Goal: Task Accomplishment & Management: Use online tool/utility

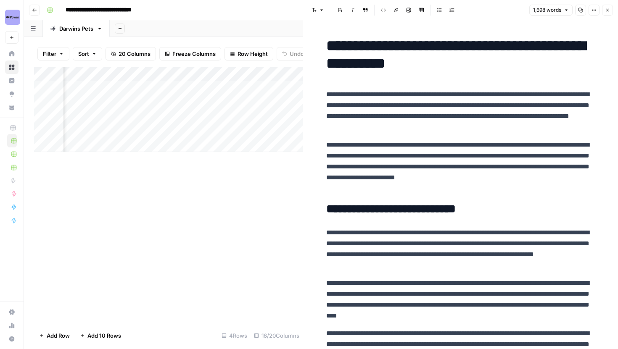
scroll to position [0, 1000]
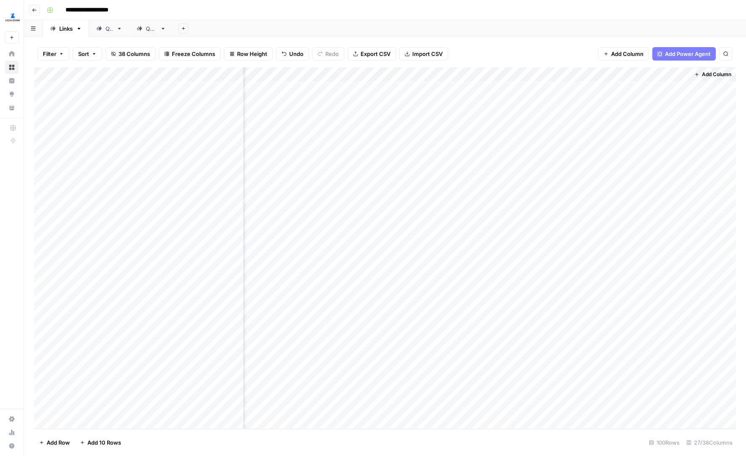
scroll to position [0, 1687]
click at [645, 73] on div "Add Column" at bounding box center [385, 247] width 702 height 361
click at [651, 145] on span "Configure Inputs" at bounding box center [668, 145] width 74 height 8
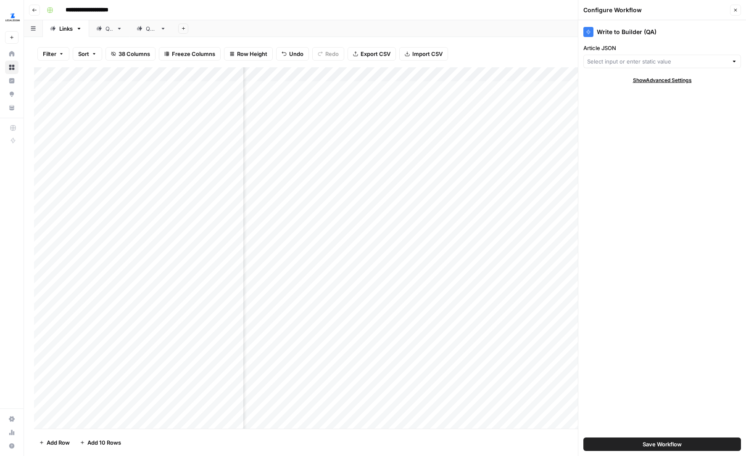
scroll to position [0, 1809]
click at [739, 9] on button "Close" at bounding box center [735, 10] width 11 height 11
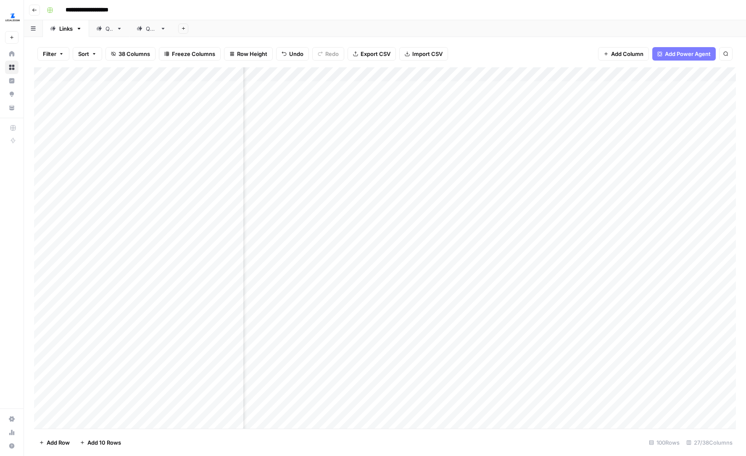
scroll to position [0, 1451]
click at [543, 136] on div "Add Column" at bounding box center [385, 247] width 702 height 361
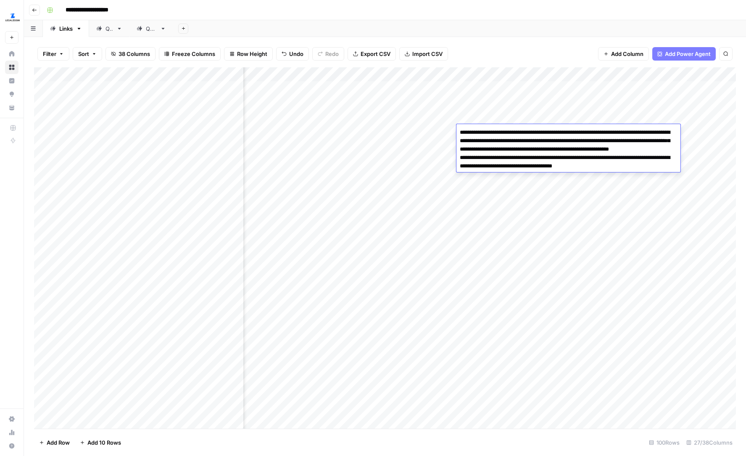
click at [539, 161] on textarea "**********" at bounding box center [569, 154] width 224 height 54
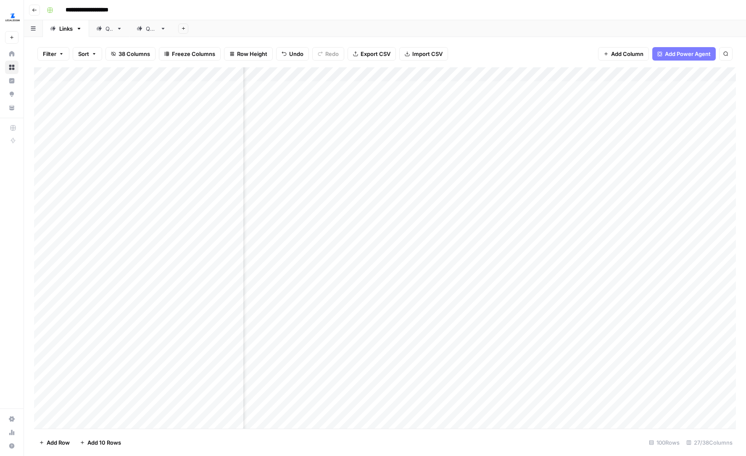
click at [437, 130] on div "Add Column" at bounding box center [385, 247] width 702 height 361
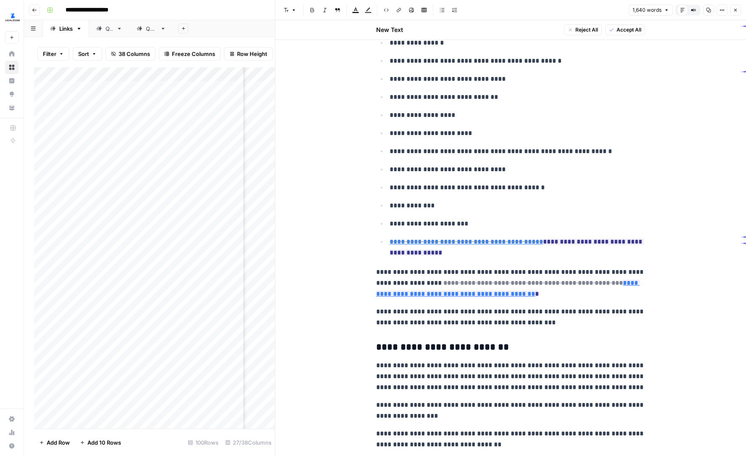
scroll to position [1201, 0]
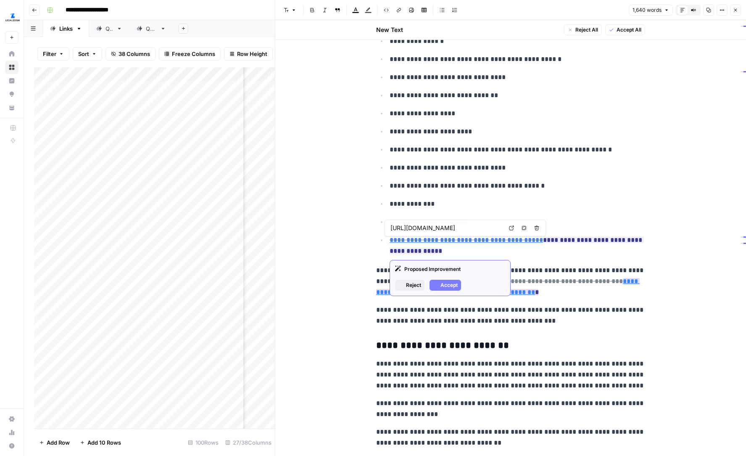
type input "https://www.sba.gov/business-guide/launch-your-business/register-your-business"
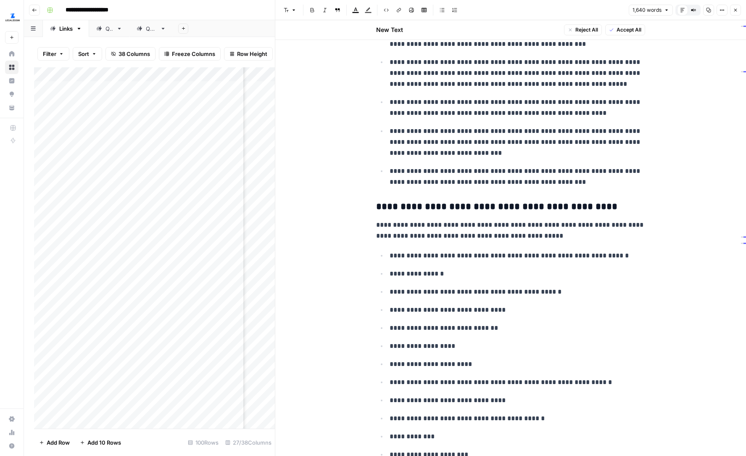
scroll to position [709, 0]
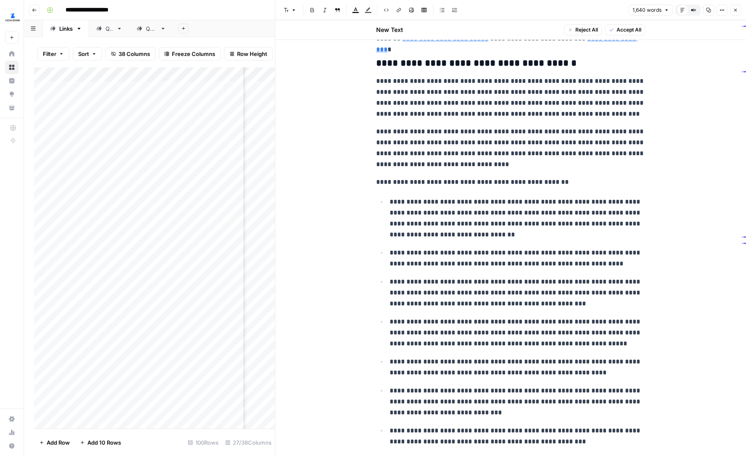
click at [738, 8] on icon "button" at bounding box center [735, 10] width 5 height 5
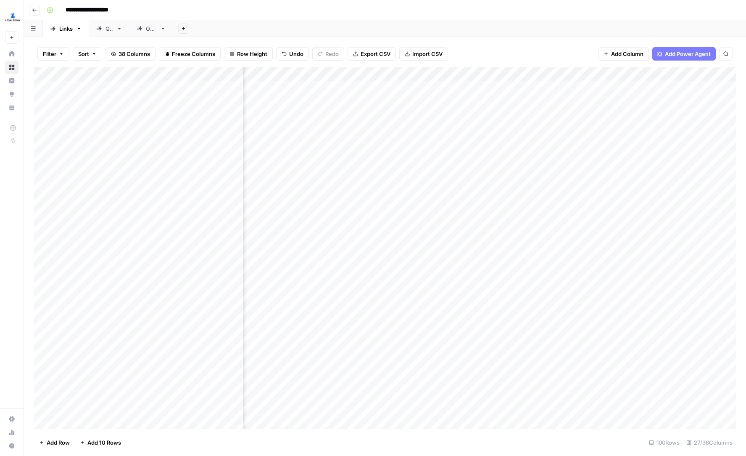
click at [574, 141] on div "Add Column" at bounding box center [385, 247] width 702 height 361
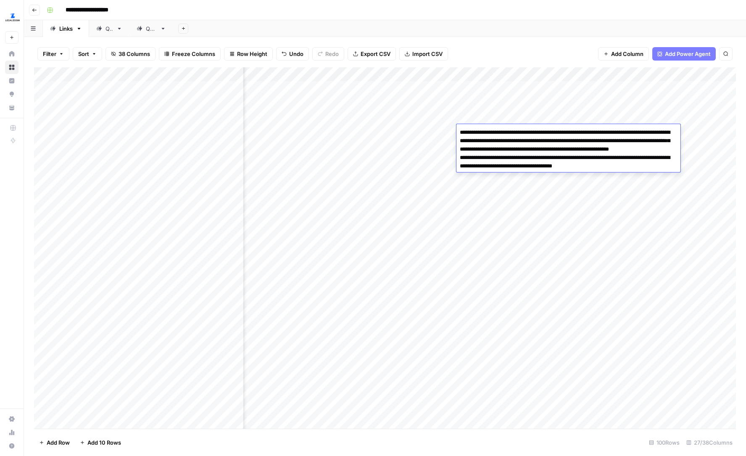
click at [568, 195] on div "Add Column" at bounding box center [385, 247] width 702 height 361
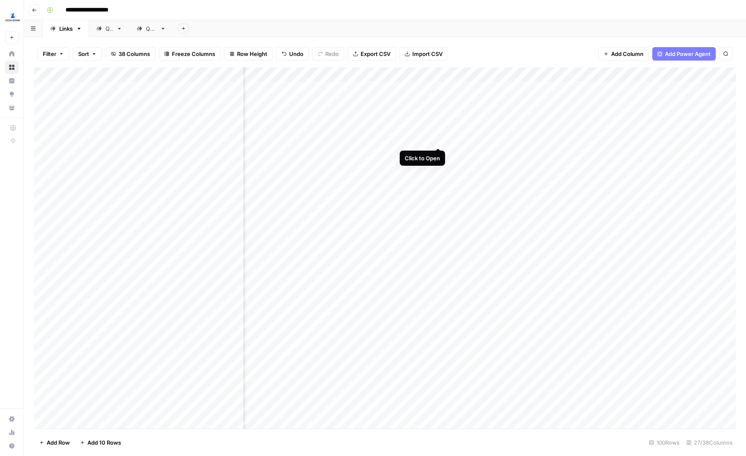
click at [435, 131] on div "Add Column" at bounding box center [385, 247] width 702 height 361
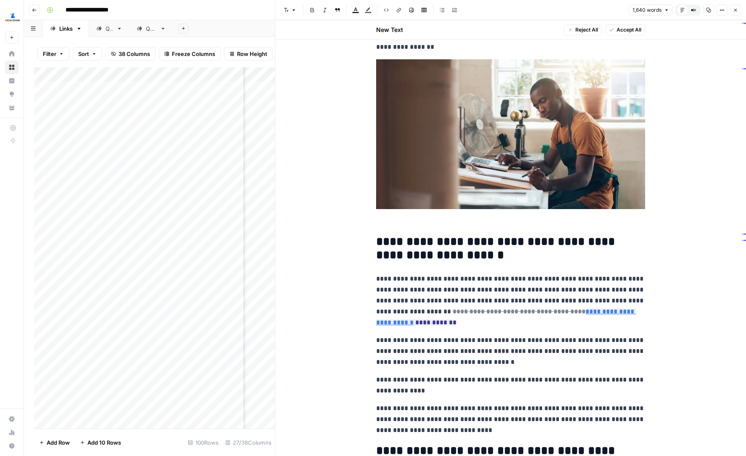
scroll to position [43, 0]
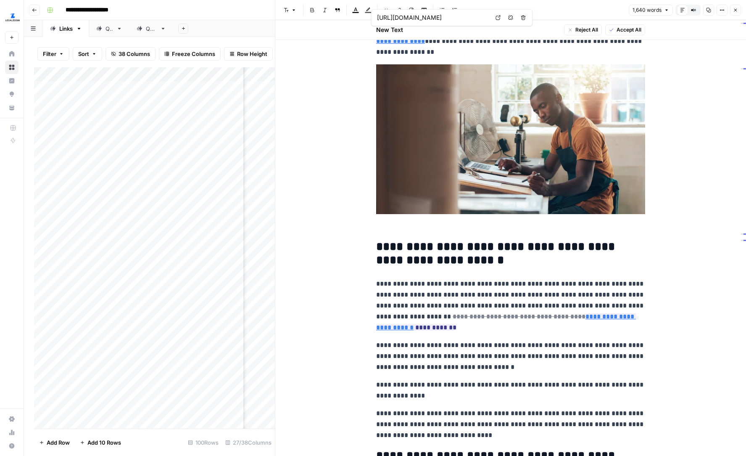
click at [496, 16] on icon at bounding box center [498, 17] width 5 height 5
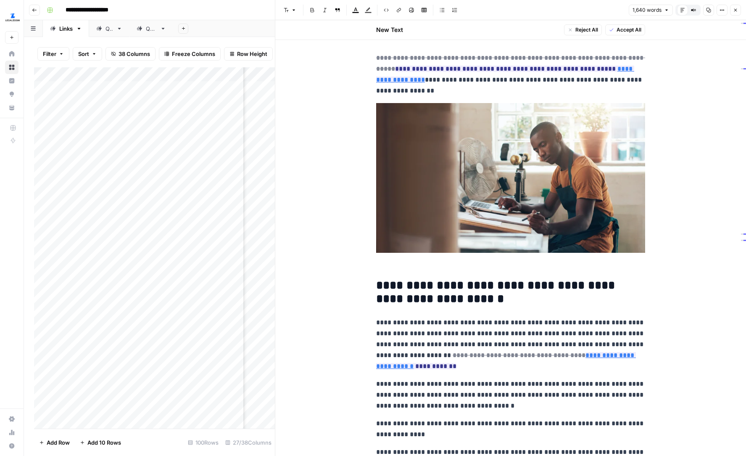
scroll to position [0, 0]
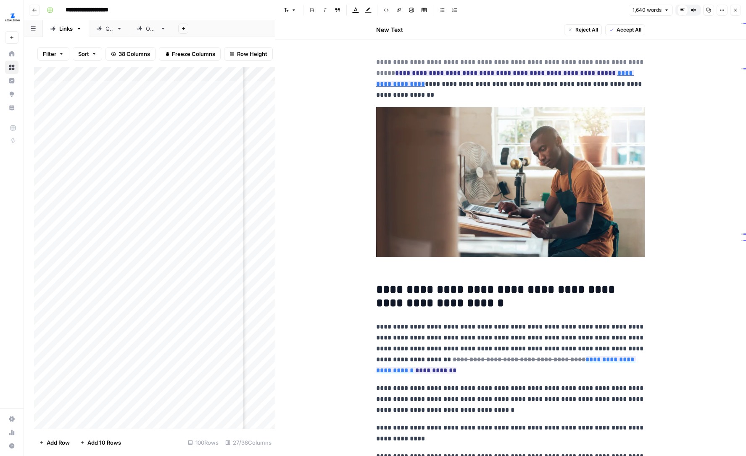
click at [733, 8] on button "Close" at bounding box center [735, 10] width 11 height 11
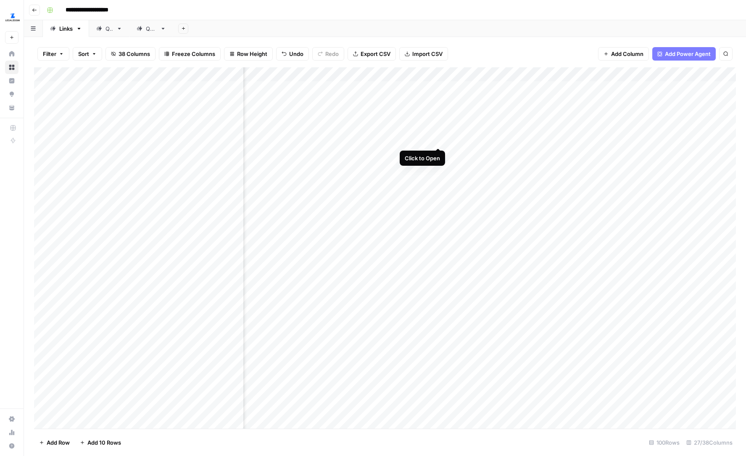
click at [439, 131] on div "Add Column" at bounding box center [385, 247] width 702 height 361
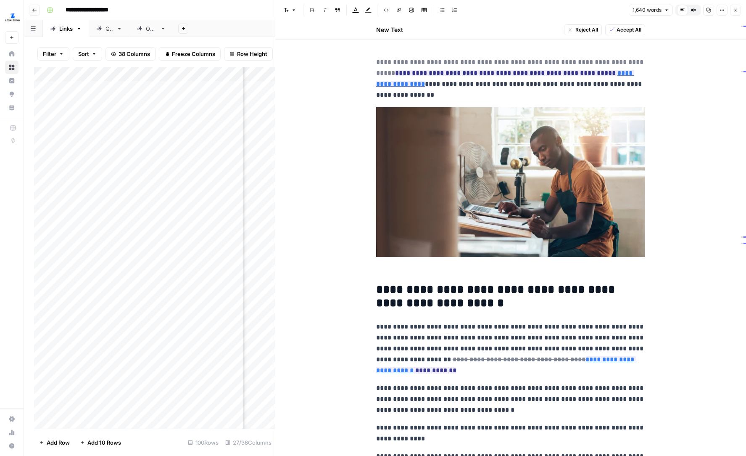
click at [734, 9] on icon "button" at bounding box center [735, 10] width 5 height 5
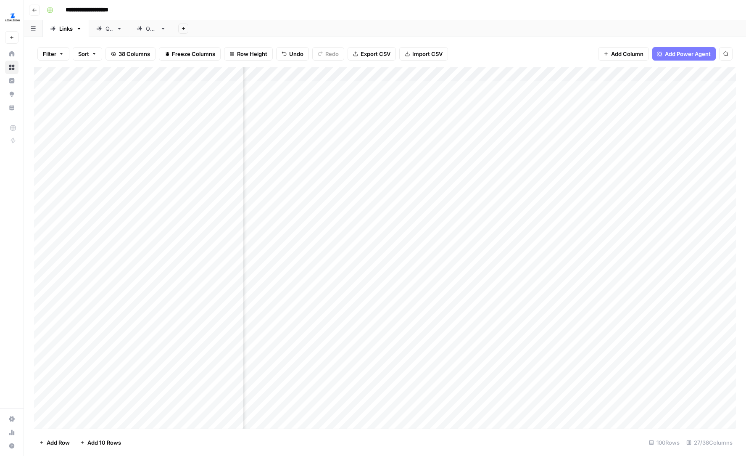
scroll to position [0, 1360]
click at [395, 131] on div "Add Column" at bounding box center [385, 247] width 702 height 361
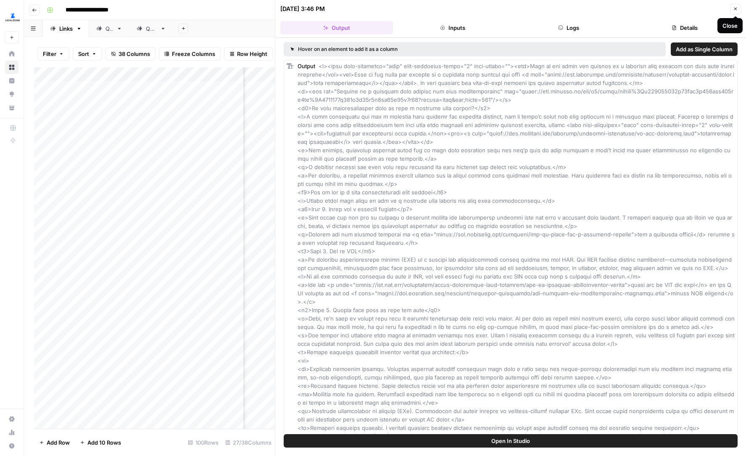
click at [732, 7] on button "Close" at bounding box center [735, 8] width 11 height 11
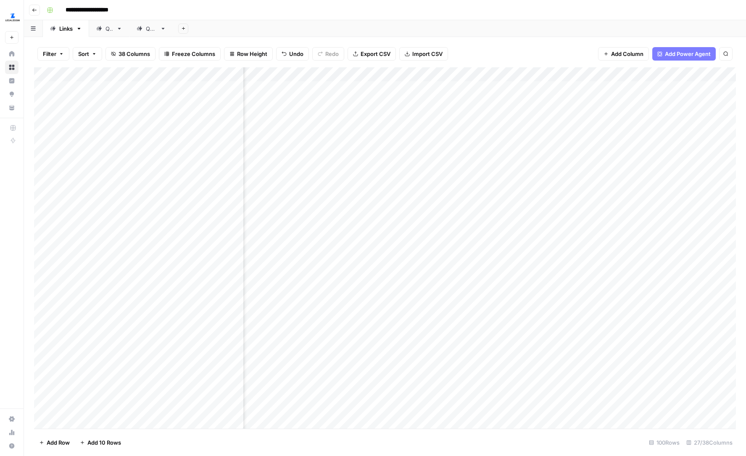
scroll to position [0, 1241]
click at [352, 133] on div "Add Column" at bounding box center [385, 247] width 702 height 361
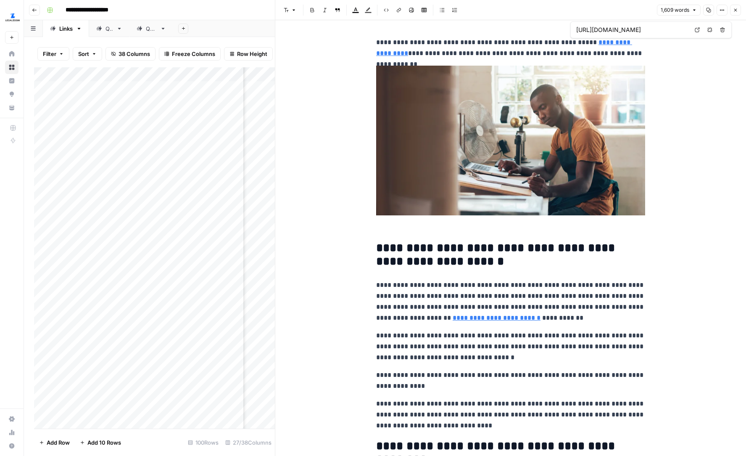
click at [698, 30] on icon at bounding box center [697, 29] width 5 height 5
click at [737, 8] on icon "button" at bounding box center [735, 10] width 5 height 5
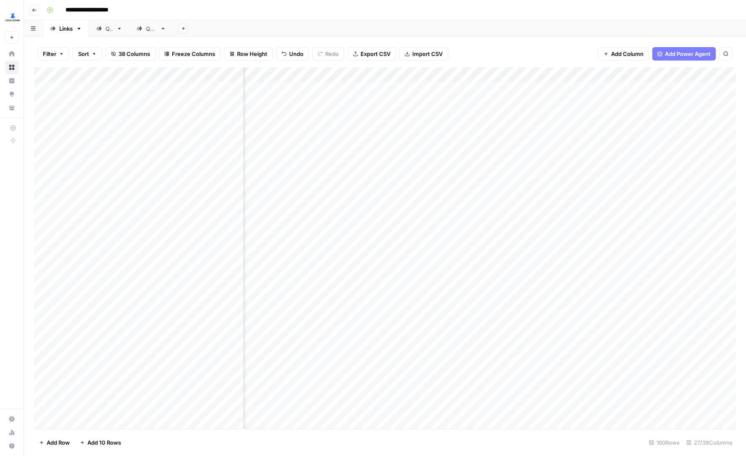
scroll to position [0, 1448]
click at [489, 137] on div "Add Column" at bounding box center [385, 247] width 702 height 361
click at [440, 131] on div "Add Column" at bounding box center [385, 247] width 702 height 361
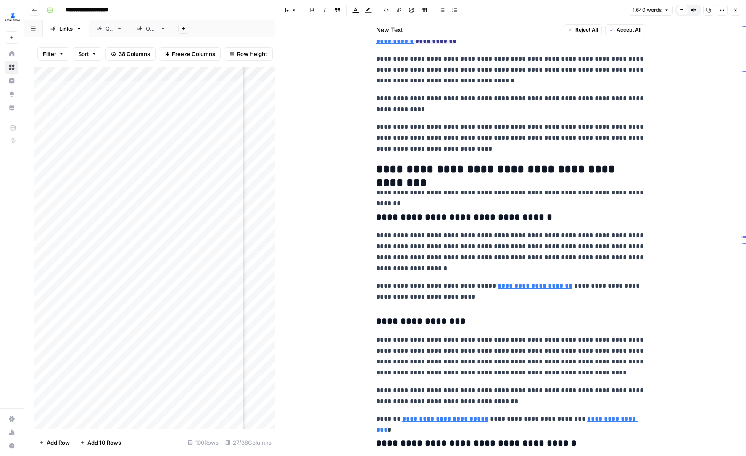
scroll to position [327, 0]
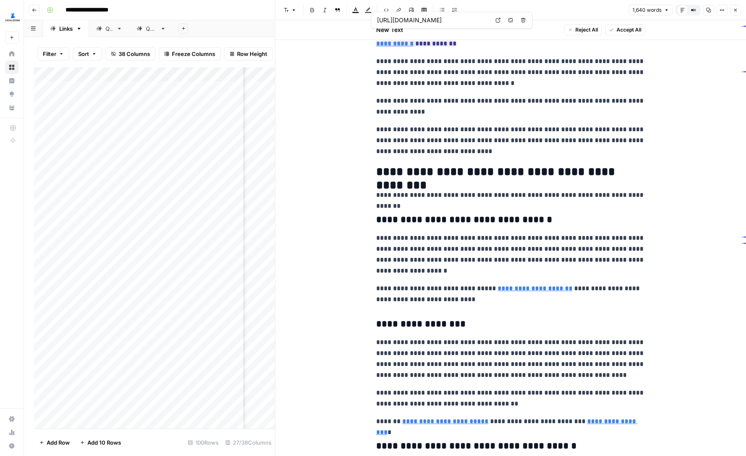
click at [497, 19] on icon at bounding box center [498, 20] width 5 height 5
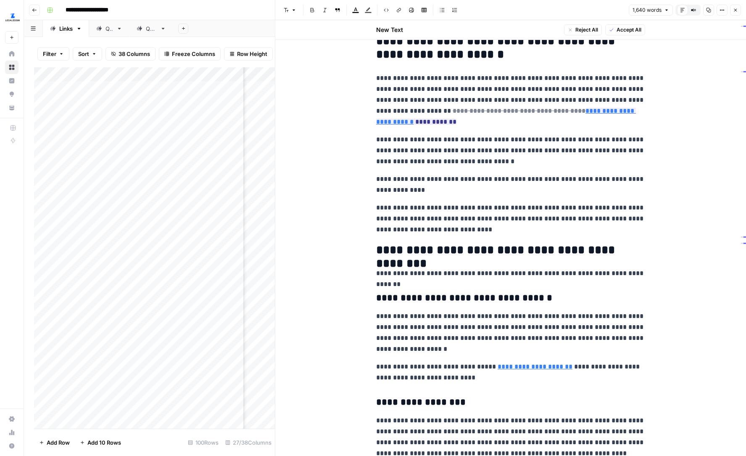
scroll to position [248, 0]
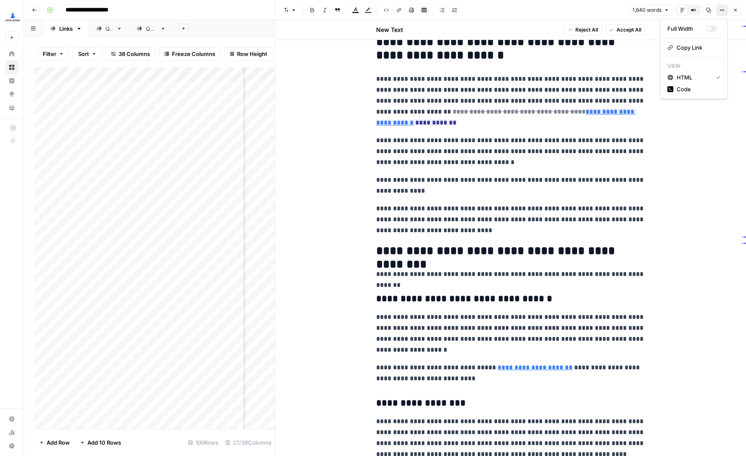
click at [725, 13] on button "Options" at bounding box center [722, 10] width 11 height 11
click at [697, 87] on span "Code" at bounding box center [697, 89] width 40 height 8
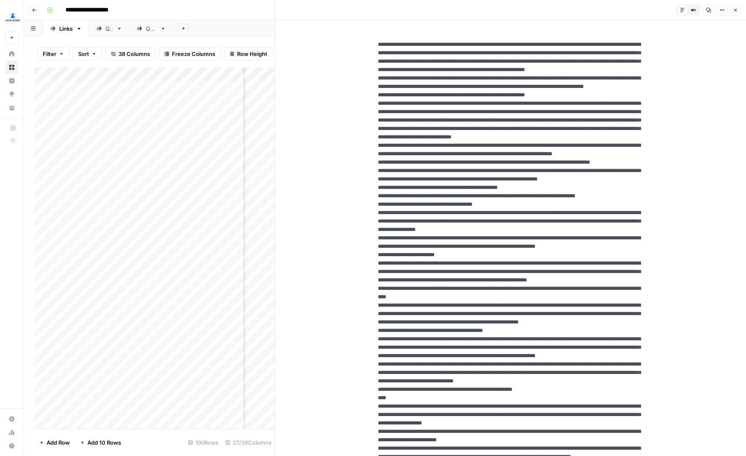
click at [720, 11] on icon "button" at bounding box center [722, 10] width 5 height 5
click at [690, 53] on button "HTML" at bounding box center [694, 59] width 60 height 12
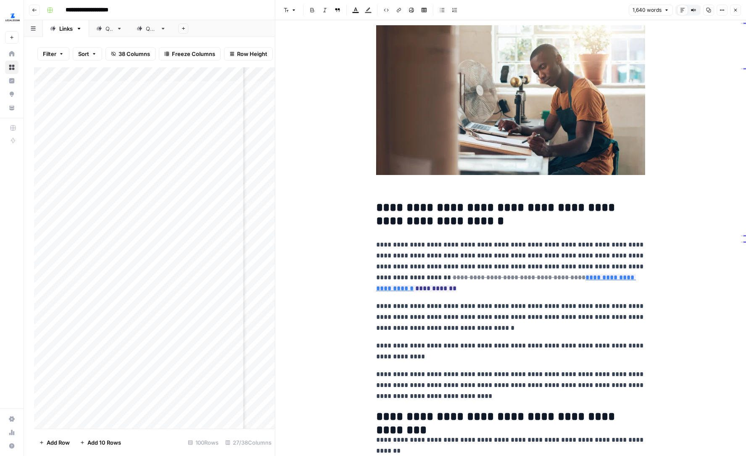
scroll to position [63, 0]
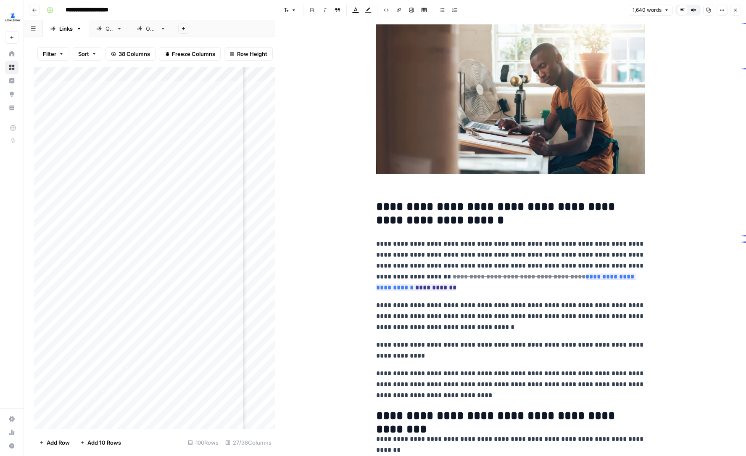
click at [722, 13] on button "Options" at bounding box center [722, 10] width 11 height 11
click at [695, 83] on button "Code" at bounding box center [694, 89] width 60 height 12
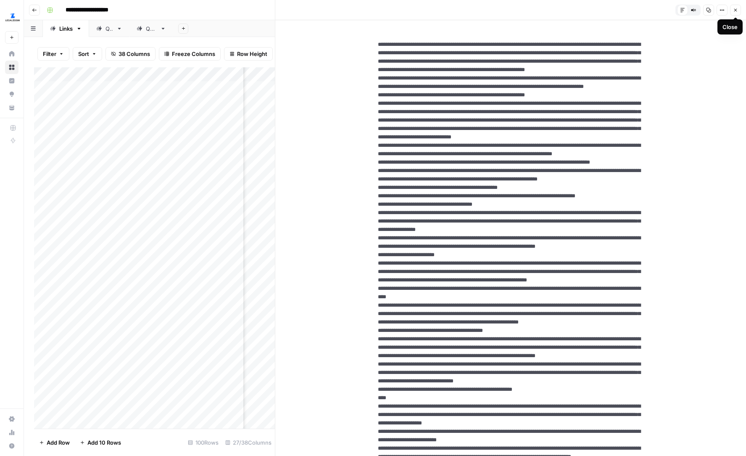
click at [737, 12] on icon "button" at bounding box center [735, 10] width 5 height 5
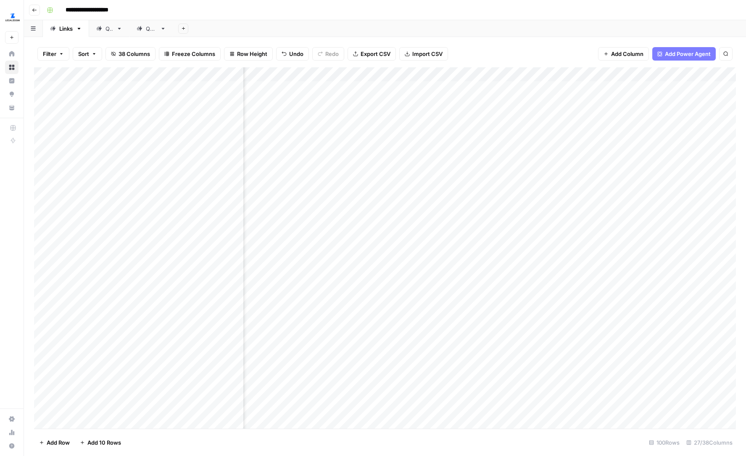
click at [583, 132] on div "Add Column" at bounding box center [385, 247] width 702 height 361
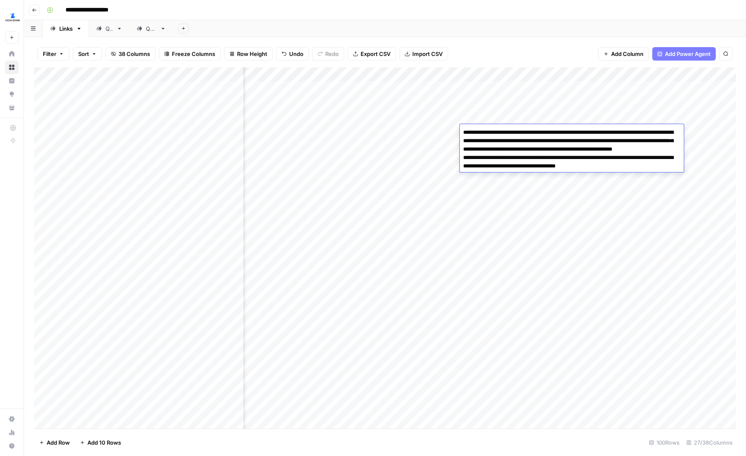
click at [439, 132] on div "Add Column" at bounding box center [385, 247] width 702 height 361
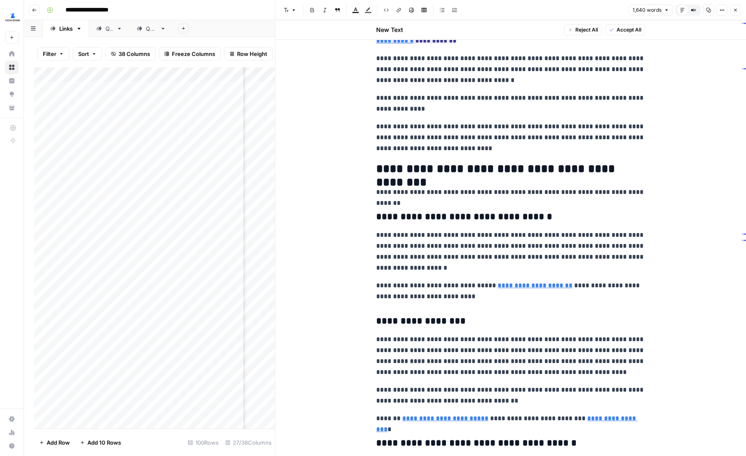
scroll to position [328, 0]
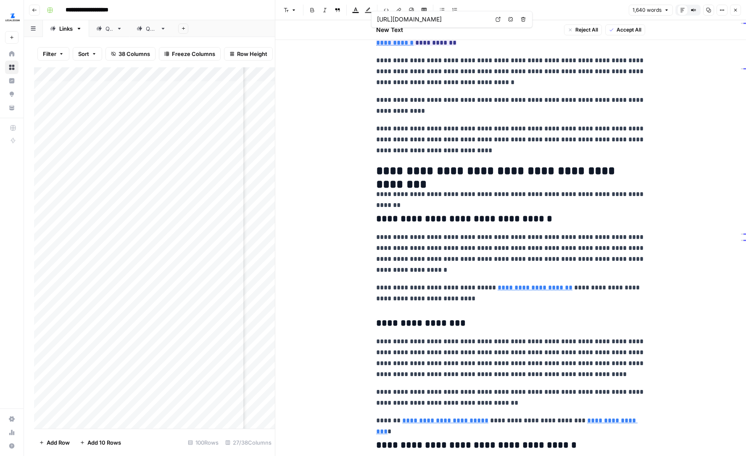
click at [495, 24] on link "Open in a new tab" at bounding box center [498, 19] width 11 height 11
click at [726, 8] on button "Options" at bounding box center [722, 10] width 11 height 11
click at [691, 87] on span "Code" at bounding box center [697, 89] width 40 height 8
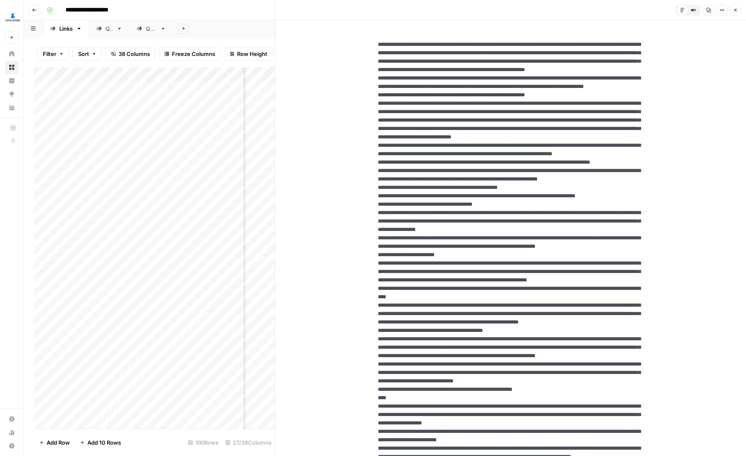
scroll to position [15, 0]
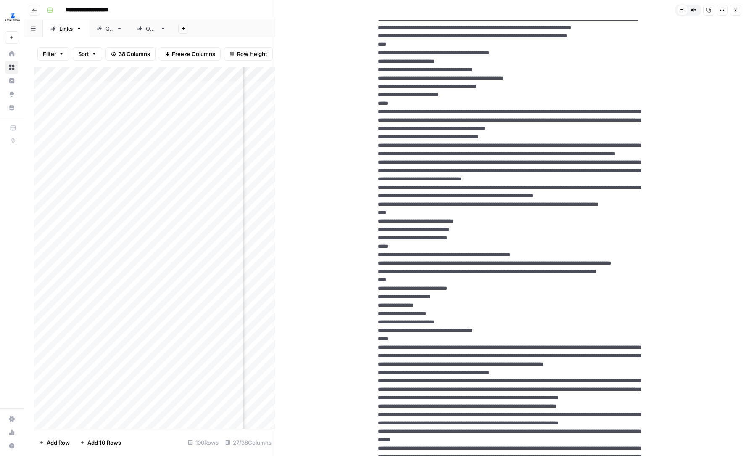
scroll to position [0, 0]
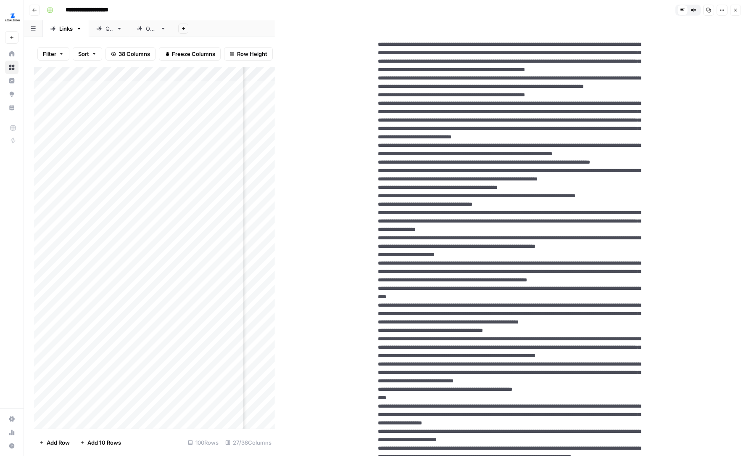
drag, startPoint x: 408, startPoint y: 170, endPoint x: 420, endPoint y: 180, distance: 15.8
drag, startPoint x: 420, startPoint y: 179, endPoint x: 409, endPoint y: 172, distance: 13.2
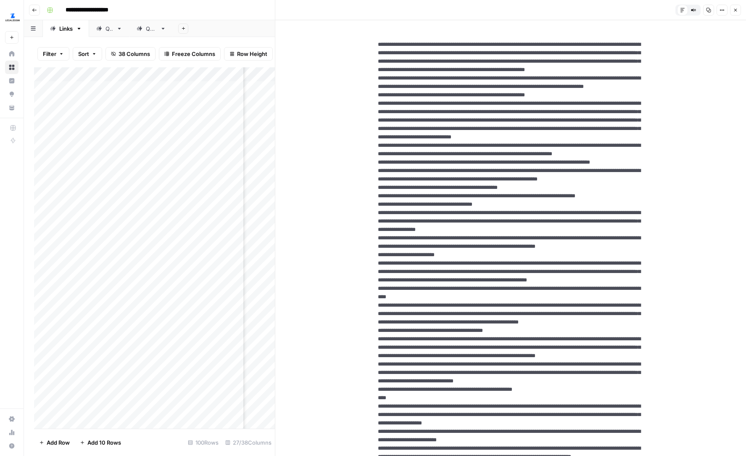
click at [734, 13] on button "Close" at bounding box center [735, 10] width 11 height 11
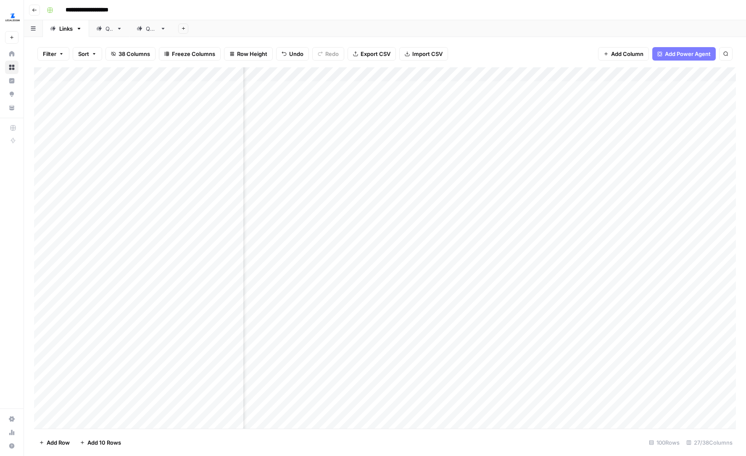
scroll to position [0, 1164]
click at [432, 131] on div "Add Column" at bounding box center [385, 247] width 702 height 361
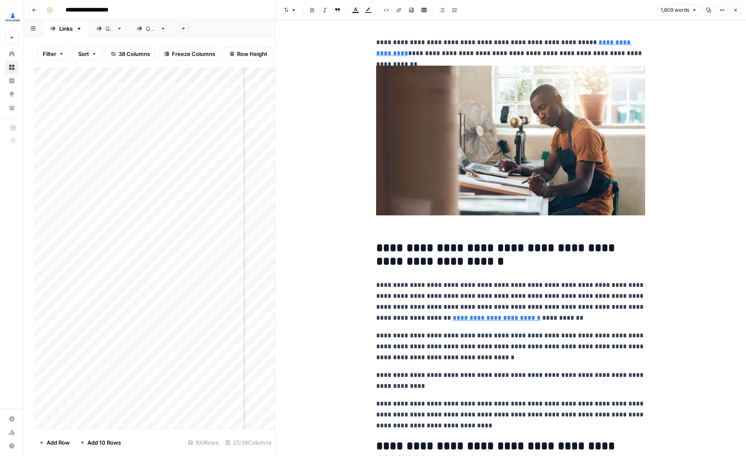
type input "**"
click at [725, 11] on button "Options" at bounding box center [722, 10] width 11 height 11
click at [691, 87] on span "Code" at bounding box center [697, 89] width 40 height 8
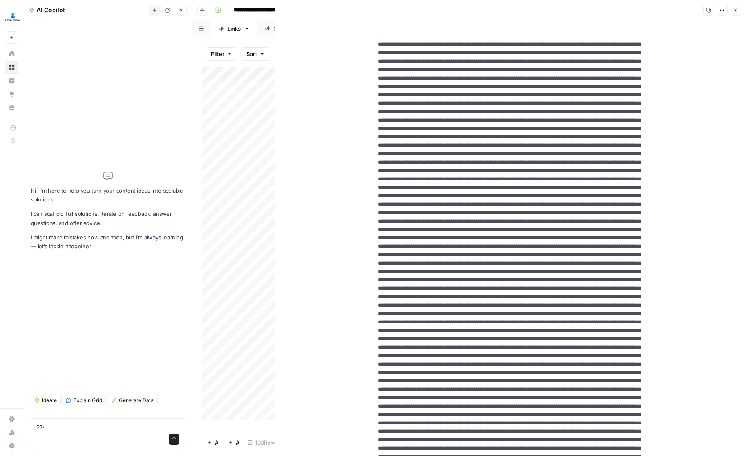
type textarea "cou"
click at [182, 8] on icon "button" at bounding box center [181, 10] width 5 height 5
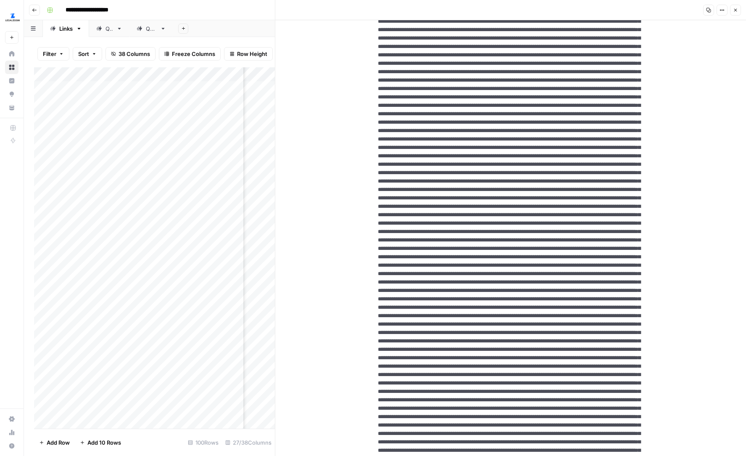
scroll to position [51, 0]
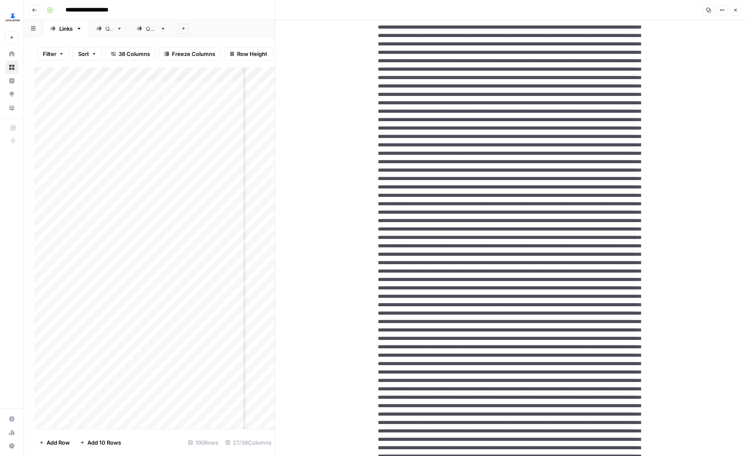
drag, startPoint x: 431, startPoint y: 272, endPoint x: 420, endPoint y: 281, distance: 14.1
paste textarea "**"
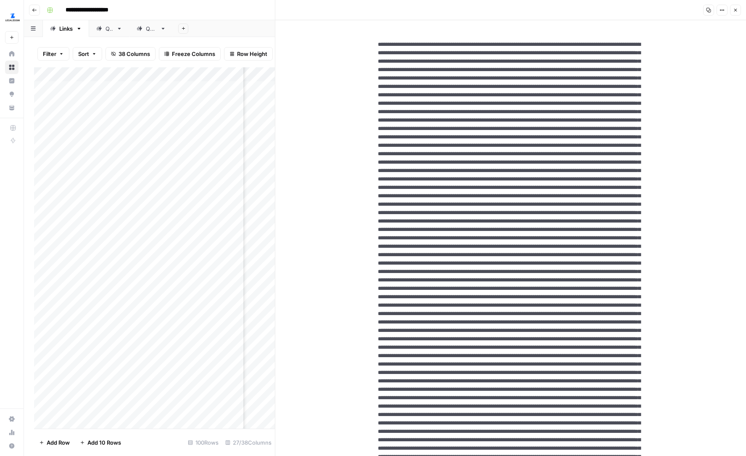
type textarea "**********"
click at [741, 10] on header "Copy Options Close" at bounding box center [510, 10] width 471 height 20
click at [738, 11] on icon "button" at bounding box center [735, 10] width 5 height 5
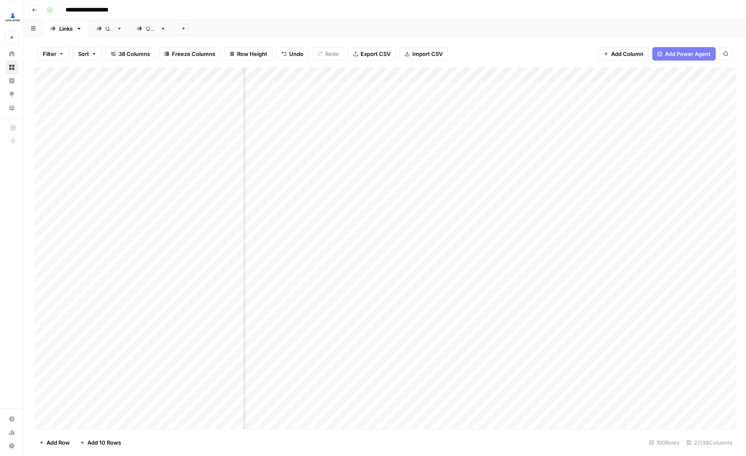
scroll to position [0, 1465]
click at [634, 134] on div "Add Column" at bounding box center [385, 247] width 702 height 361
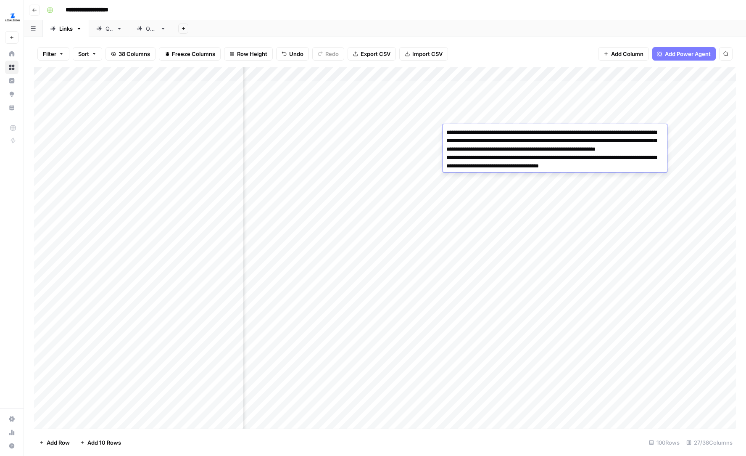
drag, startPoint x: 615, startPoint y: 174, endPoint x: 446, endPoint y: 167, distance: 169.2
click at [446, 167] on textarea "**********" at bounding box center [555, 154] width 224 height 54
click at [516, 163] on textarea "**********" at bounding box center [555, 154] width 224 height 54
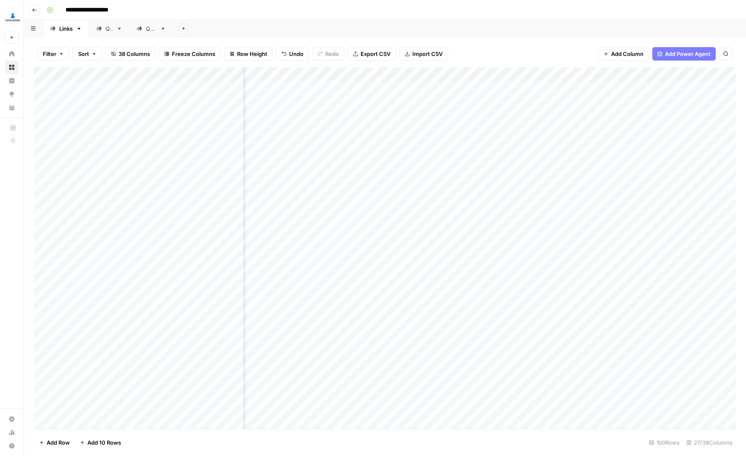
click at [510, 189] on div "Add Column" at bounding box center [385, 247] width 702 height 361
click at [426, 130] on div "Add Column" at bounding box center [385, 247] width 702 height 361
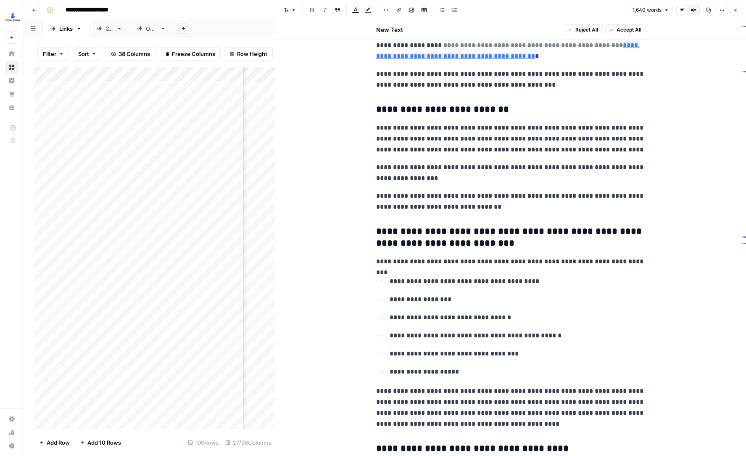
scroll to position [1452, 0]
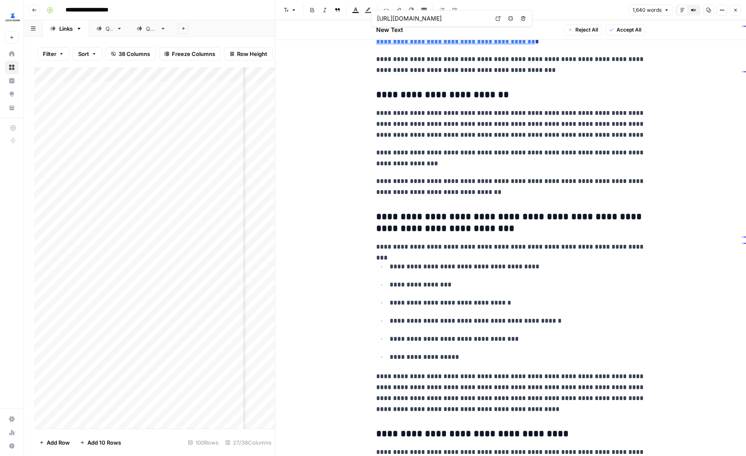
click at [498, 16] on icon at bounding box center [498, 18] width 5 height 5
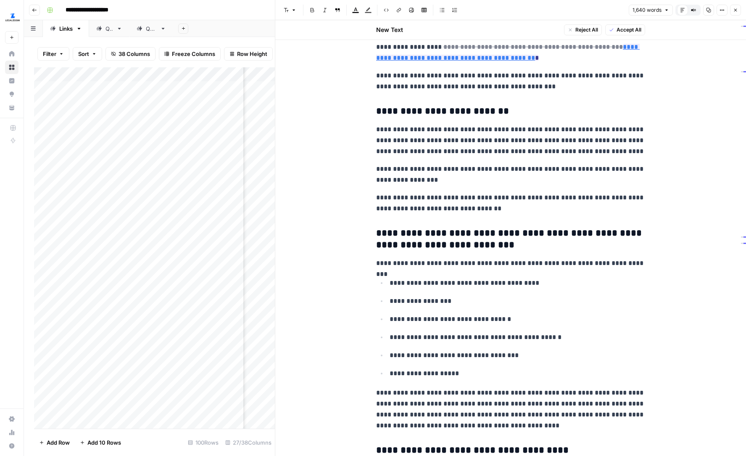
scroll to position [1429, 0]
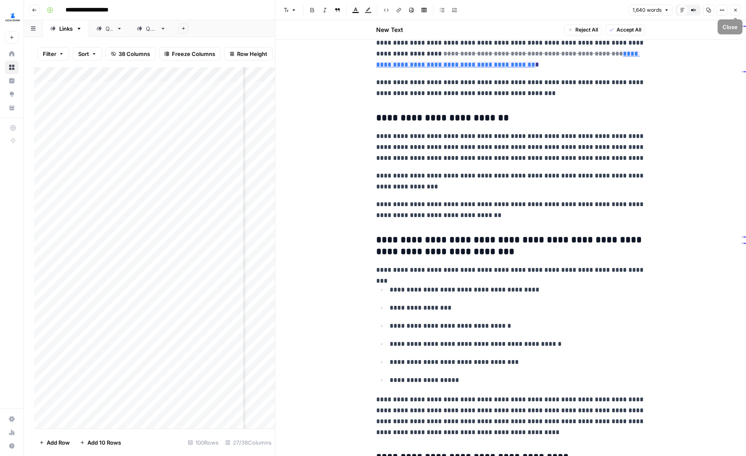
click at [735, 8] on icon "button" at bounding box center [735, 10] width 5 height 5
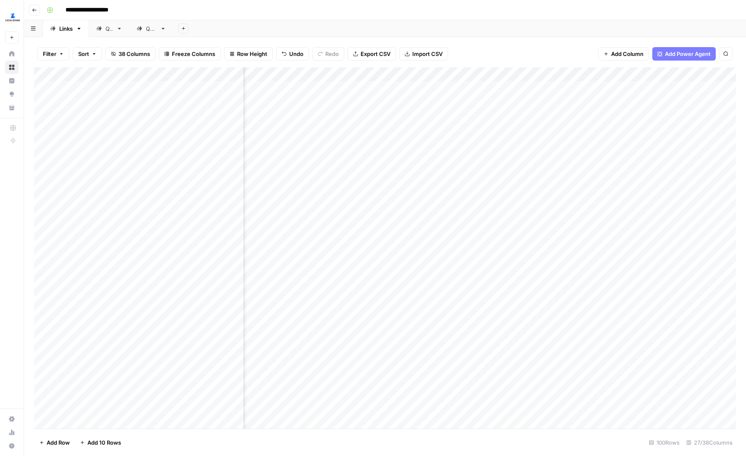
scroll to position [0, 1262]
click at [333, 132] on div "Add Column" at bounding box center [385, 247] width 702 height 361
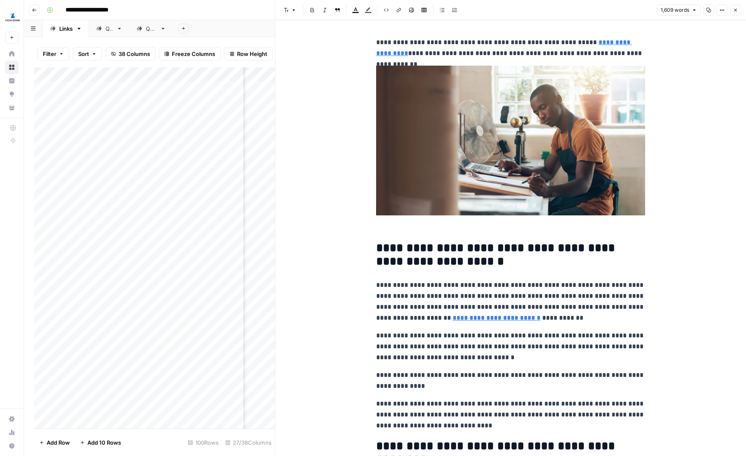
click at [724, 13] on button "Options" at bounding box center [722, 10] width 11 height 11
click at [685, 91] on span "Code" at bounding box center [697, 89] width 40 height 8
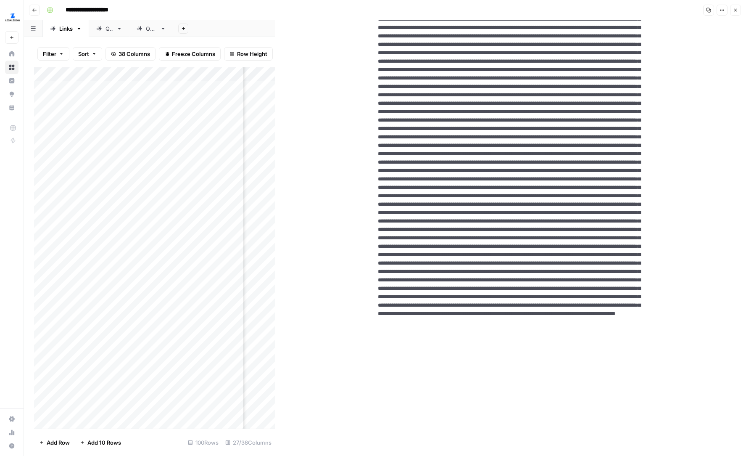
click at [378, 228] on textarea at bounding box center [510, 150] width 279 height 1578
drag, startPoint x: 530, startPoint y: 222, endPoint x: 548, endPoint y: 237, distance: 23.3
click at [548, 237] on textarea at bounding box center [510, 150] width 279 height 1578
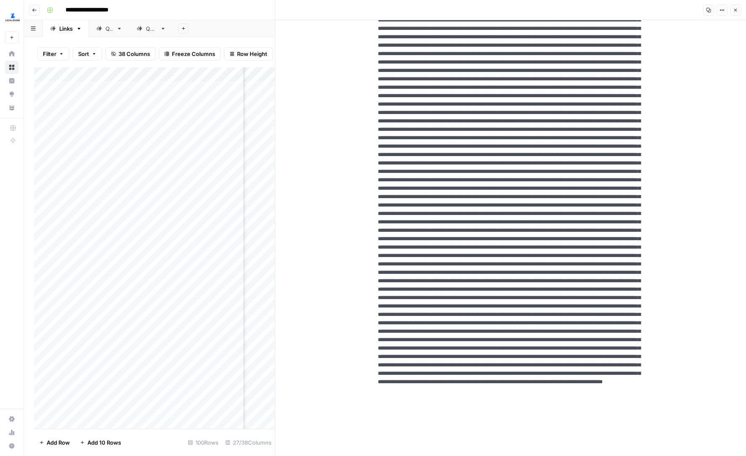
scroll to position [597, 0]
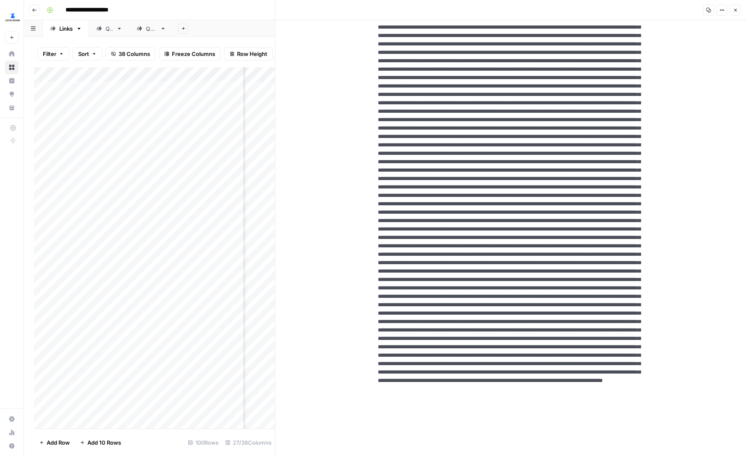
drag, startPoint x: 450, startPoint y: 306, endPoint x: 439, endPoint y: 306, distance: 11.8
click at [439, 306] on textarea at bounding box center [510, 212] width 279 height 1552
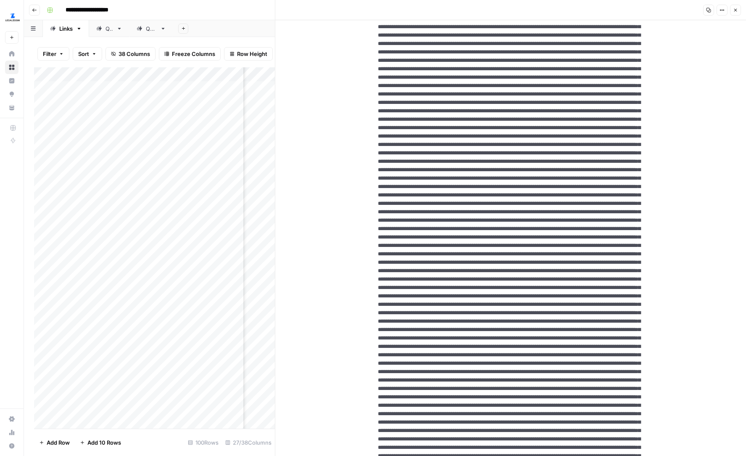
scroll to position [534, 0]
type textarea "**********"
click at [735, 9] on icon "button" at bounding box center [736, 10] width 3 height 3
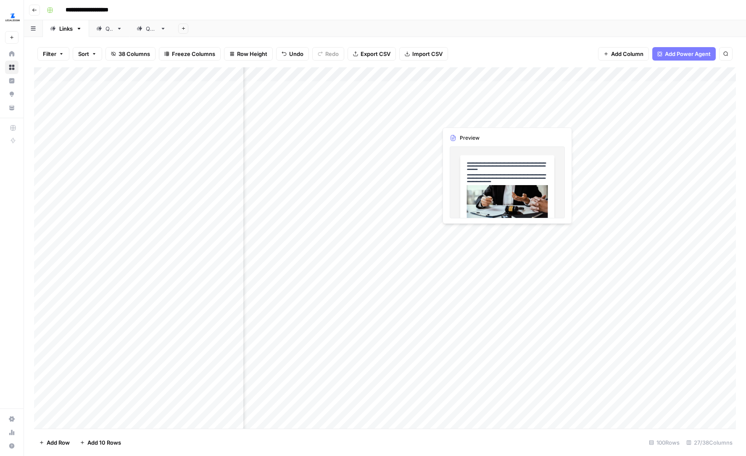
scroll to position [0, 1327]
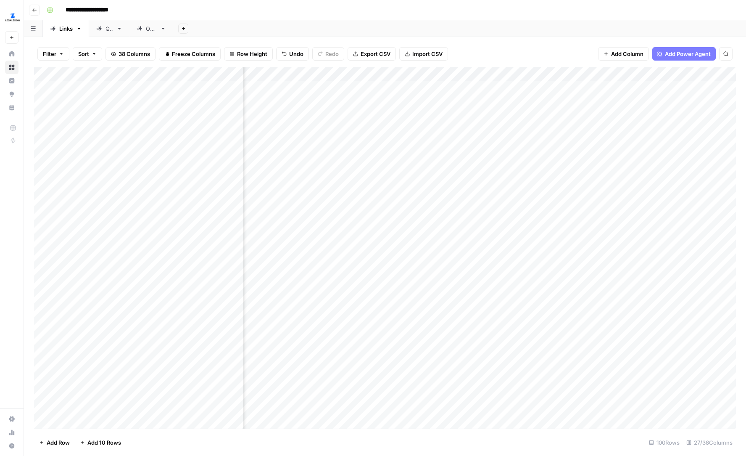
click at [408, 72] on div "Add Column" at bounding box center [385, 247] width 702 height 361
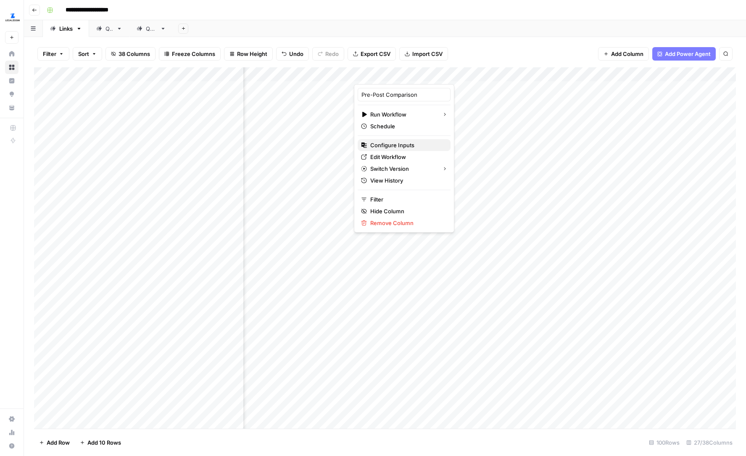
click at [383, 146] on span "Configure Inputs" at bounding box center [407, 145] width 74 height 8
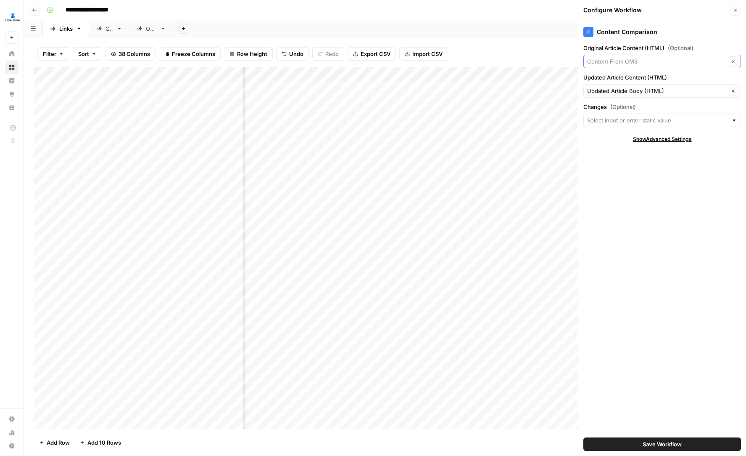
click at [664, 63] on input "Original Article Content (HTML) (Optional)" at bounding box center [656, 61] width 138 height 8
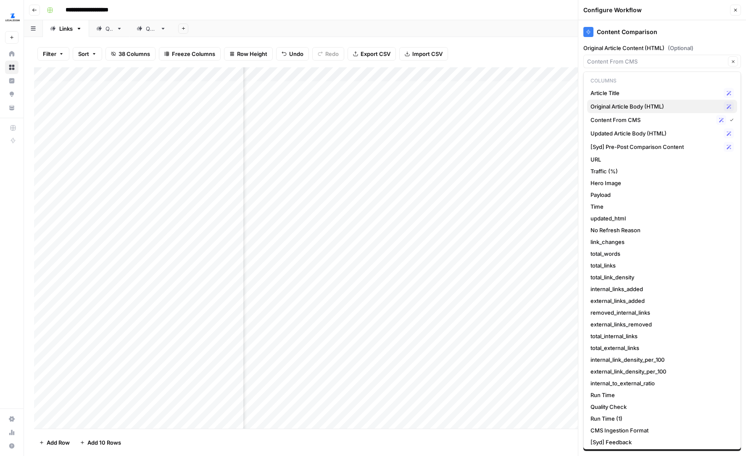
click at [635, 108] on span "Original Article Body (HTML)" at bounding box center [656, 106] width 130 height 8
type input "Original Article Body (HTML)"
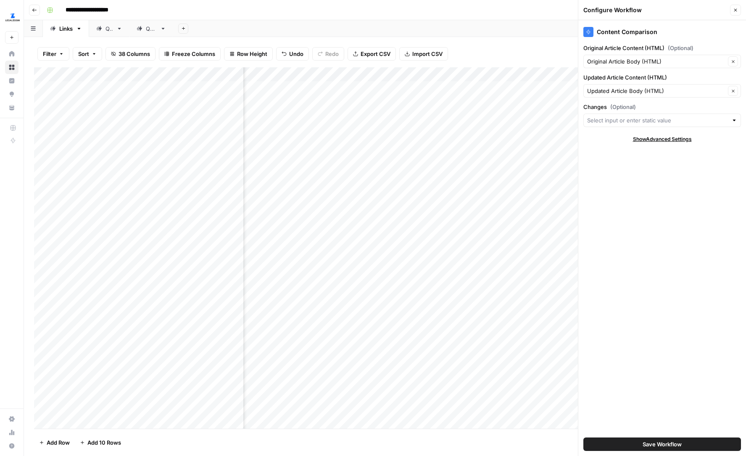
click at [638, 439] on button "Save Workflow" at bounding box center [663, 443] width 158 height 13
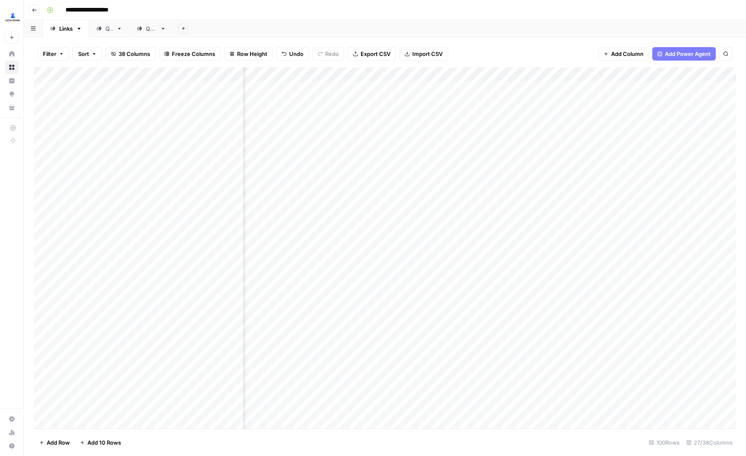
scroll to position [0, 1343]
click at [426, 131] on div "Add Column" at bounding box center [385, 247] width 702 height 361
click at [582, 130] on div "Add Column" at bounding box center [385, 247] width 702 height 361
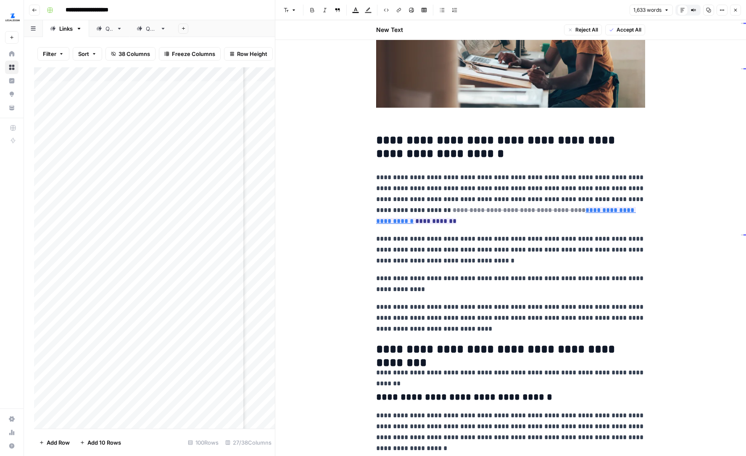
scroll to position [175, 0]
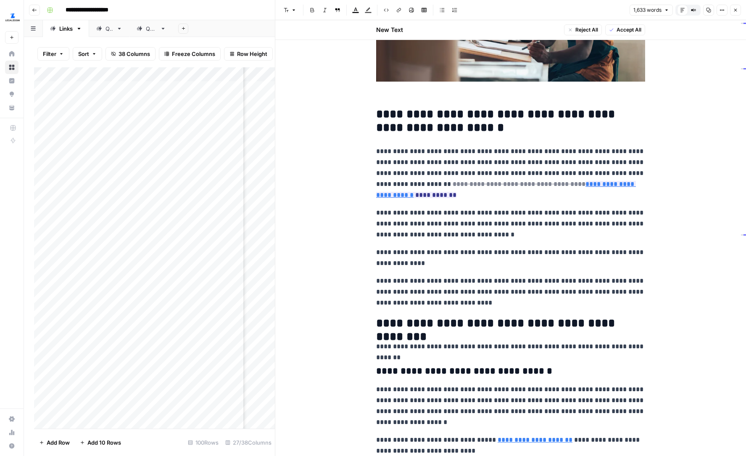
click at [734, 5] on button "Close" at bounding box center [735, 10] width 11 height 11
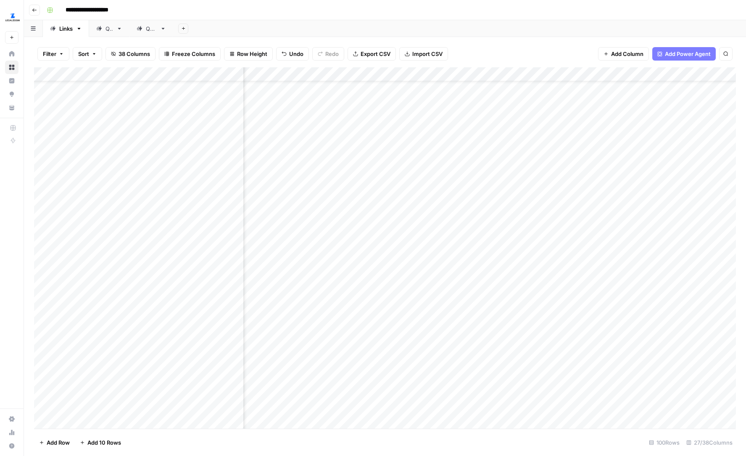
scroll to position [50, 1408]
click at [616, 174] on div "Add Column" at bounding box center [385, 247] width 702 height 361
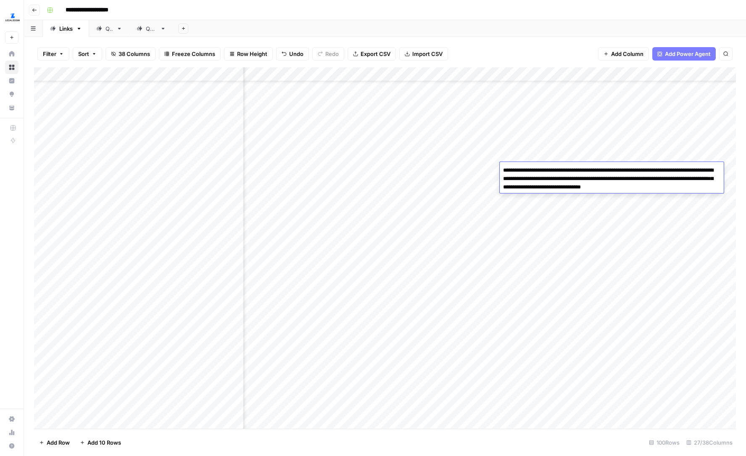
drag, startPoint x: 689, startPoint y: 187, endPoint x: 503, endPoint y: 170, distance: 186.6
click at [503, 170] on textarea "**********" at bounding box center [612, 178] width 224 height 29
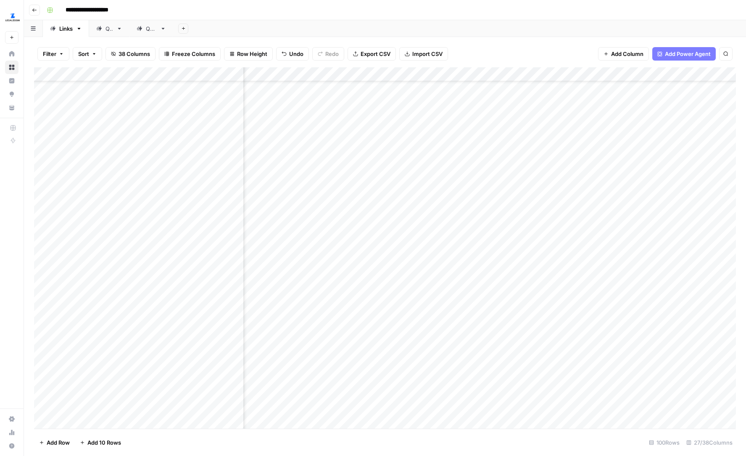
click at [545, 198] on div "Add Column" at bounding box center [385, 247] width 702 height 361
click at [533, 210] on div "Add Column" at bounding box center [385, 247] width 702 height 361
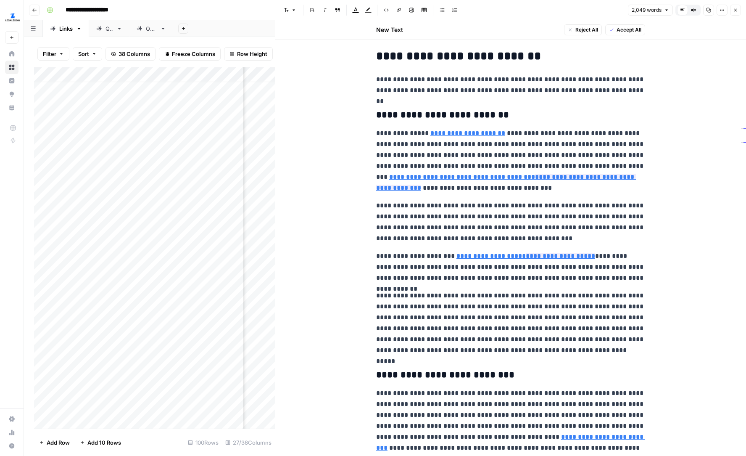
scroll to position [593, 0]
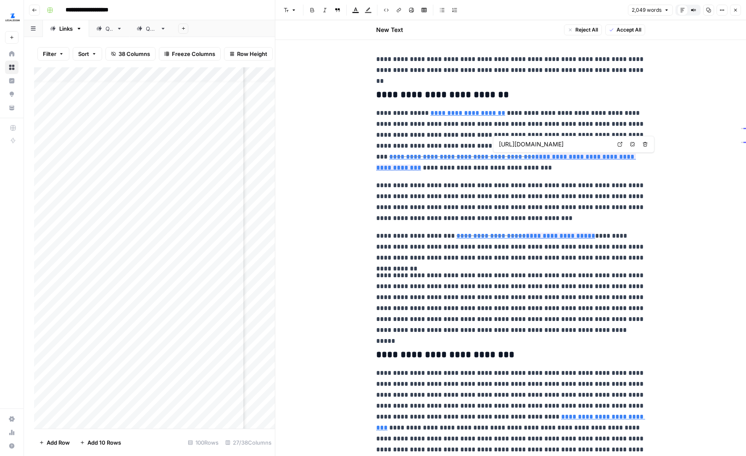
click at [738, 9] on button "Close" at bounding box center [735, 10] width 11 height 11
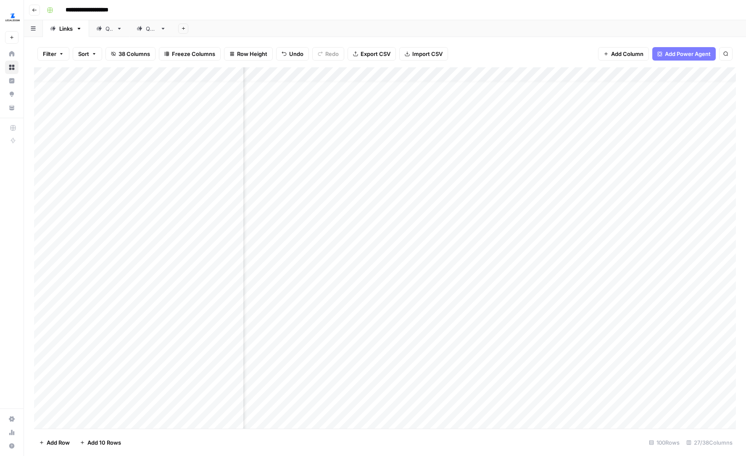
click at [534, 209] on div "Add Column" at bounding box center [385, 247] width 702 height 361
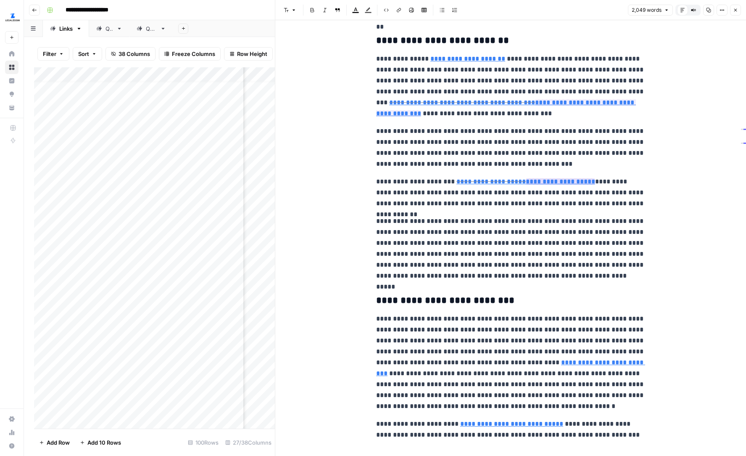
scroll to position [634, 0]
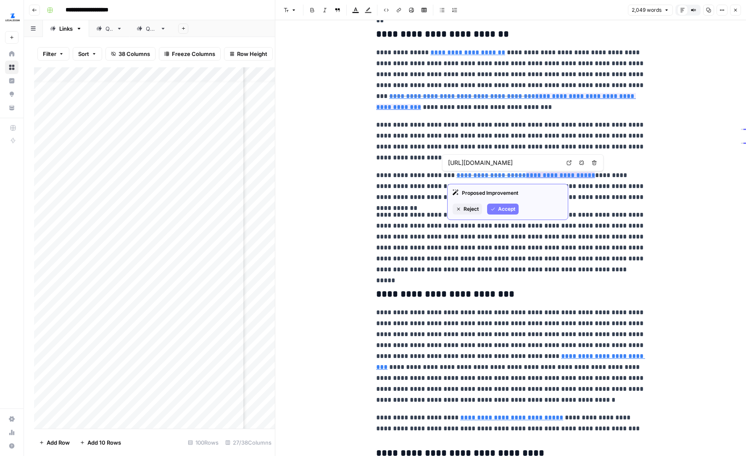
type input "https://www.sba.gov/business-guide/launch-your-business/choose-your-business-na…"
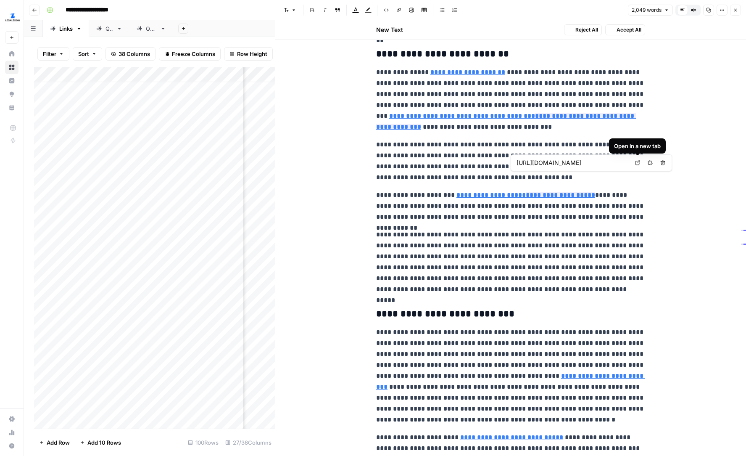
scroll to position [653, 0]
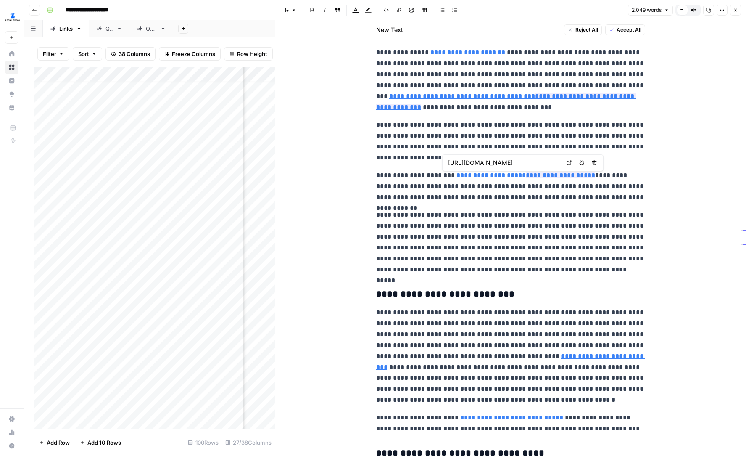
click at [555, 161] on input "https://www.legalzoom.com/articles/how-to-choose-an-llc-name" at bounding box center [504, 163] width 112 height 8
click at [608, 136] on p "**********" at bounding box center [510, 141] width 269 height 44
click at [720, 11] on icon "button" at bounding box center [722, 10] width 5 height 5
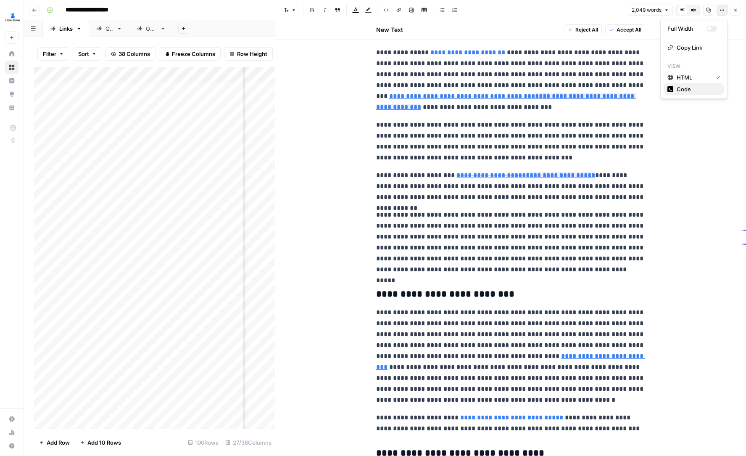
click at [684, 91] on span "Code" at bounding box center [697, 89] width 40 height 8
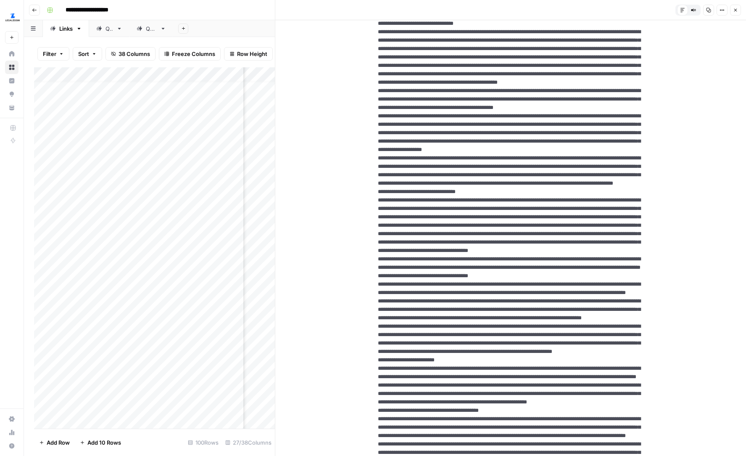
click at [726, 6] on button "Options" at bounding box center [722, 10] width 11 height 11
click at [690, 56] on span "HTML" at bounding box center [697, 58] width 40 height 8
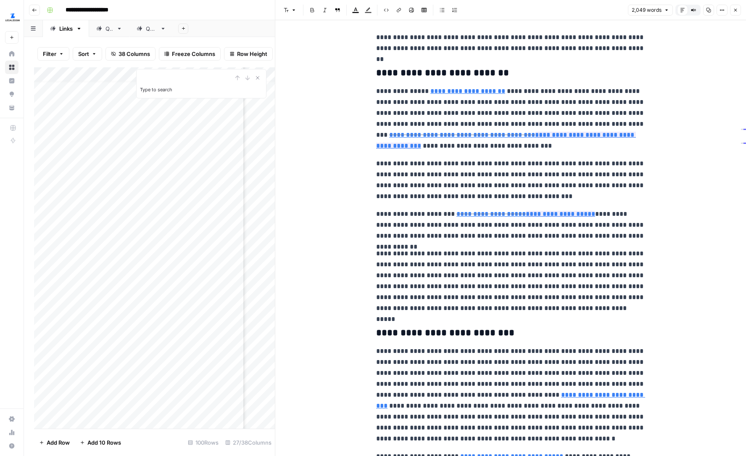
scroll to position [625, 0]
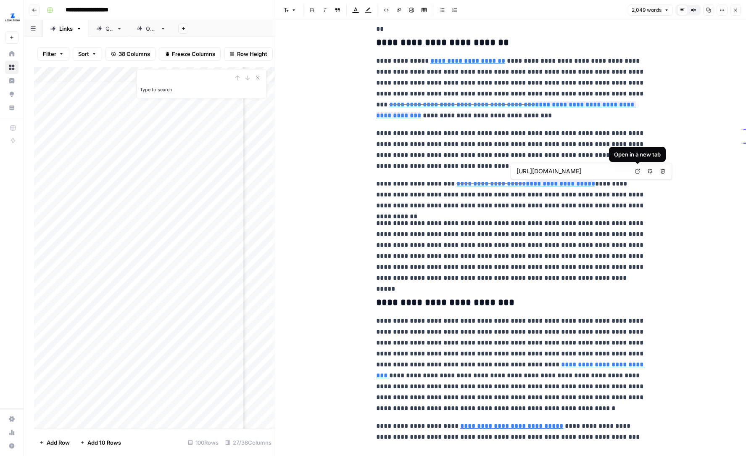
click at [639, 169] on icon at bounding box center [638, 171] width 5 height 5
type input "https://www.legalzoom.com/articles/how-to-start-an-llc-in-new-york"
click at [737, 10] on icon "button" at bounding box center [735, 10] width 5 height 5
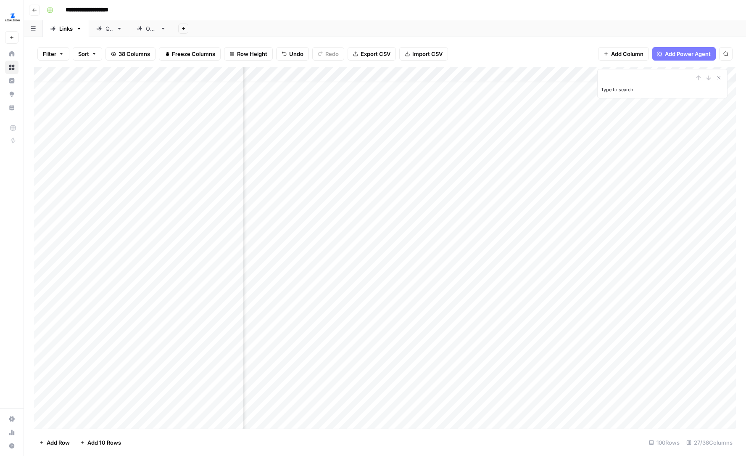
scroll to position [8, 1133]
click at [463, 210] on div "Add Column" at bounding box center [385, 247] width 702 height 361
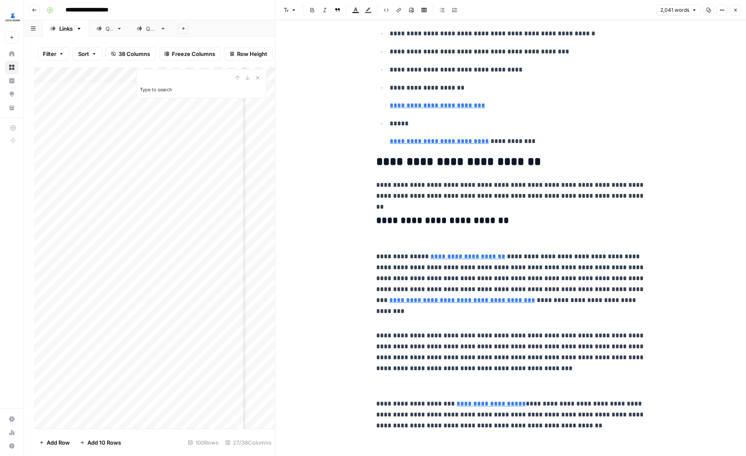
scroll to position [476, 0]
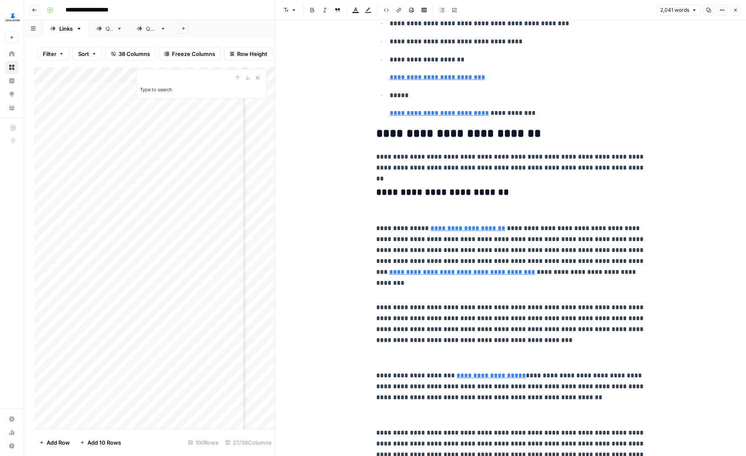
click at [719, 4] on header "Font style Bold Italic Block quote Text color Highlight color Code block Link I…" at bounding box center [510, 10] width 471 height 20
click at [720, 10] on icon "button" at bounding box center [722, 10] width 5 height 5
click at [693, 85] on span "Code" at bounding box center [697, 89] width 40 height 8
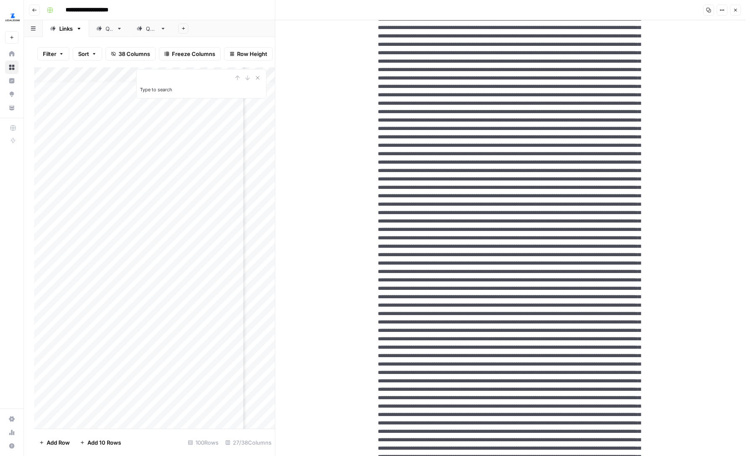
drag, startPoint x: 470, startPoint y: 222, endPoint x: 489, endPoint y: 230, distance: 20.5
paste textarea
type textarea "**********"
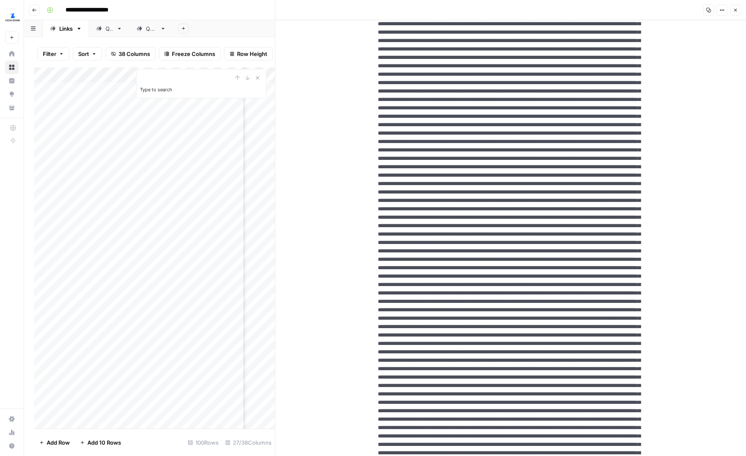
click at [735, 13] on button "Close" at bounding box center [735, 10] width 11 height 11
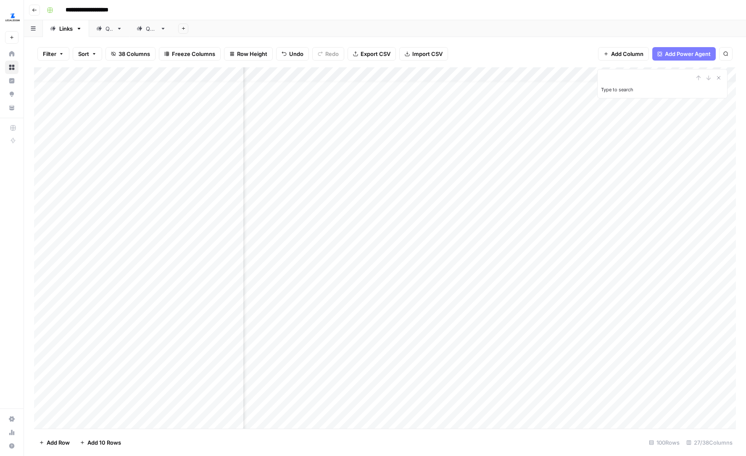
scroll to position [8, 1365]
click at [607, 213] on div "Add Column" at bounding box center [385, 247] width 702 height 361
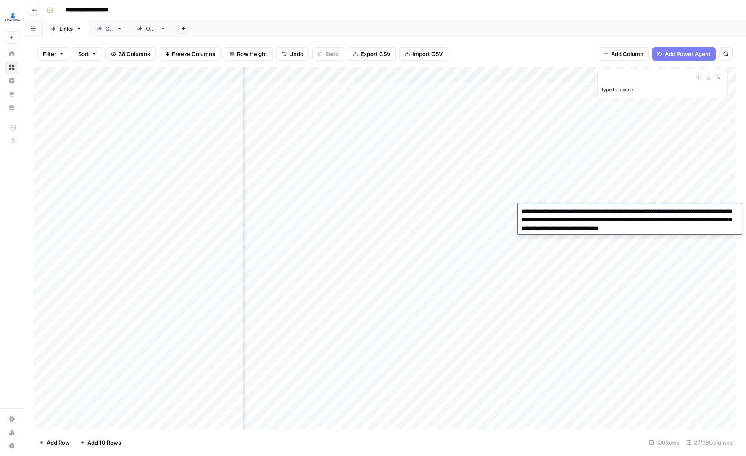
click at [659, 207] on textarea "**********" at bounding box center [630, 220] width 224 height 29
click at [687, 186] on div "Add Column" at bounding box center [385, 247] width 702 height 361
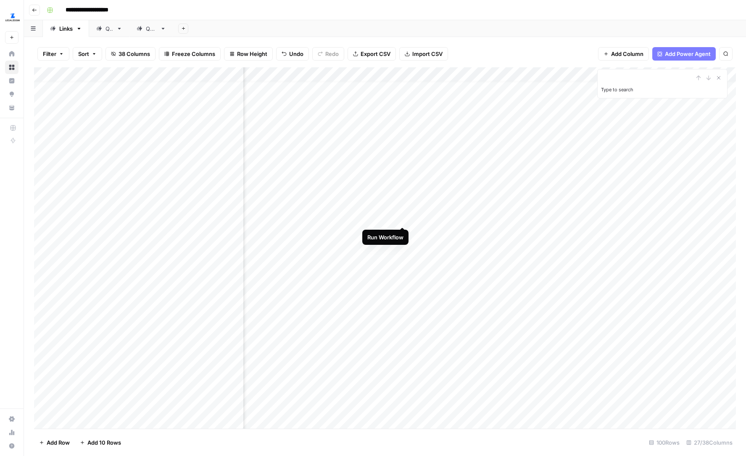
click at [403, 209] on div "Add Column" at bounding box center [385, 247] width 702 height 361
click at [443, 212] on div "Add Column" at bounding box center [385, 247] width 702 height 361
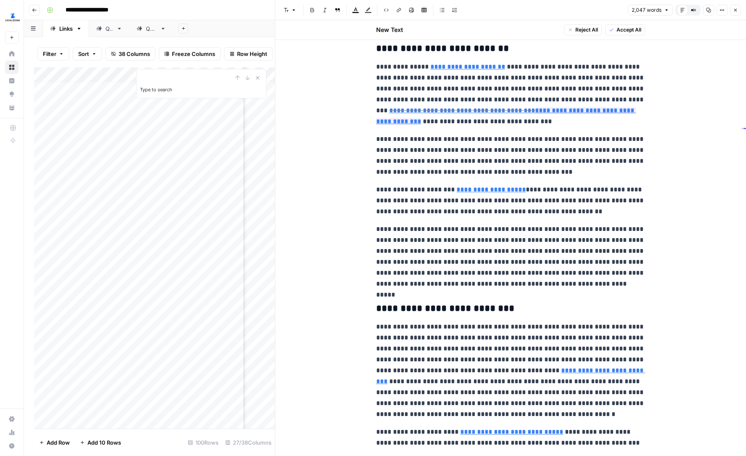
scroll to position [624, 0]
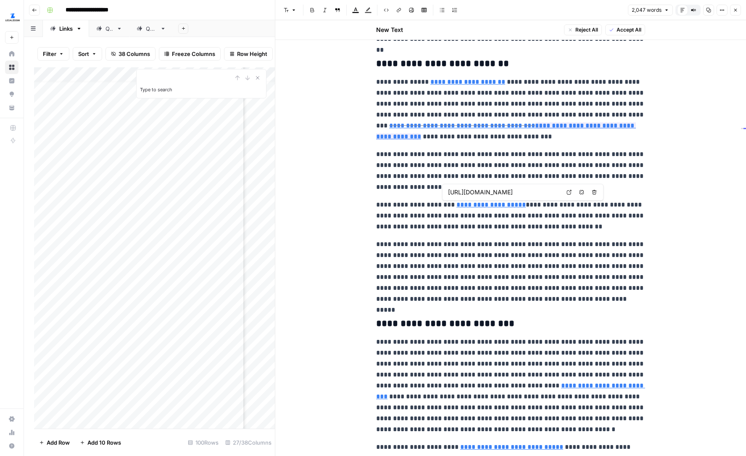
type input "https://dos.ny.gov/certificate-publication-domestic-limited-liability-company-0"
click at [735, 13] on button "Close" at bounding box center [735, 10] width 11 height 11
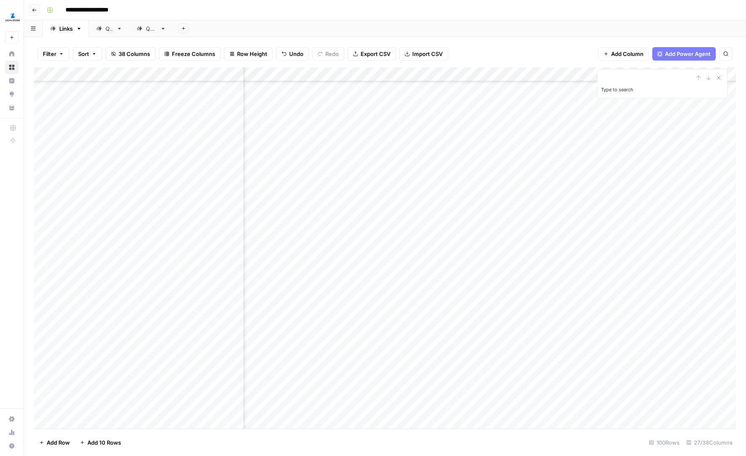
scroll to position [447, 1273]
click at [321, 253] on div "Add Column" at bounding box center [385, 247] width 702 height 361
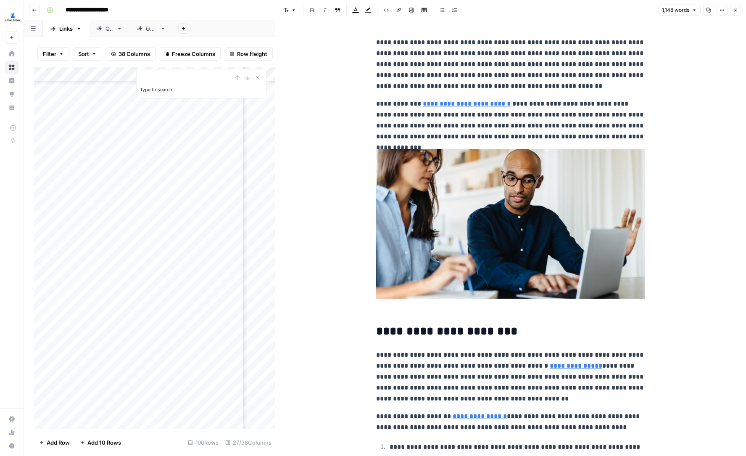
click at [722, 13] on button "Options" at bounding box center [722, 10] width 11 height 11
click at [690, 87] on span "Code" at bounding box center [697, 89] width 40 height 8
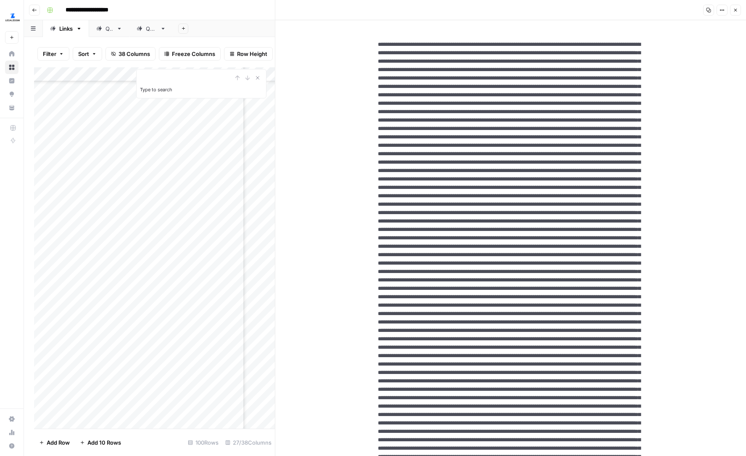
drag, startPoint x: 463, startPoint y: 365, endPoint x: 457, endPoint y: 357, distance: 9.9
click at [737, 14] on button "Close" at bounding box center [735, 10] width 11 height 11
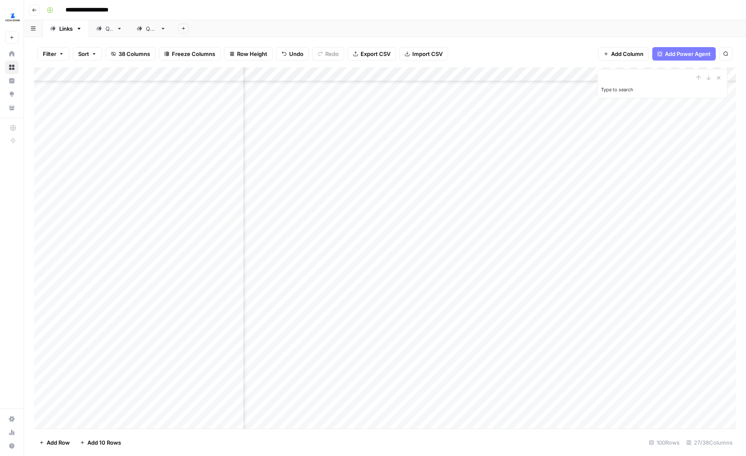
scroll to position [447, 1181]
click at [415, 254] on div "Add Column" at bounding box center [385, 247] width 702 height 361
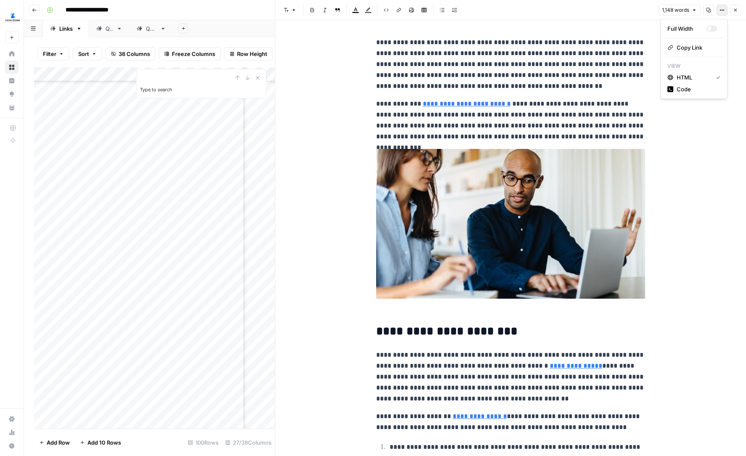
click at [721, 11] on icon "button" at bounding box center [722, 10] width 5 height 5
click at [698, 87] on span "Code" at bounding box center [697, 89] width 40 height 8
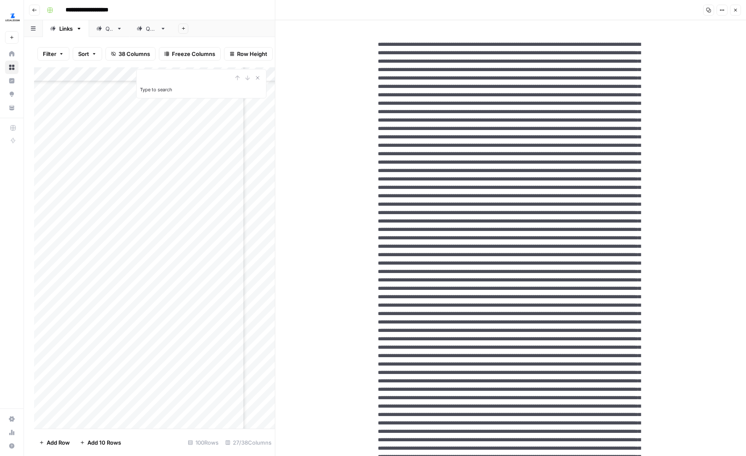
scroll to position [15, 0]
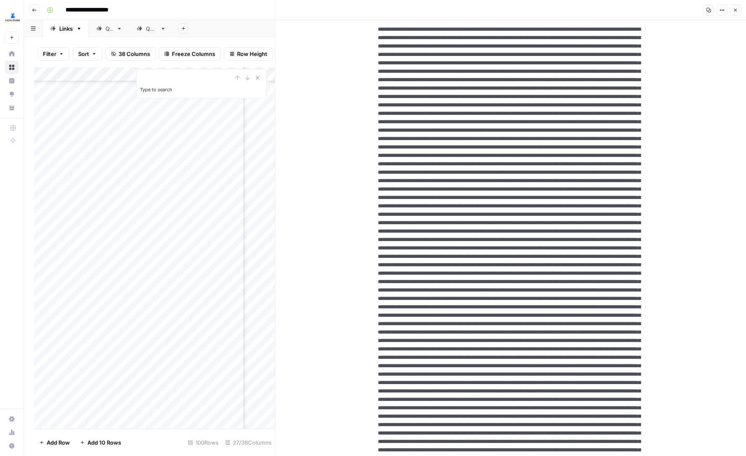
drag, startPoint x: 428, startPoint y: 342, endPoint x: 607, endPoint y: 347, distance: 179.6
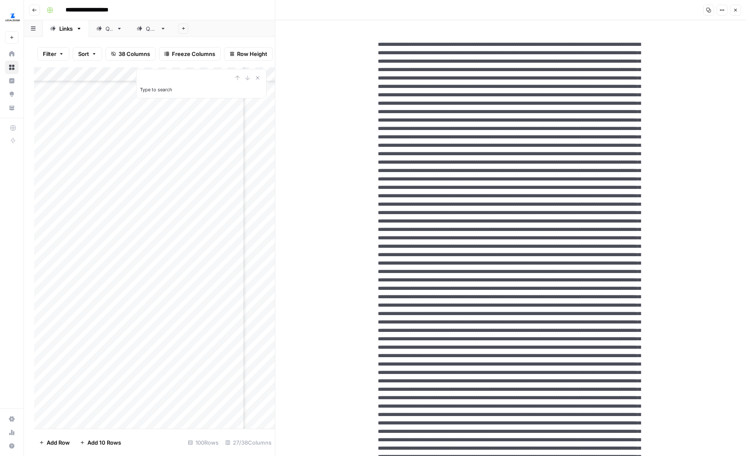
drag, startPoint x: 482, startPoint y: 357, endPoint x: 488, endPoint y: 357, distance: 6.3
drag, startPoint x: 492, startPoint y: 357, endPoint x: 481, endPoint y: 357, distance: 10.9
type textarea "**********"
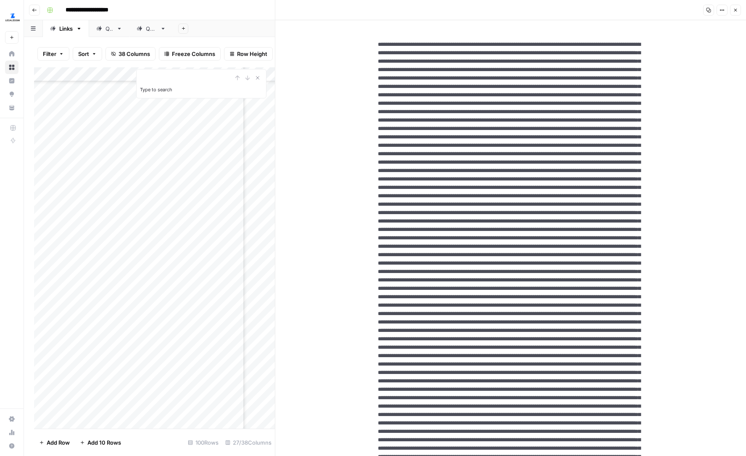
click at [733, 8] on icon "button" at bounding box center [735, 10] width 5 height 5
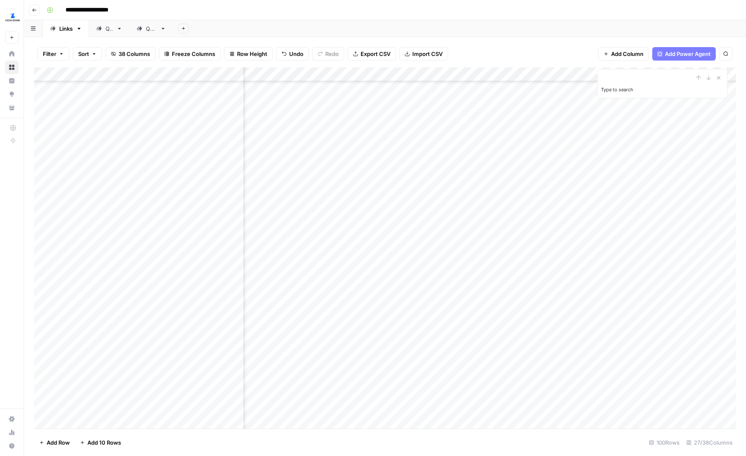
scroll to position [447, 1239]
click at [529, 253] on div "Add Column" at bounding box center [385, 247] width 702 height 361
click at [513, 267] on div "Add Column" at bounding box center [385, 247] width 702 height 361
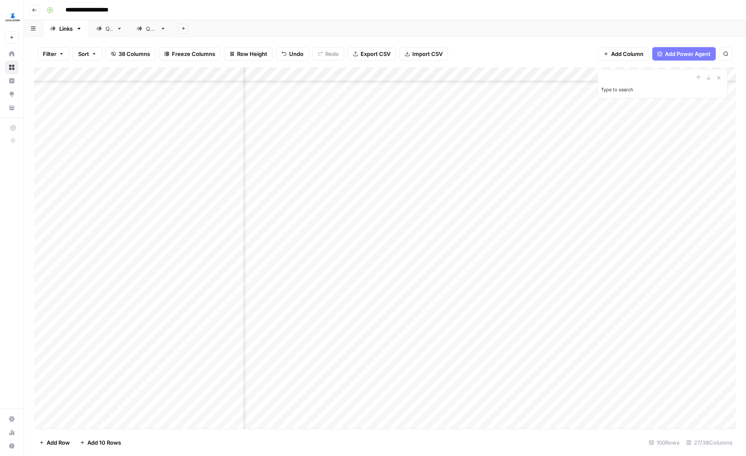
click at [428, 130] on div "Add Column" at bounding box center [385, 247] width 702 height 361
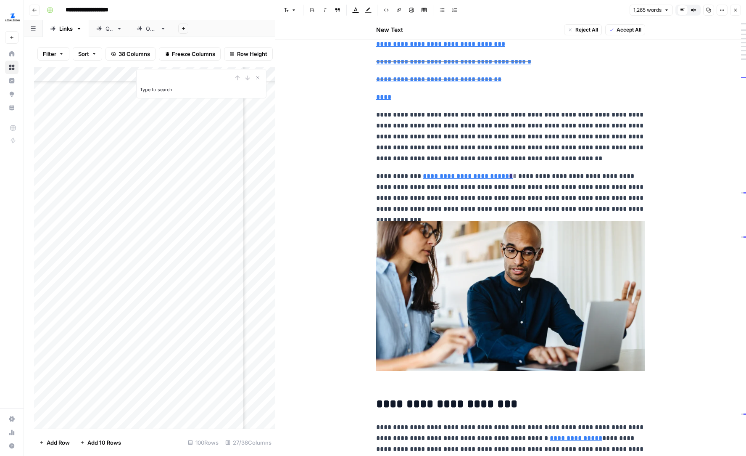
scroll to position [108, 0]
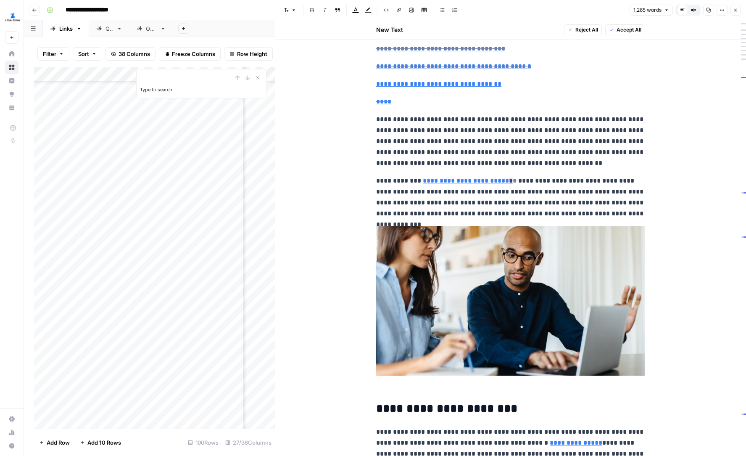
click at [738, 10] on span "Close" at bounding box center [738, 10] width 0 height 0
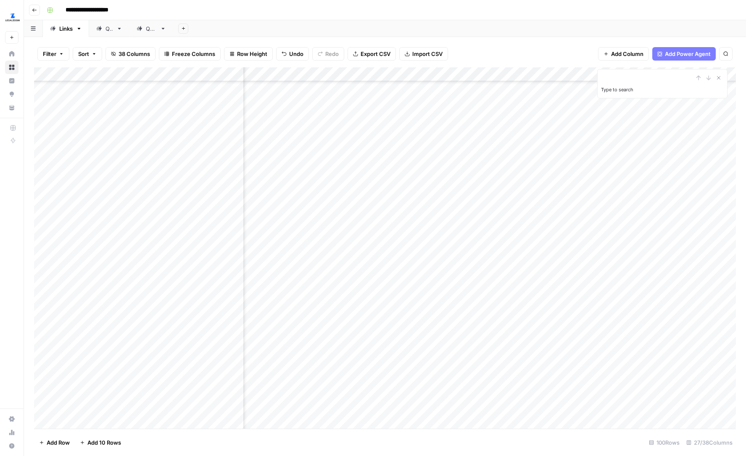
scroll to position [571, 1205]
click at [393, 130] on div "Add Column" at bounding box center [385, 247] width 702 height 361
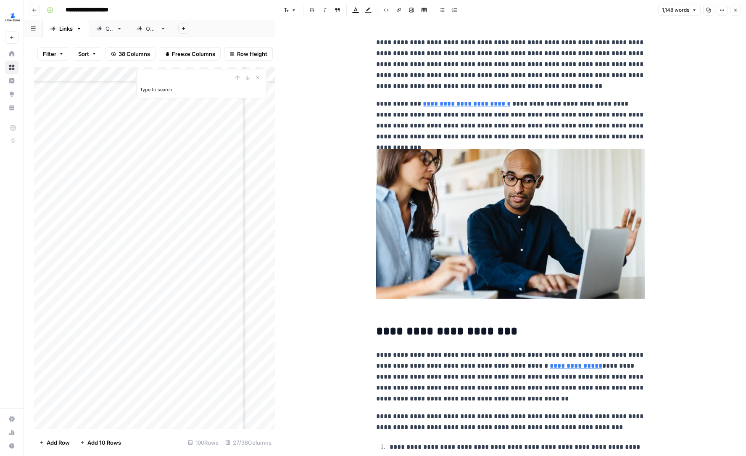
click at [736, 13] on button "Close" at bounding box center [735, 10] width 11 height 11
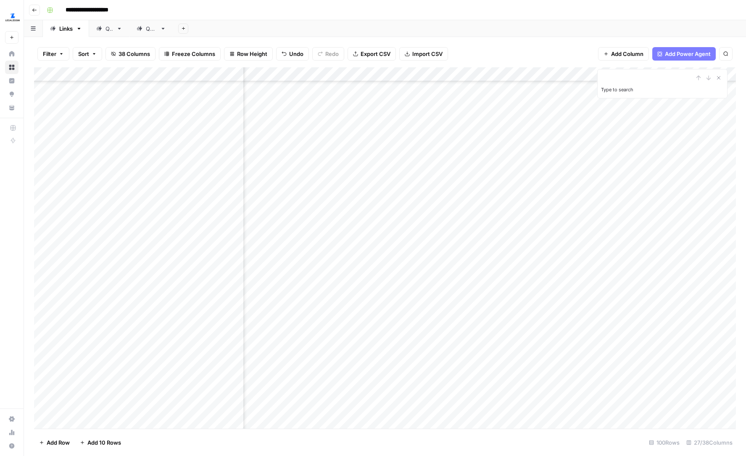
scroll to position [571, 0]
click at [235, 130] on div "Add Column" at bounding box center [385, 247] width 702 height 361
click at [722, 77] on button "Close Search" at bounding box center [719, 78] width 10 height 10
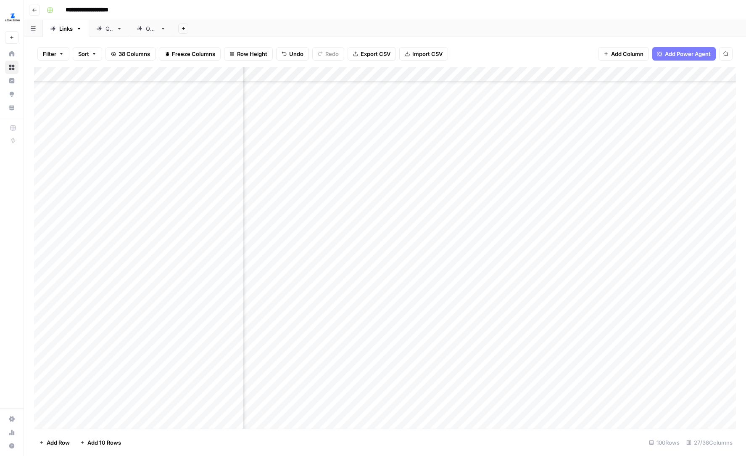
click at [632, 135] on div "Add Column" at bounding box center [385, 247] width 702 height 361
click at [520, 261] on div "Add Column" at bounding box center [385, 247] width 702 height 361
click at [442, 131] on div "Add Column" at bounding box center [385, 247] width 702 height 361
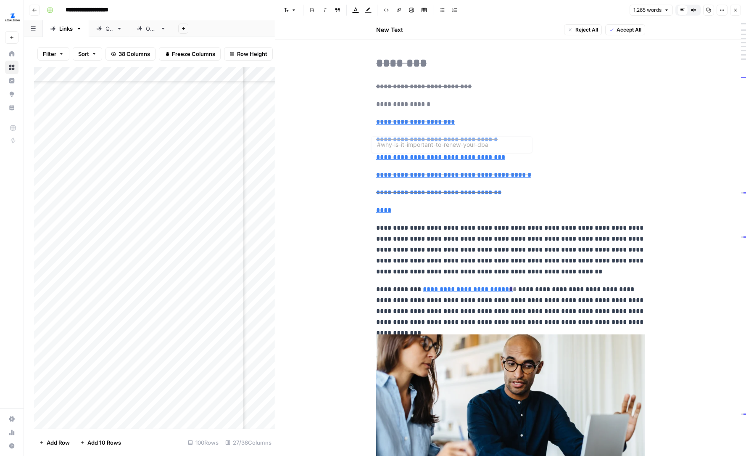
type input "#how-do-you-renew-a-dba"
click at [738, 8] on icon "button" at bounding box center [735, 10] width 5 height 5
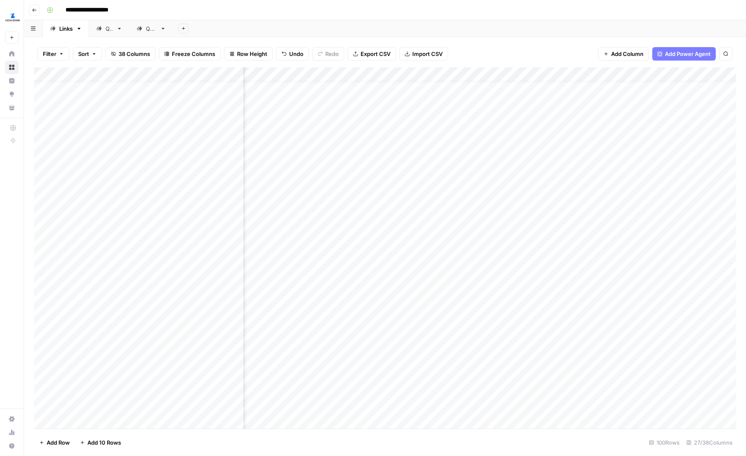
scroll to position [0, 1448]
click at [442, 219] on div "Add Column" at bounding box center [385, 247] width 702 height 361
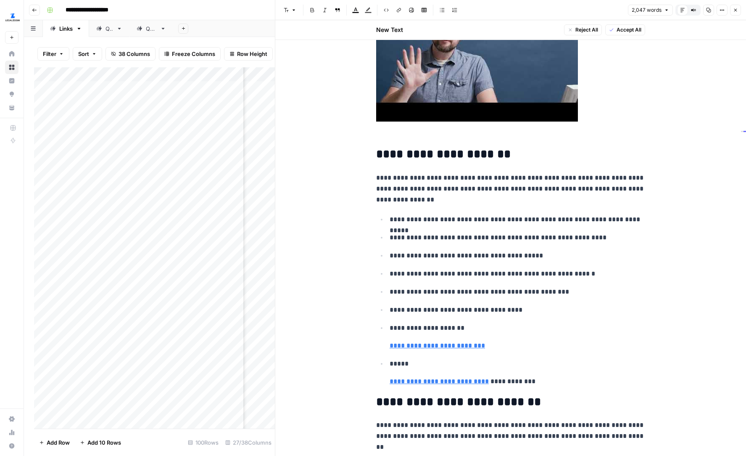
scroll to position [531, 0]
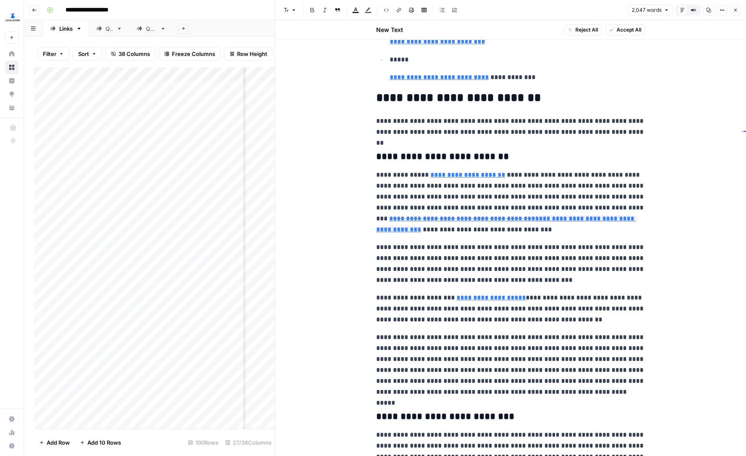
click at [735, 10] on icon "button" at bounding box center [735, 10] width 5 height 5
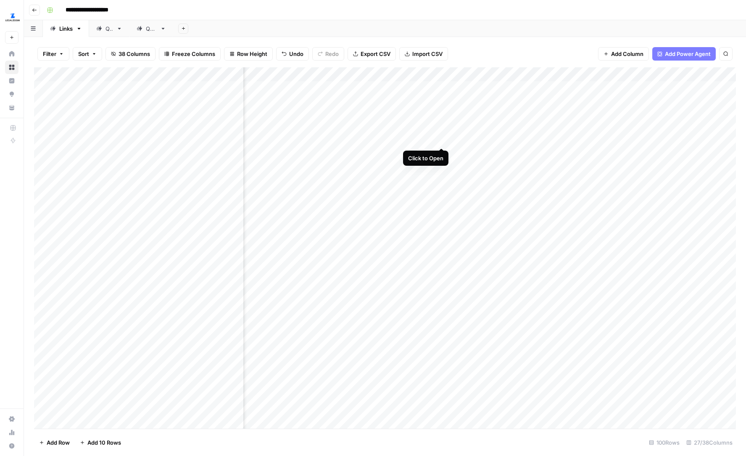
click at [442, 131] on div "Add Column" at bounding box center [385, 247] width 702 height 361
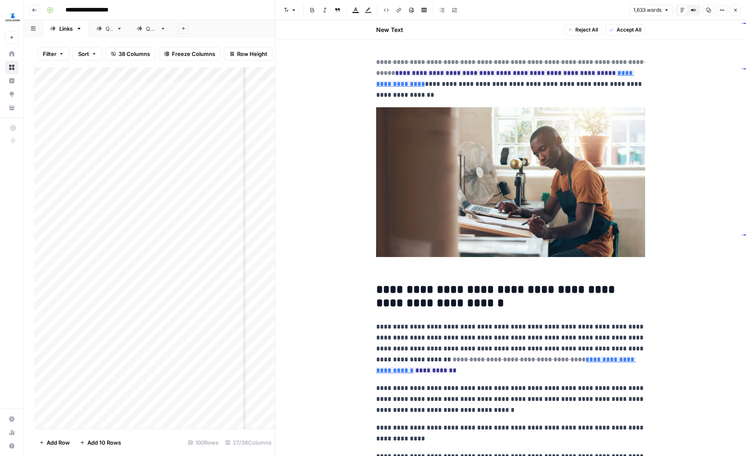
click at [735, 6] on button "Close" at bounding box center [735, 10] width 11 height 11
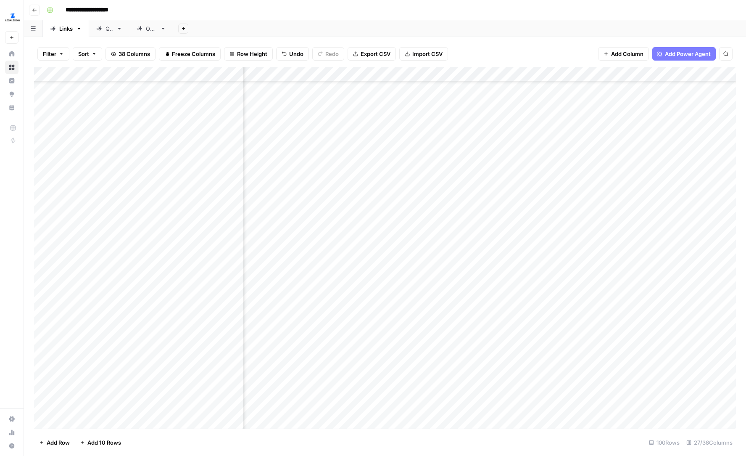
scroll to position [544, 1448]
click at [441, 155] on div "Add Column" at bounding box center [385, 247] width 702 height 361
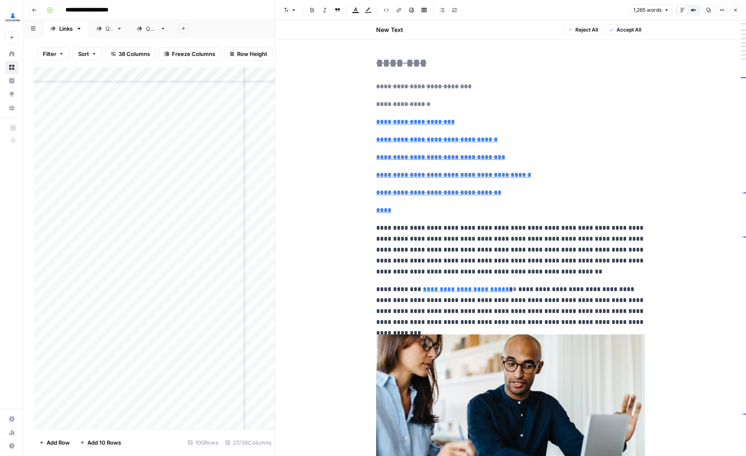
click at [737, 9] on icon "button" at bounding box center [736, 10] width 3 height 3
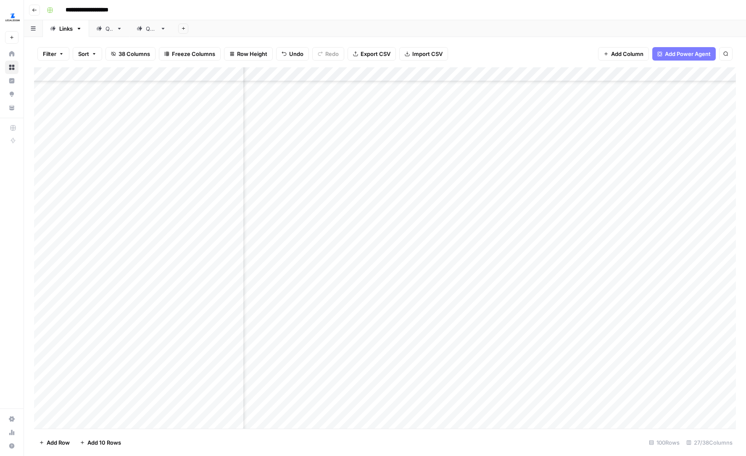
scroll to position [544, 1125]
click at [471, 157] on div "Add Column" at bounding box center [385, 247] width 702 height 361
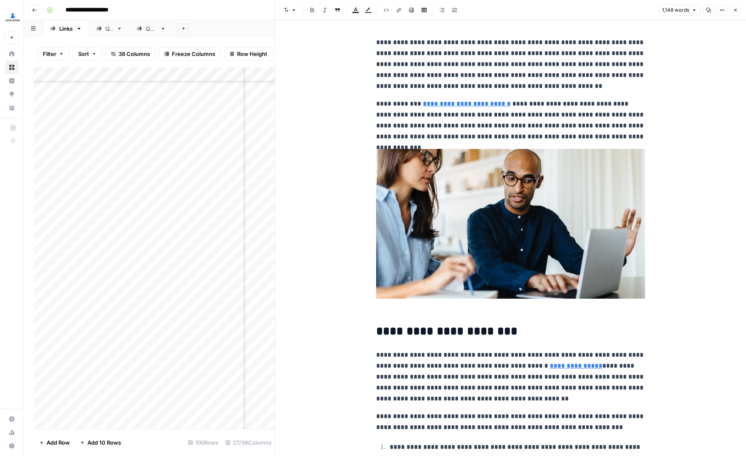
click at [734, 13] on button "Close" at bounding box center [735, 10] width 11 height 11
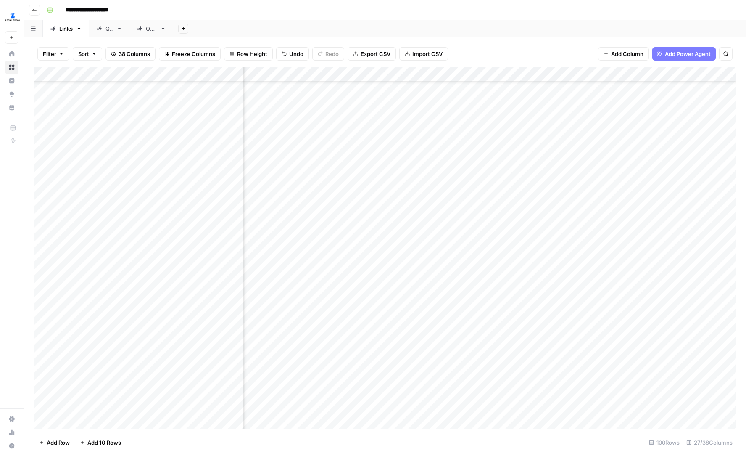
scroll to position [542, 1200]
click at [394, 159] on div "Add Column" at bounding box center [385, 247] width 702 height 361
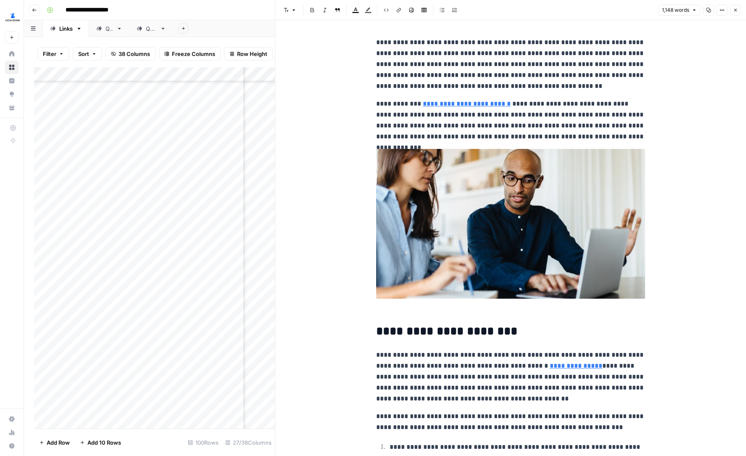
click at [734, 13] on button "Close" at bounding box center [735, 10] width 11 height 11
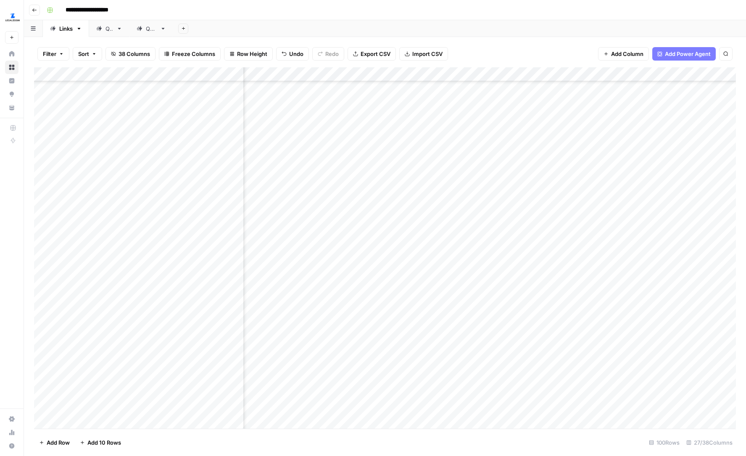
scroll to position [542, 1313]
click at [576, 159] on div "Add Column" at bounding box center [385, 247] width 702 height 361
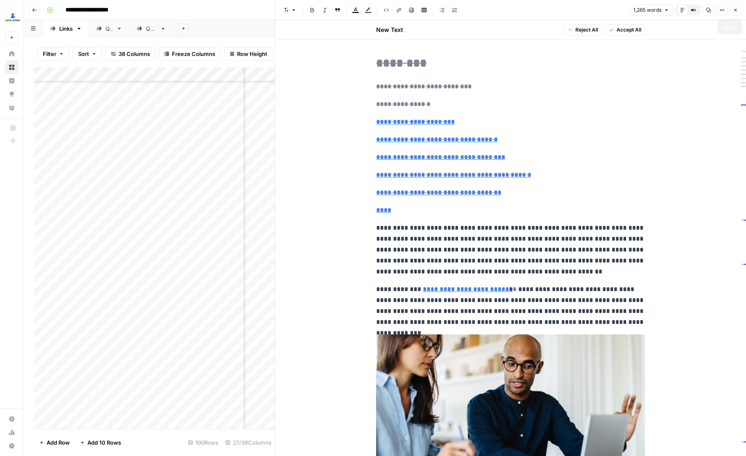
click at [735, 11] on icon "button" at bounding box center [735, 10] width 5 height 5
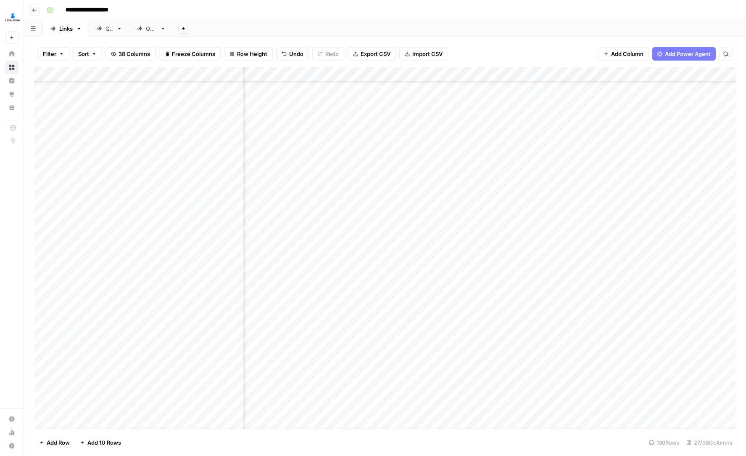
scroll to position [563, 1438]
click at [547, 270] on div "Add Column" at bounding box center [385, 247] width 702 height 361
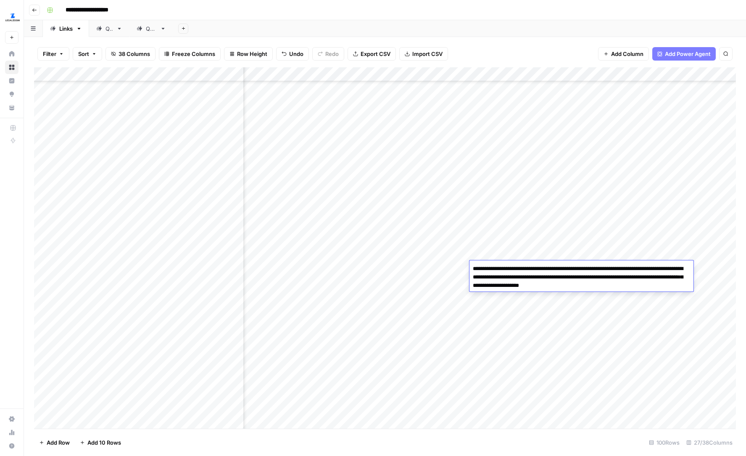
drag, startPoint x: 625, startPoint y: 287, endPoint x: 471, endPoint y: 269, distance: 155.3
click at [471, 269] on textarea "**********" at bounding box center [582, 277] width 224 height 29
click at [516, 272] on textarea "**********" at bounding box center [582, 277] width 224 height 29
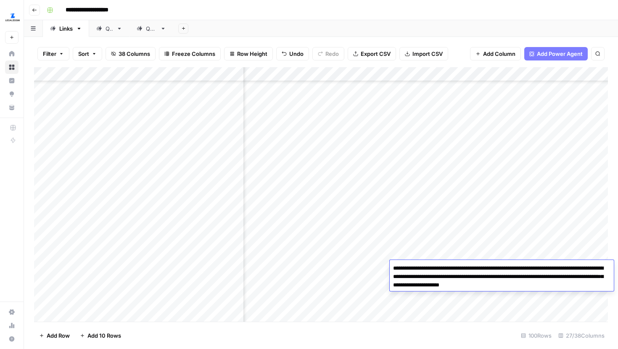
scroll to position [563, 1553]
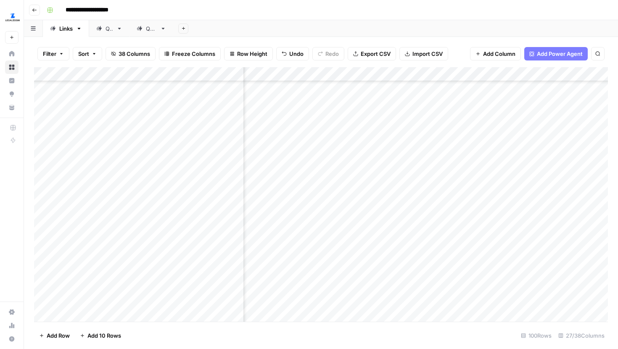
click at [446, 221] on div "Add Column" at bounding box center [321, 194] width 574 height 255
click at [440, 243] on div "Add Column" at bounding box center [321, 194] width 574 height 255
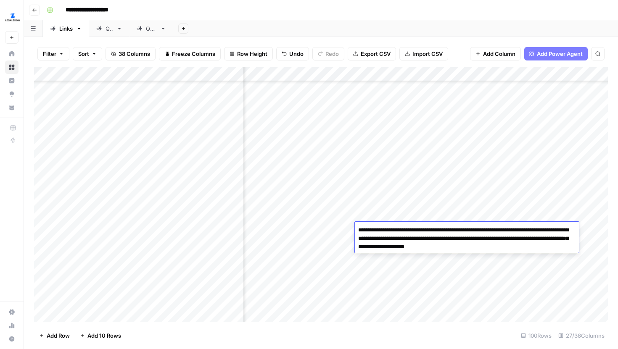
click at [453, 249] on textarea "**********" at bounding box center [467, 239] width 224 height 29
click at [456, 268] on div "Add Column" at bounding box center [321, 194] width 574 height 255
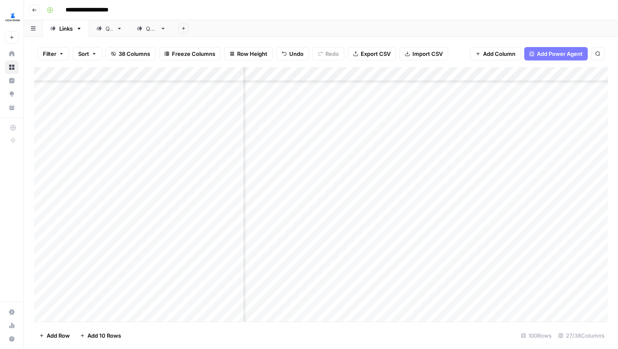
scroll to position [602, 1312]
click at [294, 229] on div "Add Column" at bounding box center [321, 194] width 574 height 255
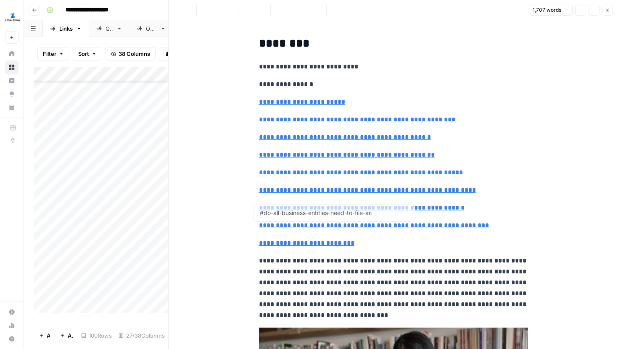
type input "#when-is-the-filing-deadline-to-submit-a-louisiana-annual-report"
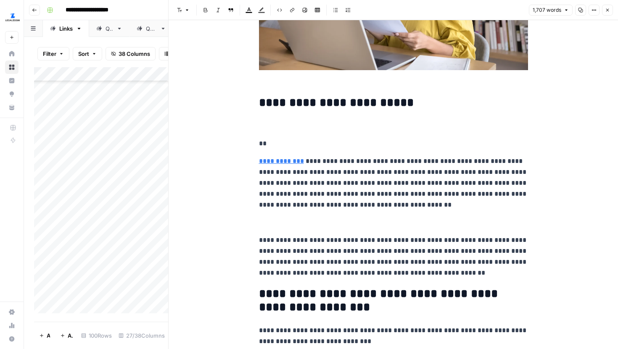
scroll to position [436, 0]
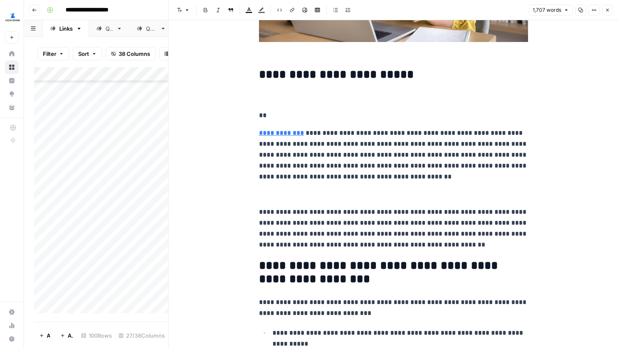
click at [611, 5] on button "Close" at bounding box center [607, 10] width 11 height 11
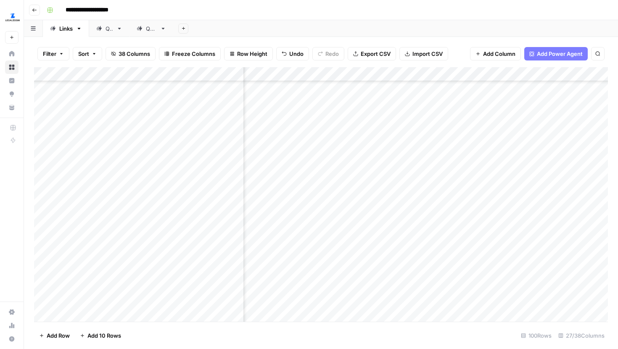
scroll to position [602, 1516]
click at [372, 228] on div "Add Column" at bounding box center [321, 194] width 574 height 255
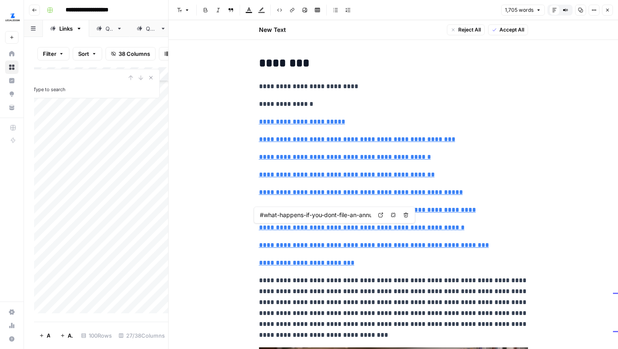
type input "#how-much-does-it-cost-to-file-an-annual-report-in-louisiana"
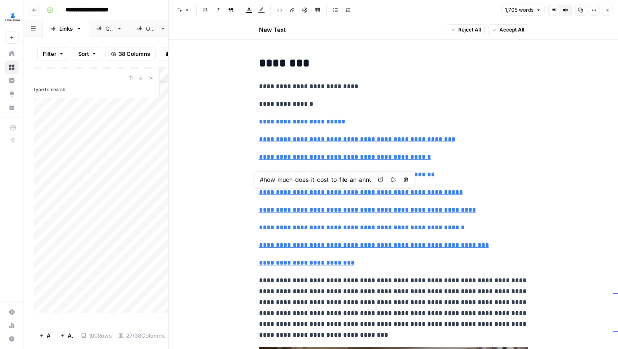
type input "for offi"
click at [502, 45] on div "1 of 1 Previous match Next Match Replace Close" at bounding box center [505, 42] width 42 height 8
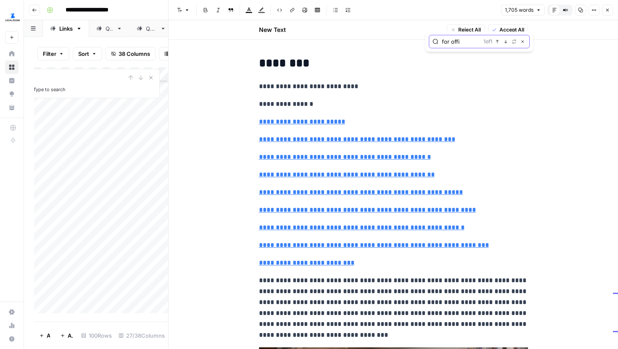
click at [506, 42] on icon "button" at bounding box center [506, 42] width 4 height 4
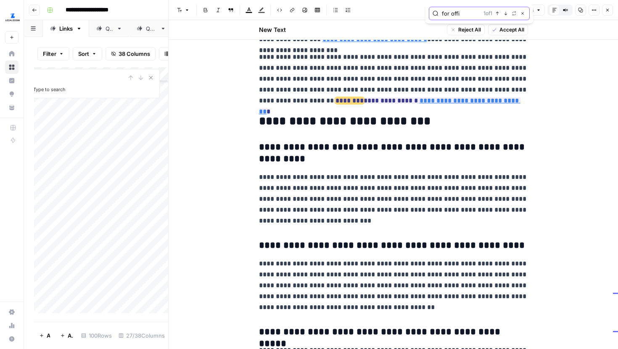
scroll to position [2051, 0]
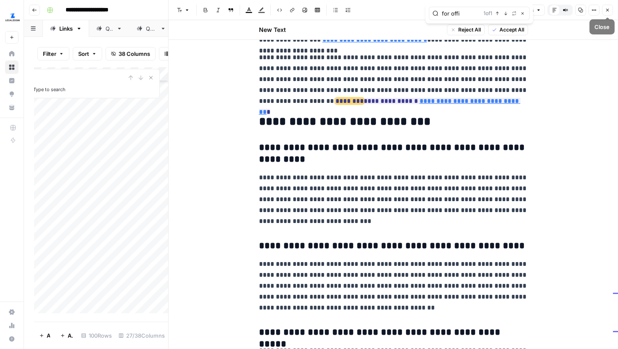
click at [609, 12] on icon "button" at bounding box center [607, 10] width 5 height 5
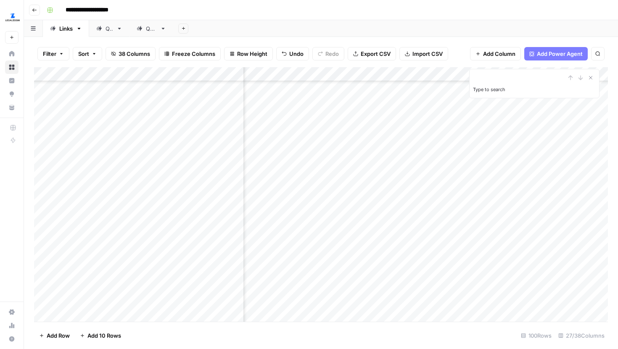
scroll to position [598, 1541]
click at [348, 234] on div "Add Column" at bounding box center [321, 194] width 574 height 255
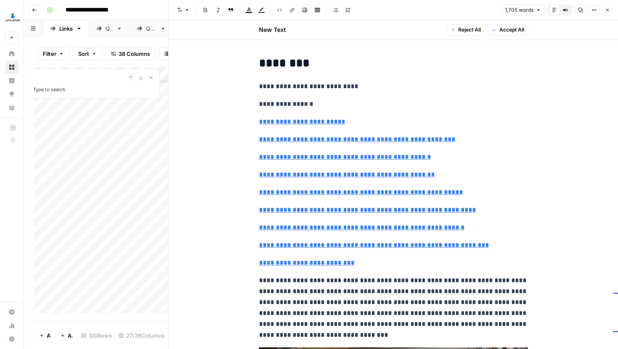
click at [479, 100] on p "**********" at bounding box center [393, 104] width 269 height 11
type input "see filing"
click at [503, 45] on button "Next Match" at bounding box center [505, 41] width 7 height 7
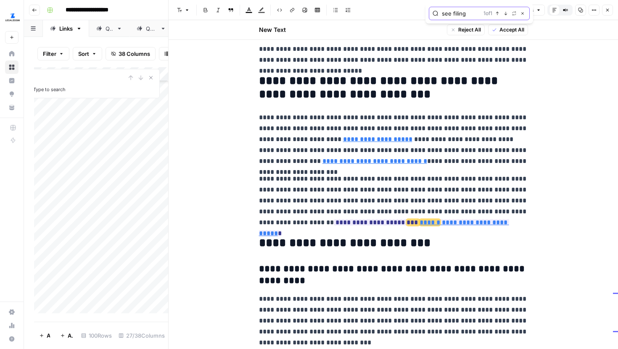
scroll to position [1928, 0]
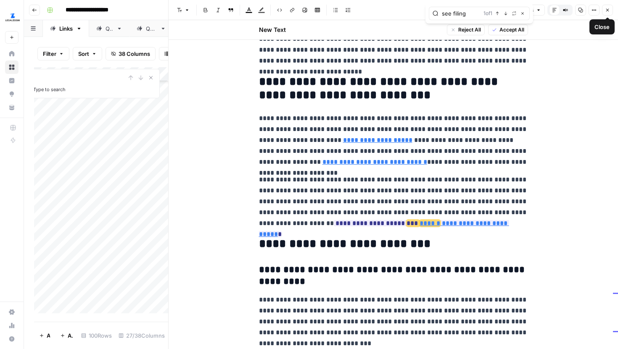
click at [608, 11] on icon "button" at bounding box center [607, 10] width 5 height 5
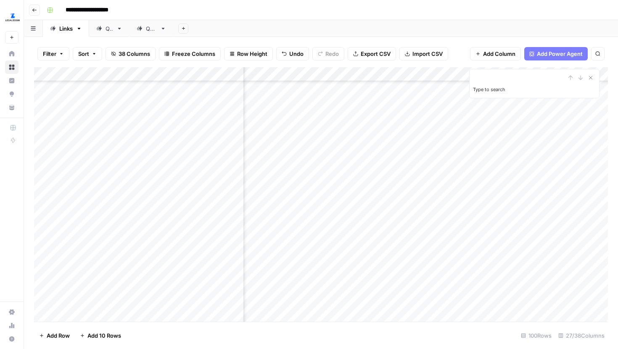
scroll to position [598, 0]
click at [294, 235] on div "Add Column" at bounding box center [321, 194] width 574 height 255
click at [592, 77] on icon "Close Search" at bounding box center [591, 78] width 3 height 3
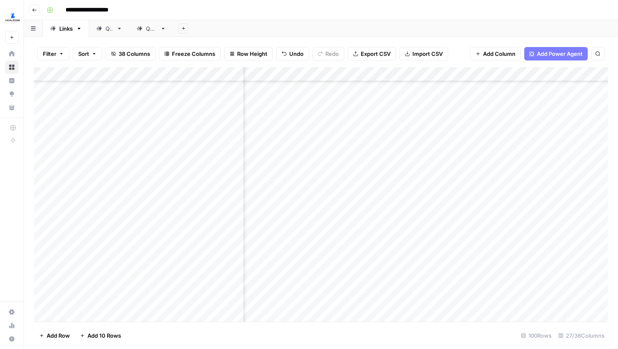
click at [468, 71] on div "Add Column" at bounding box center [321, 194] width 574 height 255
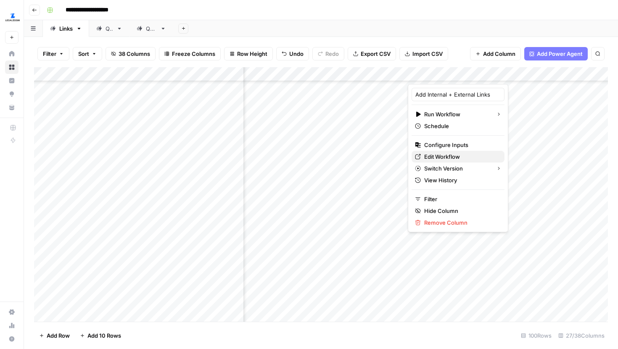
click at [434, 157] on span "Edit Workflow" at bounding box center [461, 157] width 74 height 8
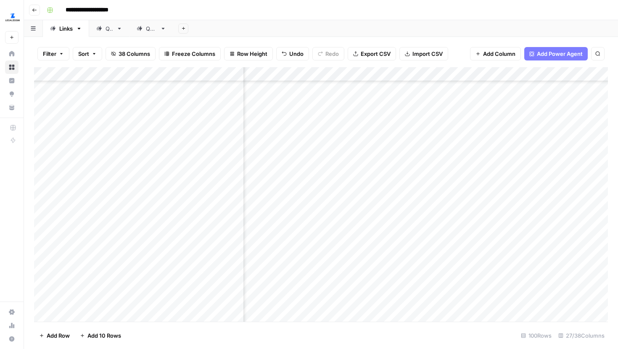
scroll to position [724, 1552]
click at [338, 150] on div "Add Column" at bounding box center [321, 194] width 574 height 255
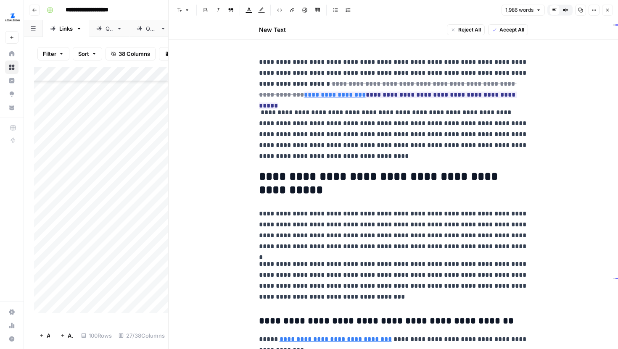
click at [606, 13] on button "Close" at bounding box center [607, 10] width 11 height 11
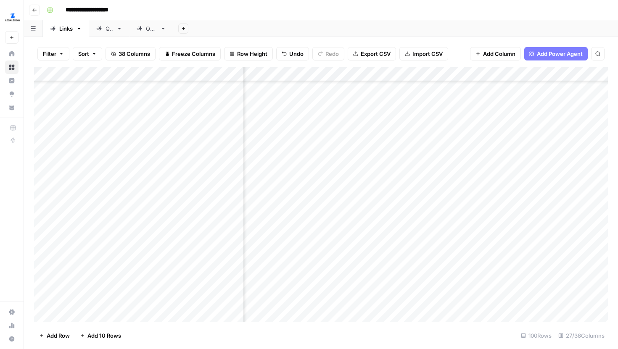
scroll to position [698, 1460]
click at [429, 177] on div "Add Column" at bounding box center [321, 194] width 574 height 255
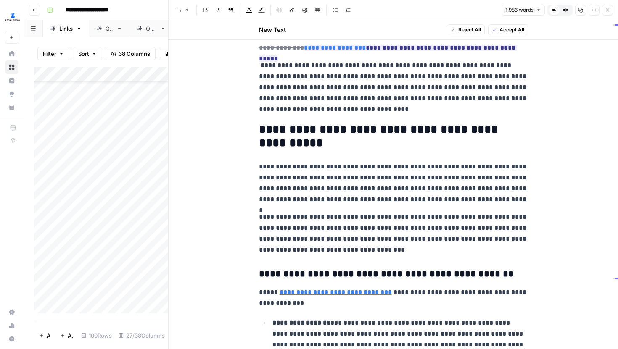
scroll to position [51, 0]
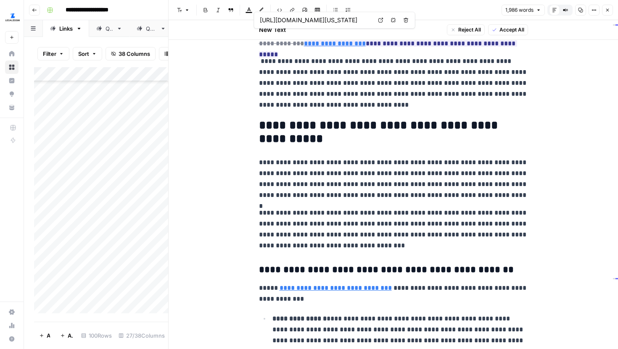
click at [380, 17] on link "Open in a new tab" at bounding box center [380, 20] width 11 height 11
click at [605, 11] on icon "button" at bounding box center [607, 10] width 5 height 5
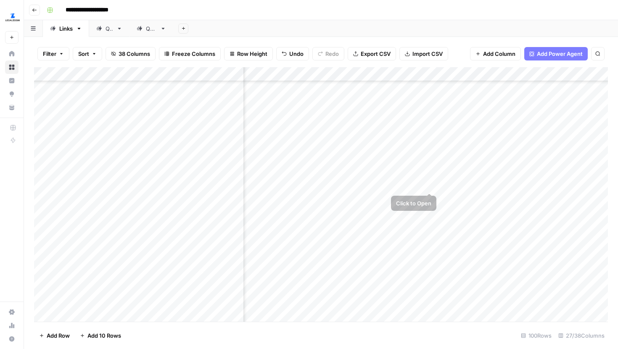
click at [428, 175] on div "Add Column" at bounding box center [321, 194] width 574 height 255
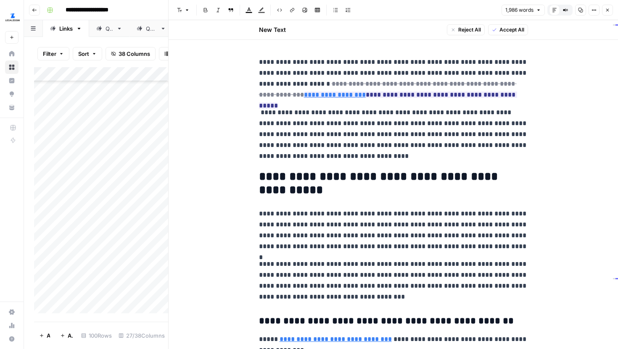
scroll to position [7, 0]
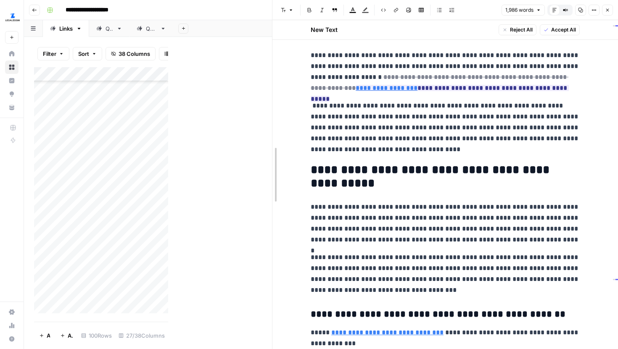
drag, startPoint x: 168, startPoint y: 102, endPoint x: 269, endPoint y: 101, distance: 101.3
click at [269, 101] on div at bounding box center [272, 174] width 8 height 349
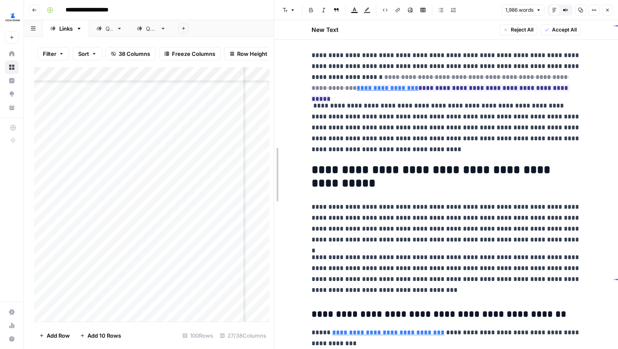
drag, startPoint x: 269, startPoint y: 101, endPoint x: 274, endPoint y: 101, distance: 4.6
click at [274, 101] on div at bounding box center [274, 174] width 8 height 349
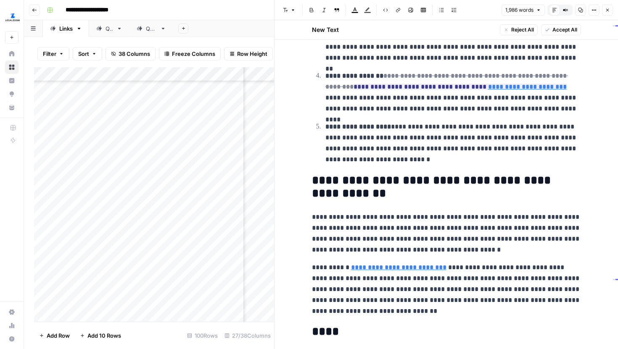
scroll to position [2207, 0]
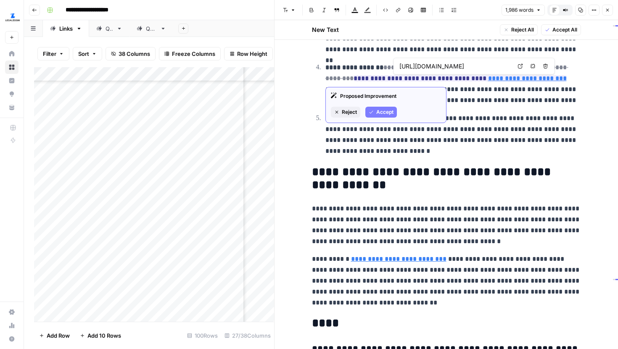
click at [519, 68] on icon at bounding box center [520, 66] width 5 height 5
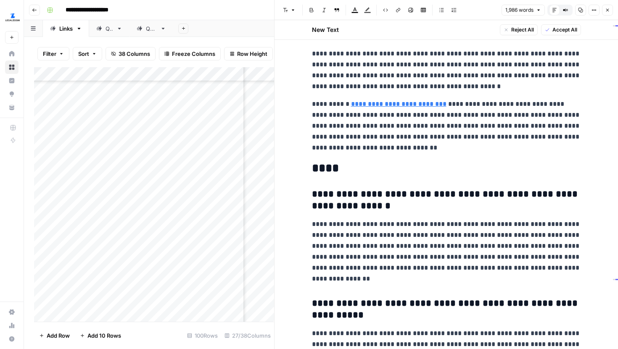
scroll to position [2363, 0]
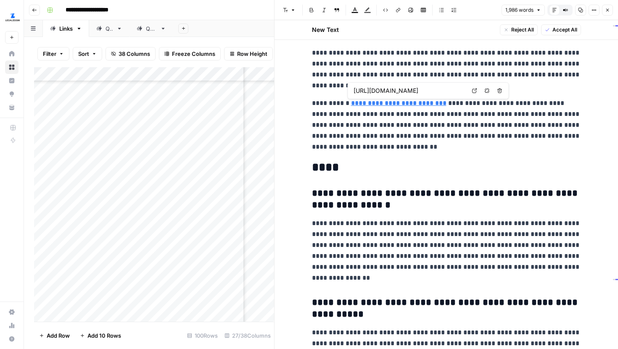
click at [473, 92] on icon at bounding box center [474, 90] width 5 height 5
click at [594, 15] on button "Options" at bounding box center [594, 10] width 11 height 11
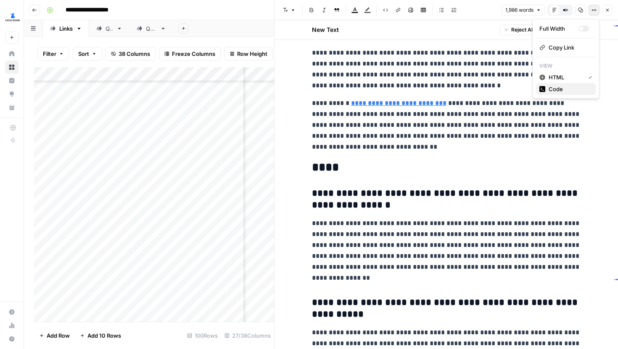
click at [554, 87] on span "Code" at bounding box center [569, 89] width 40 height 8
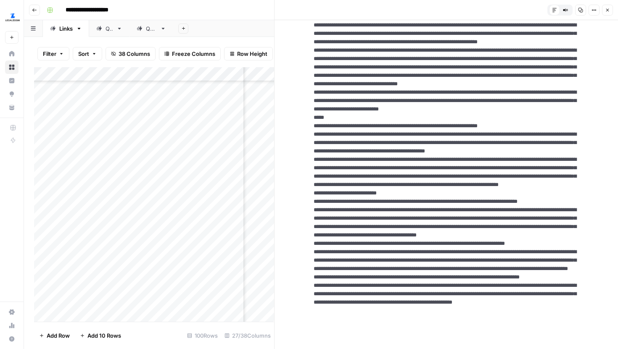
scroll to position [1298, 0]
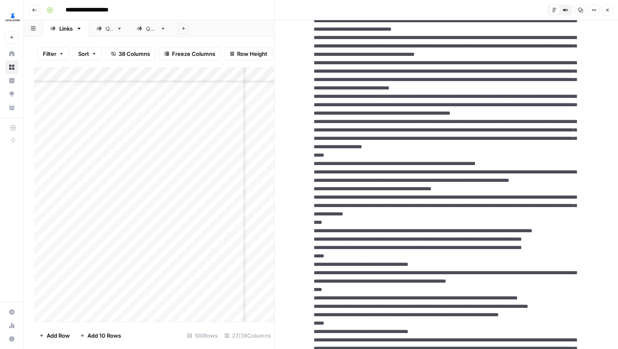
scroll to position [1600, 0]
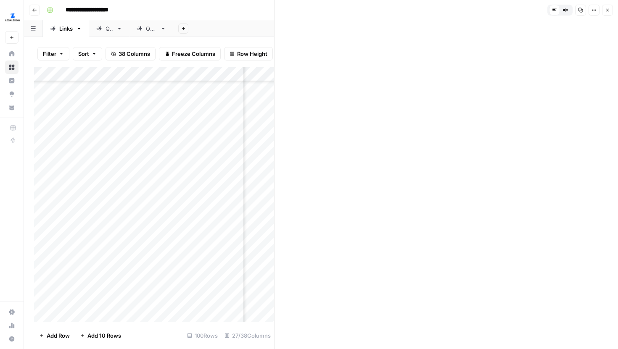
click at [610, 12] on button "Close" at bounding box center [607, 10] width 11 height 11
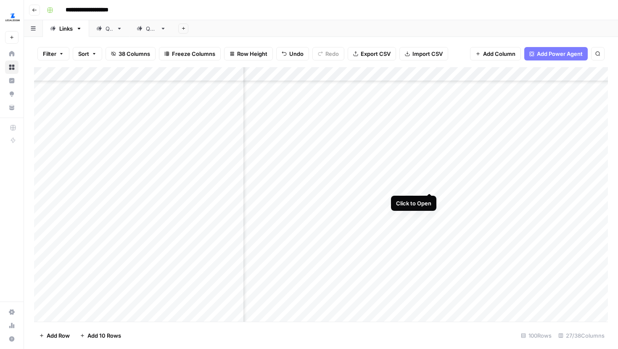
click at [430, 176] on div "Add Column" at bounding box center [321, 194] width 574 height 255
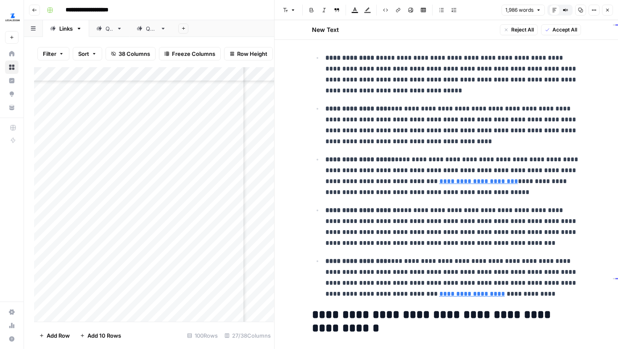
scroll to position [345, 0]
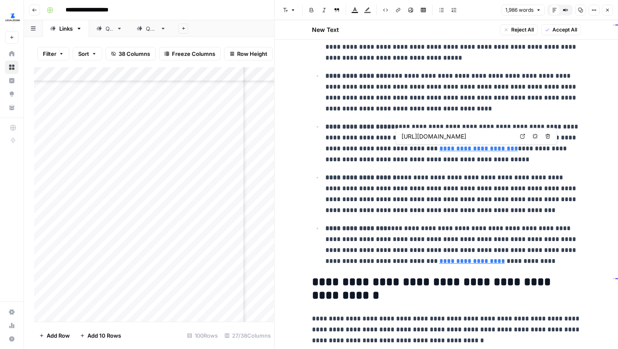
click at [523, 135] on icon at bounding box center [522, 136] width 5 height 5
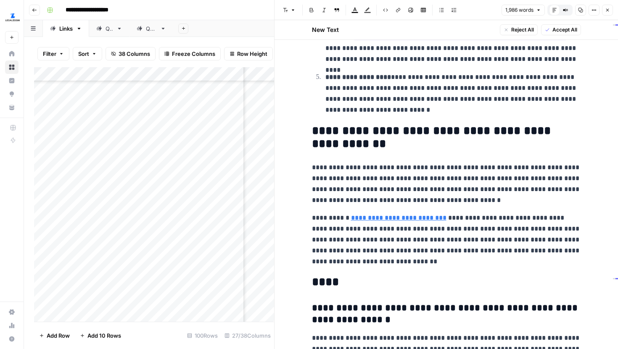
scroll to position [2244, 0]
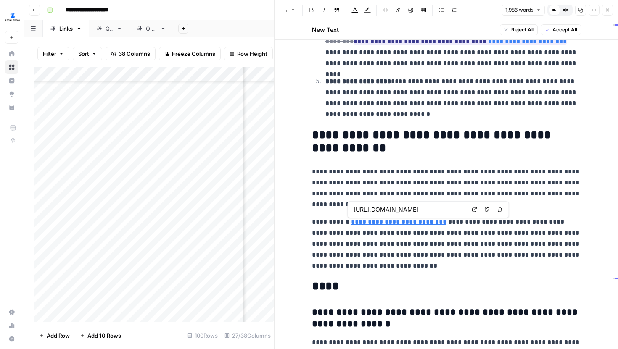
click at [473, 208] on icon at bounding box center [474, 210] width 5 height 5
click at [610, 11] on button "Close" at bounding box center [607, 10] width 11 height 11
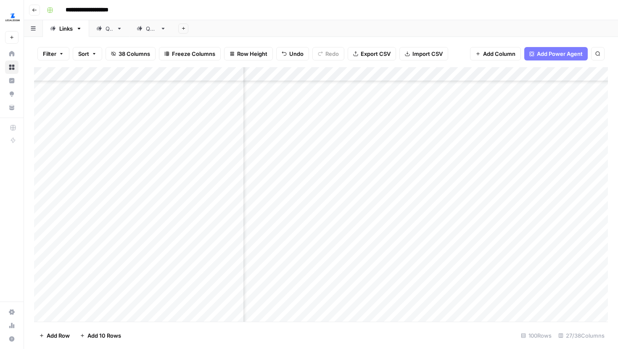
scroll to position [742, 1280]
click at [327, 131] on div "Add Column" at bounding box center [321, 194] width 574 height 255
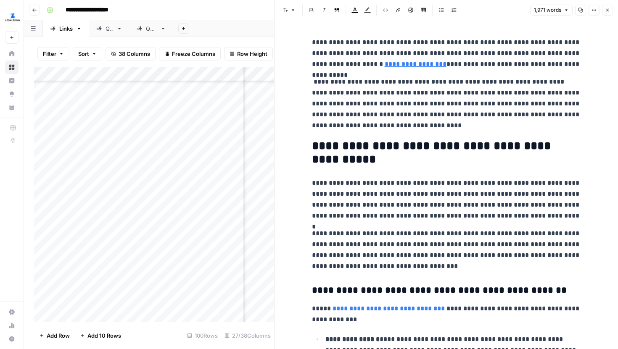
click at [605, 11] on button "Close" at bounding box center [607, 10] width 11 height 11
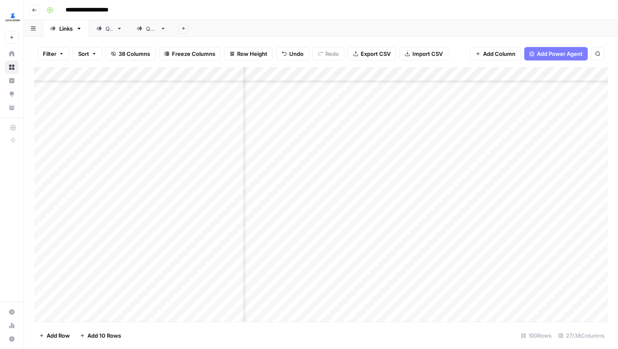
scroll to position [767, 1432]
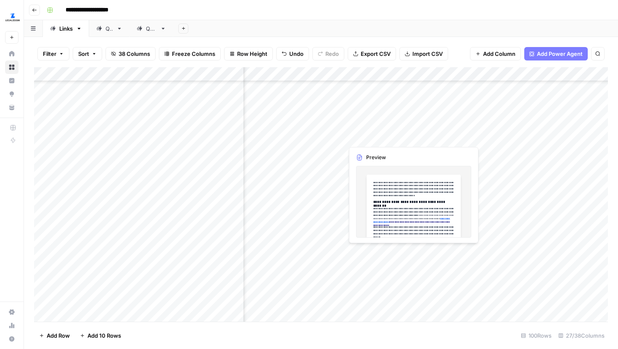
click at [459, 129] on div "Add Column" at bounding box center [321, 194] width 574 height 255
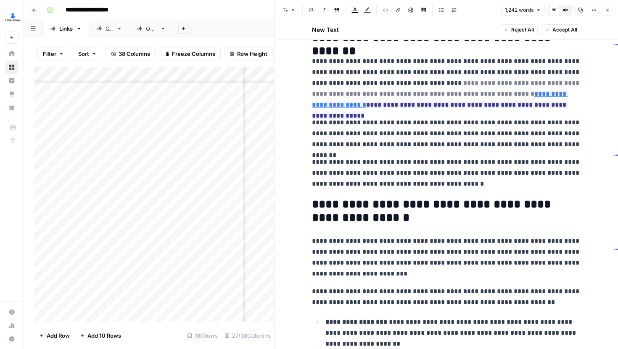
scroll to position [90, 0]
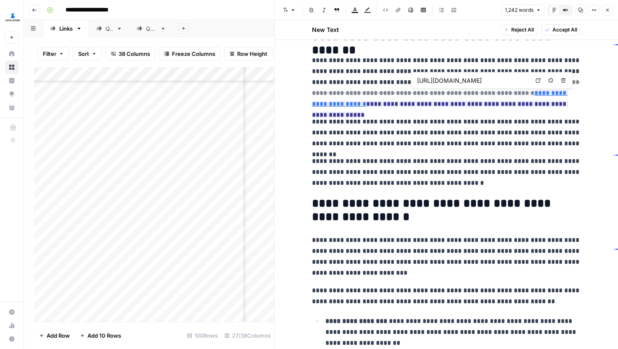
click at [537, 82] on icon at bounding box center [538, 80] width 5 height 5
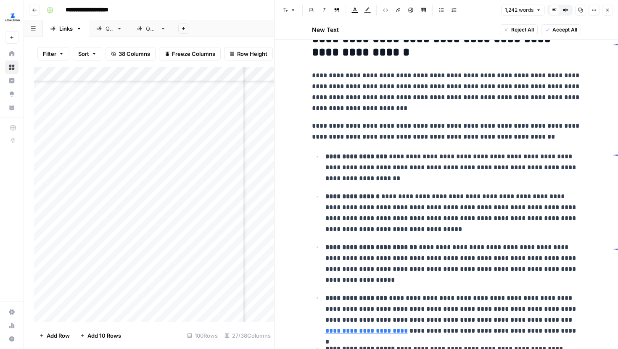
scroll to position [80, 0]
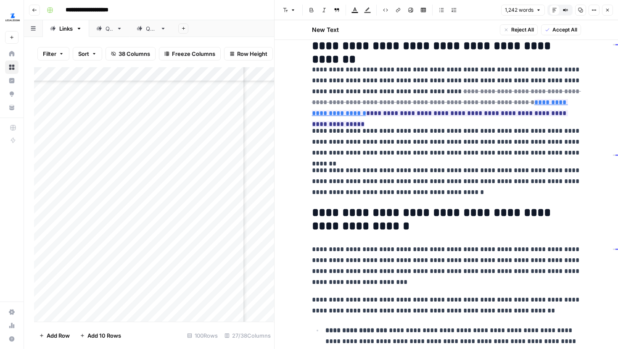
click at [610, 9] on button "Close" at bounding box center [607, 10] width 11 height 11
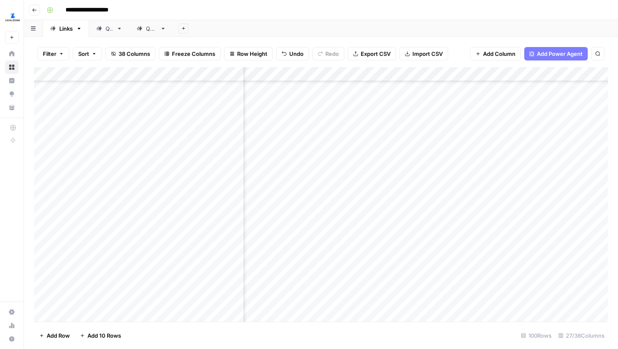
scroll to position [767, 230]
click at [346, 74] on div "Add Column" at bounding box center [321, 194] width 574 height 255
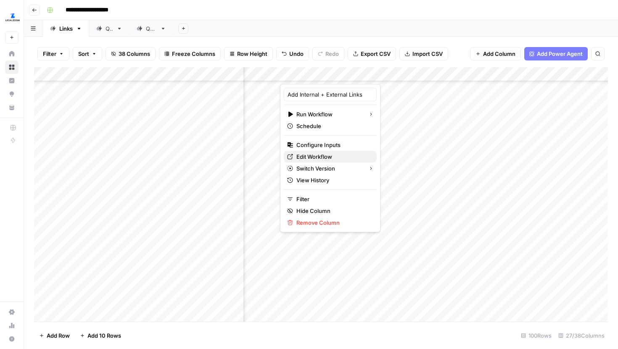
click at [307, 156] on span "Edit Workflow" at bounding box center [333, 157] width 74 height 8
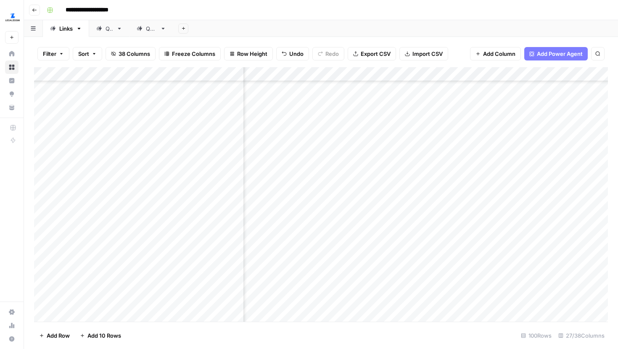
scroll to position [767, 1520]
click at [370, 153] on div "Add Column" at bounding box center [321, 194] width 574 height 255
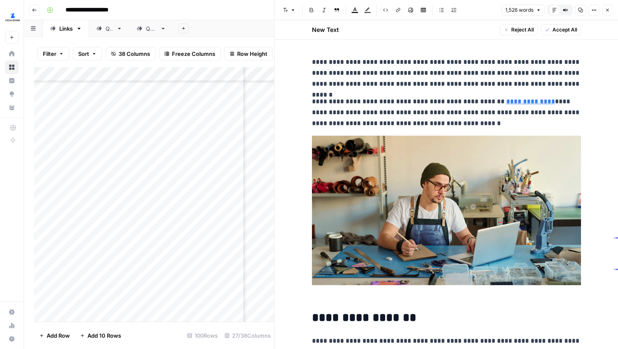
click at [608, 9] on icon "button" at bounding box center [607, 10] width 5 height 5
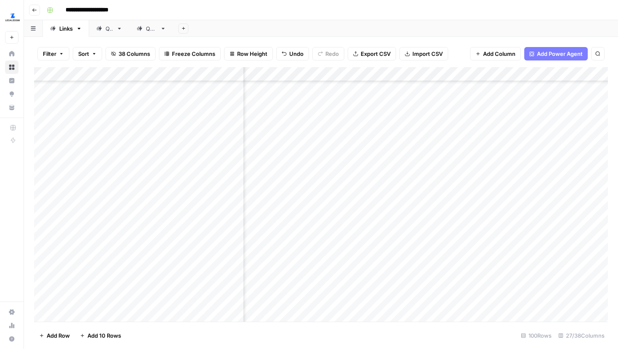
click at [369, 130] on div "Add Column" at bounding box center [321, 194] width 574 height 255
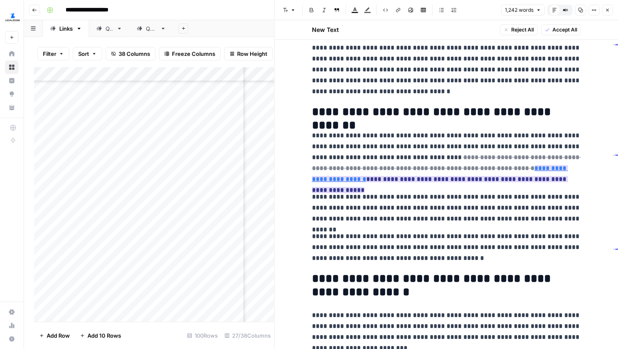
scroll to position [3, 0]
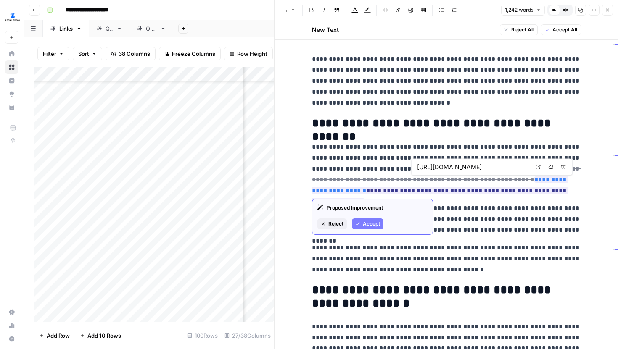
click at [536, 168] on icon at bounding box center [538, 167] width 5 height 5
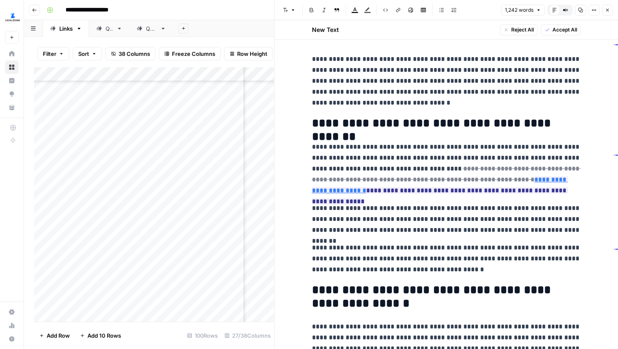
click at [560, 120] on h2 "**********" at bounding box center [446, 123] width 269 height 13
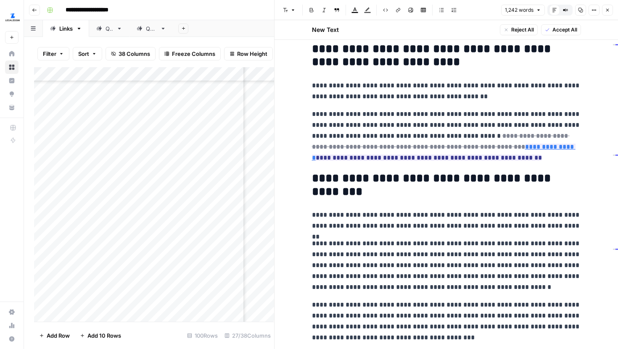
scroll to position [613, 0]
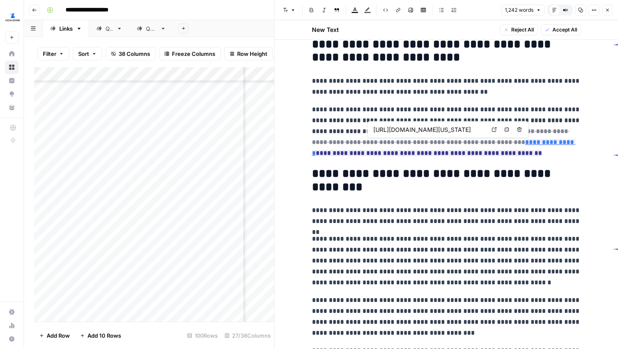
click at [497, 130] on link "Open in a new tab" at bounding box center [494, 129] width 11 height 11
click at [503, 151] on p "**********" at bounding box center [446, 131] width 269 height 55
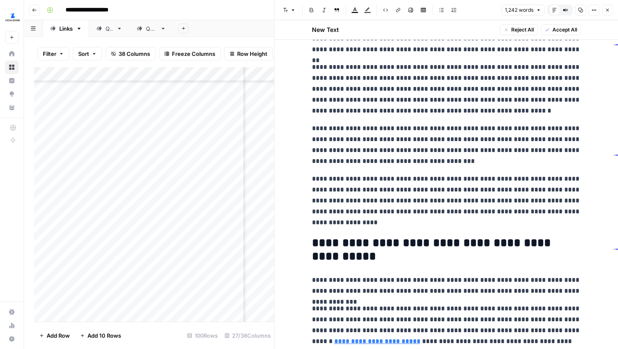
scroll to position [796, 0]
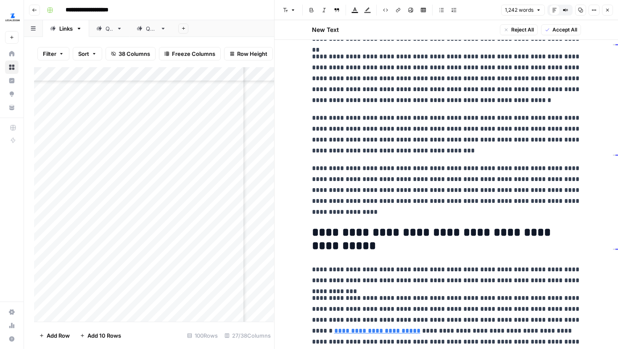
click at [605, 11] on icon "button" at bounding box center [607, 10] width 5 height 5
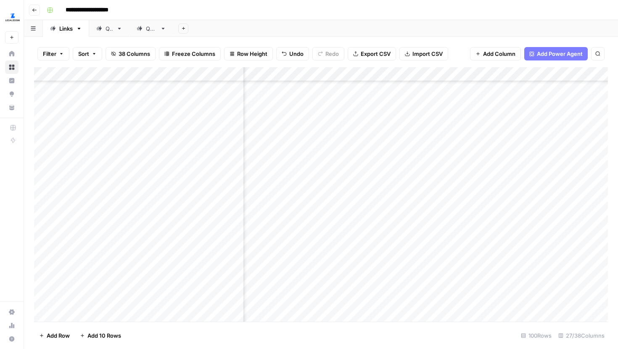
scroll to position [767, 1275]
click at [481, 127] on div "Add Column" at bounding box center [321, 194] width 574 height 255
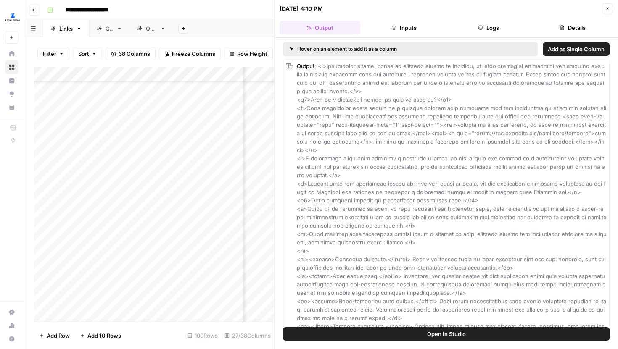
click at [611, 7] on button "Close" at bounding box center [607, 8] width 11 height 11
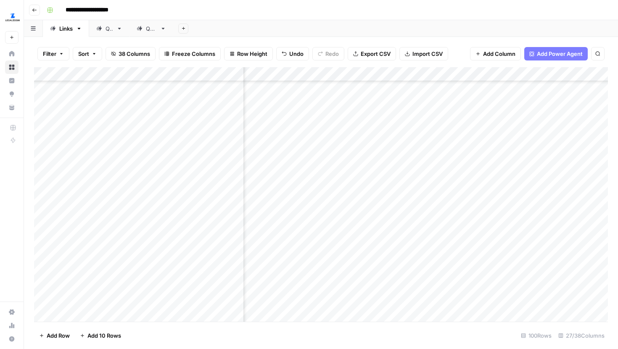
scroll to position [767, 241]
click at [376, 129] on div "Add Column" at bounding box center [321, 194] width 574 height 255
click at [438, 141] on div "Add Column" at bounding box center [321, 194] width 574 height 255
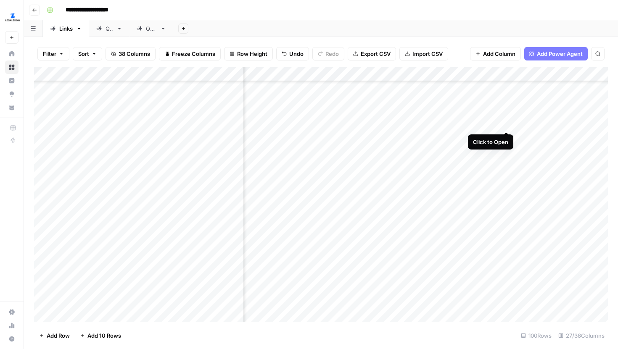
click at [508, 113] on div "Add Column" at bounding box center [321, 194] width 574 height 255
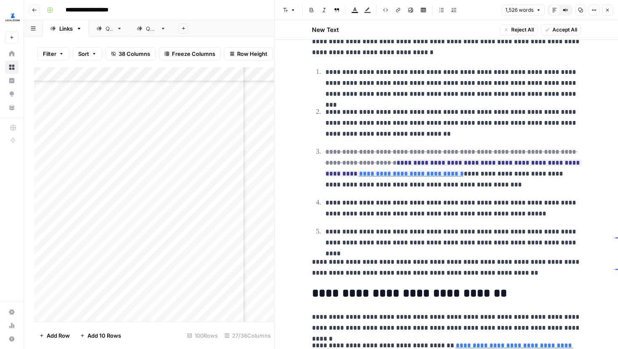
scroll to position [1458, 0]
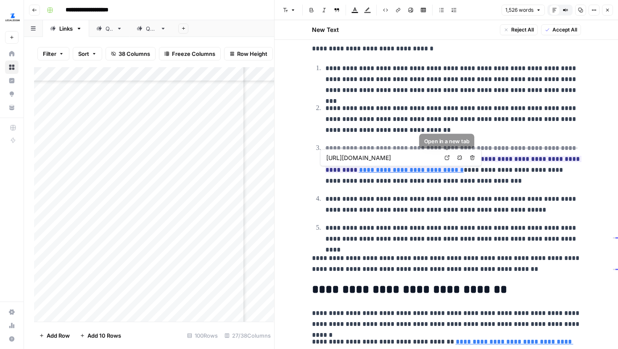
click at [447, 159] on icon at bounding box center [447, 158] width 5 height 5
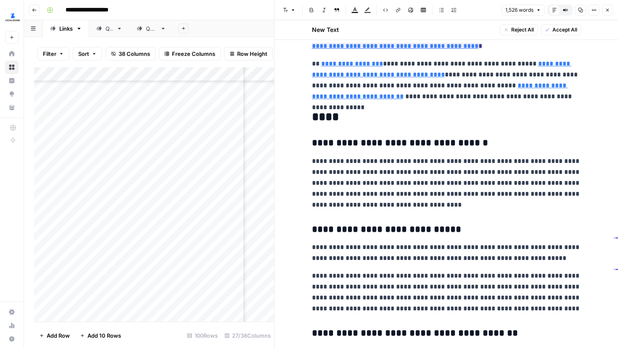
scroll to position [1814, 0]
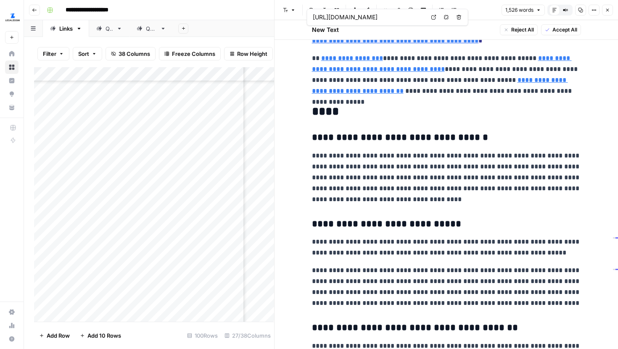
click at [431, 17] on icon at bounding box center [433, 17] width 5 height 5
type input "https://www.uspto.gov/trademarks"
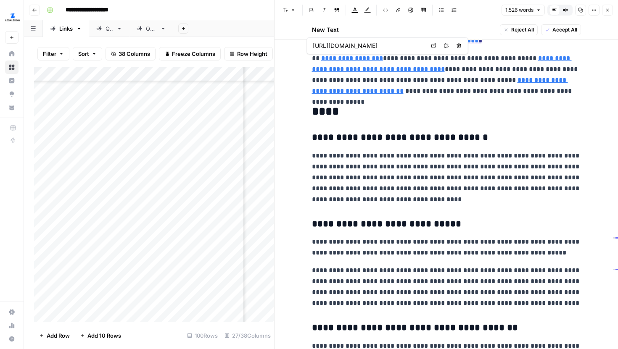
type input "https://www.legalzoom.com/business/intellectual-property/trademark-registration…"
type input "https://www.uspto.gov/trademarks"
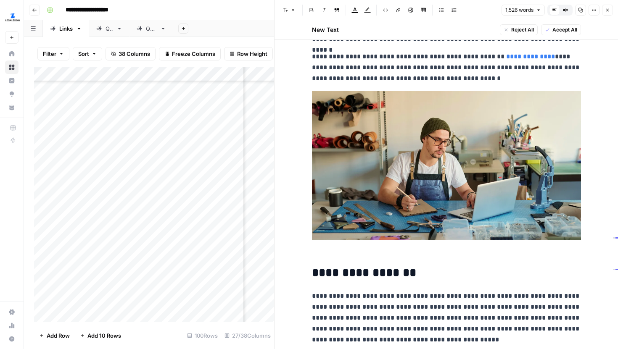
scroll to position [0, 0]
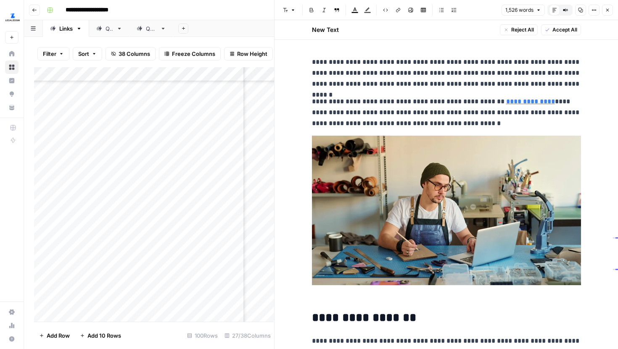
click at [608, 12] on icon "button" at bounding box center [607, 10] width 5 height 5
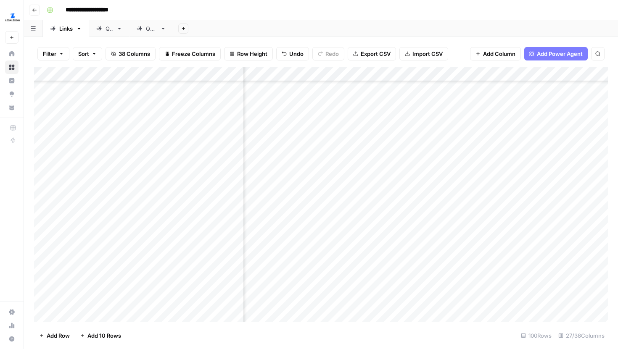
scroll to position [803, 1368]
click at [533, 137] on div "Add Column" at bounding box center [321, 194] width 574 height 255
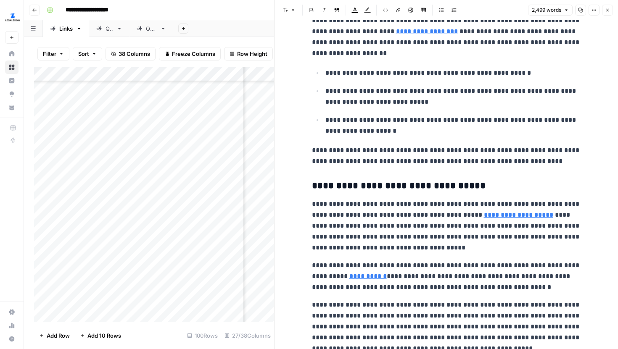
scroll to position [1728, 0]
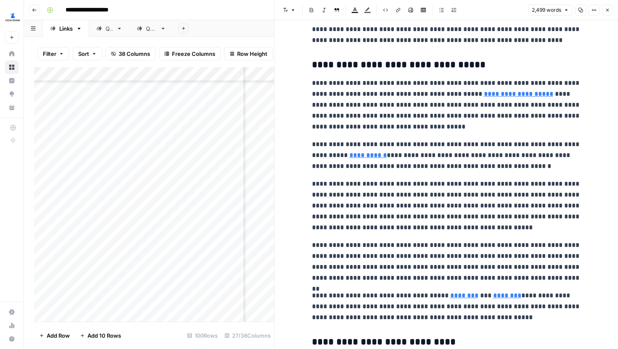
click at [606, 11] on icon "button" at bounding box center [607, 10] width 5 height 5
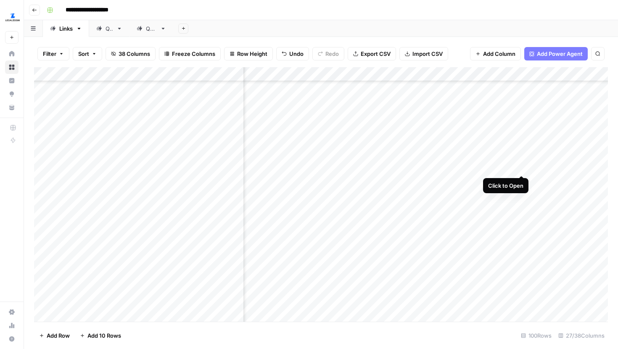
click at [521, 161] on div "Add Column" at bounding box center [321, 194] width 574 height 255
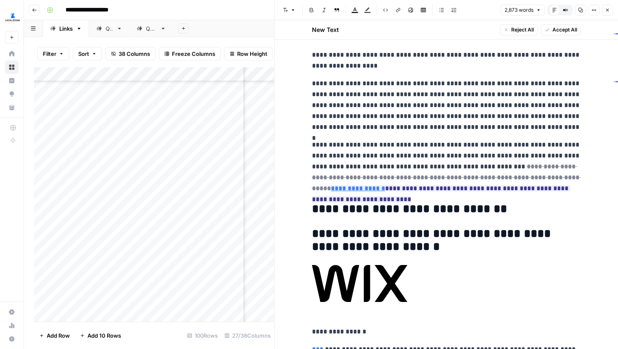
scroll to position [149, 0]
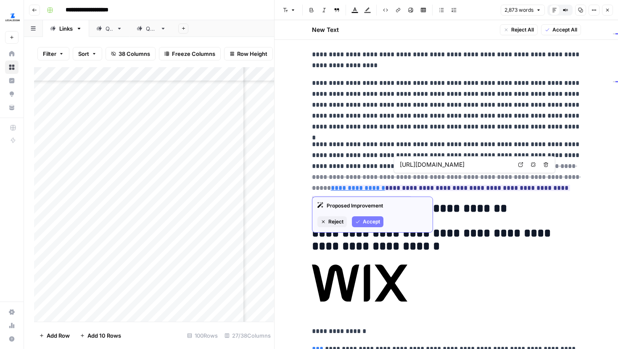
click at [518, 164] on icon at bounding box center [520, 164] width 5 height 5
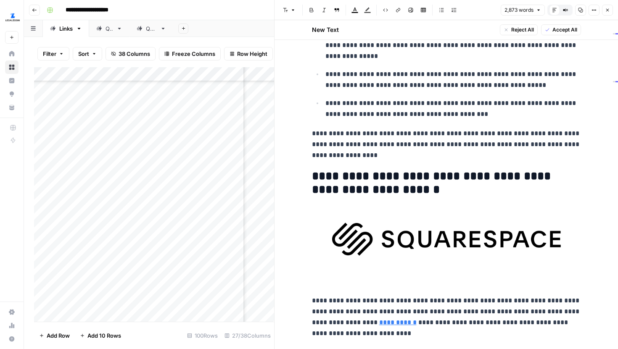
scroll to position [1293, 0]
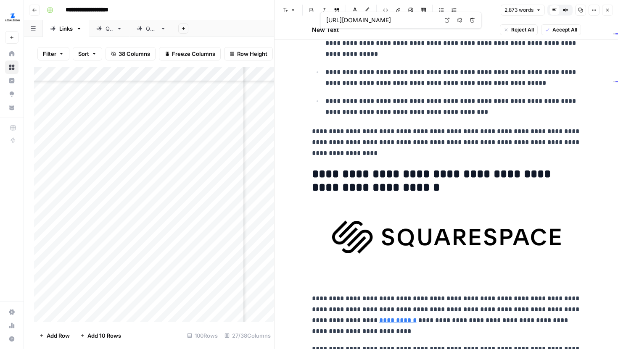
click at [446, 24] on link "Open in a new tab" at bounding box center [447, 20] width 11 height 11
click at [608, 10] on icon "button" at bounding box center [607, 10] width 5 height 5
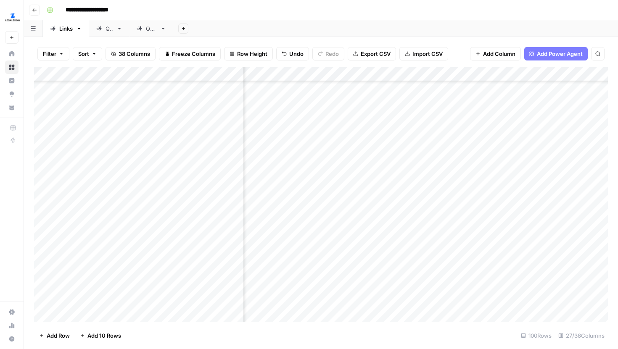
scroll to position [862, 1368]
click at [521, 124] on div "Add Column" at bounding box center [321, 194] width 574 height 255
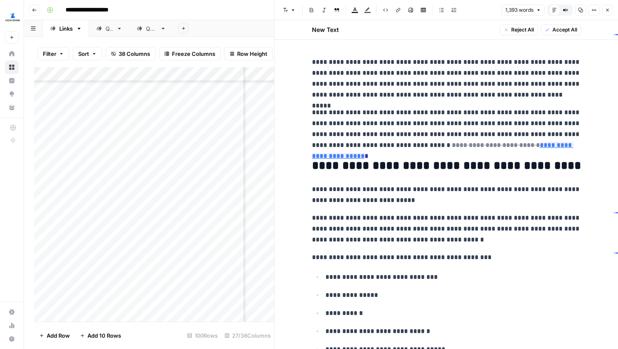
scroll to position [29, 0]
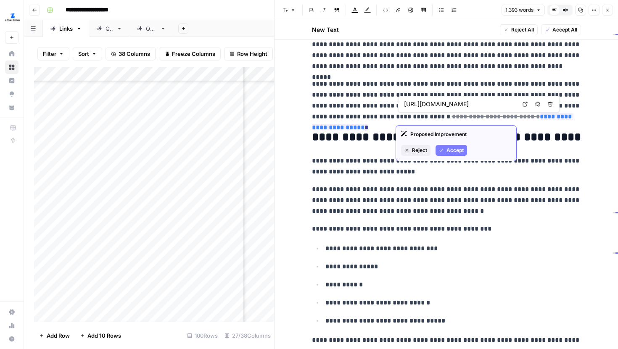
click at [527, 106] on icon at bounding box center [525, 104] width 5 height 5
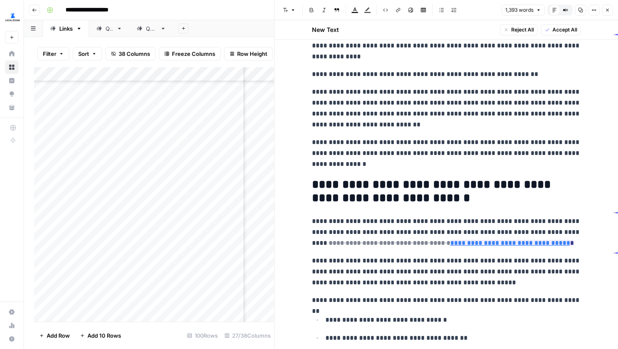
scroll to position [1213, 0]
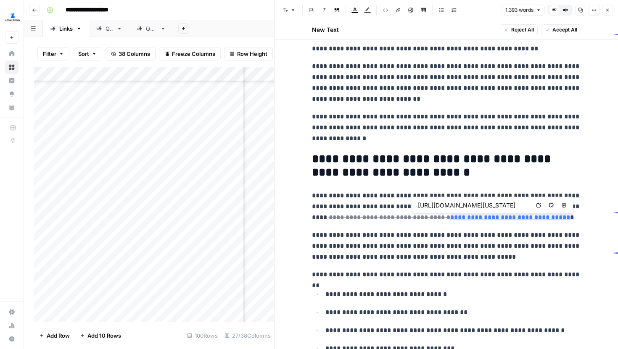
click at [538, 204] on icon at bounding box center [539, 205] width 5 height 5
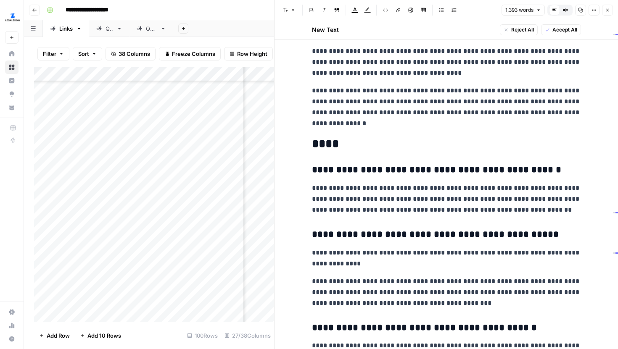
scroll to position [1924, 0]
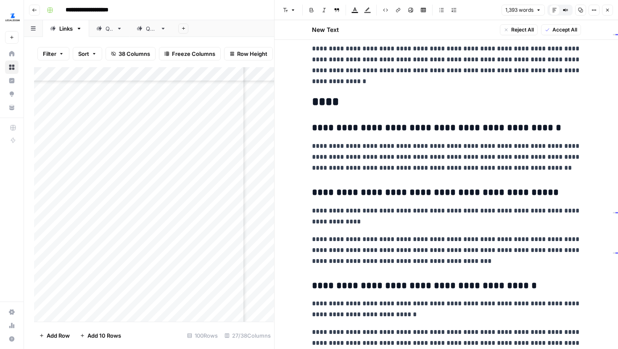
click at [607, 13] on button "Close" at bounding box center [607, 10] width 11 height 11
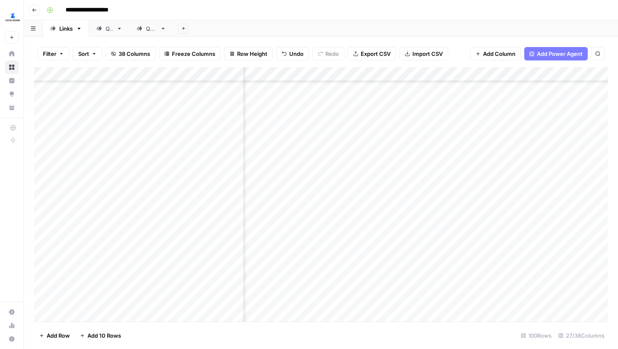
scroll to position [871, 1368]
click at [522, 135] on div "Add Column" at bounding box center [321, 194] width 574 height 255
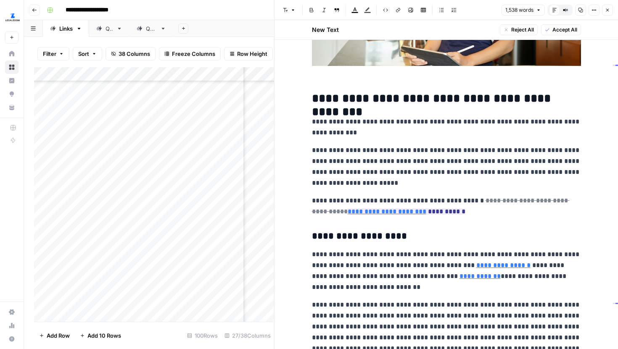
scroll to position [289, 0]
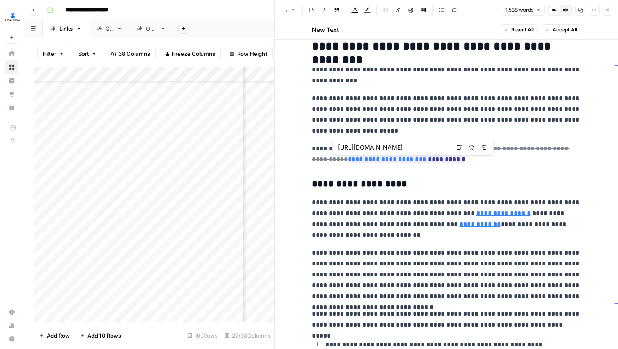
click at [456, 149] on link "Open in a new tab" at bounding box center [459, 147] width 11 height 11
type input "https://business4.wv.gov/Pages/default.aspx"
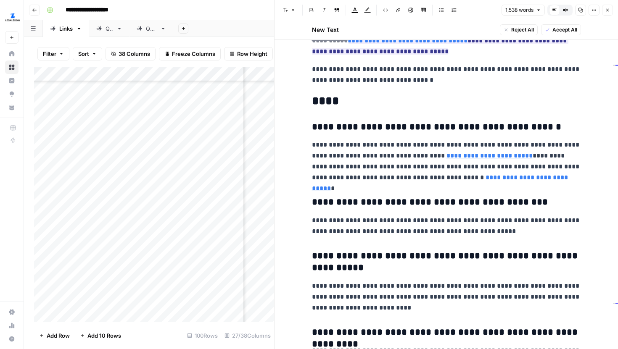
scroll to position [2505, 0]
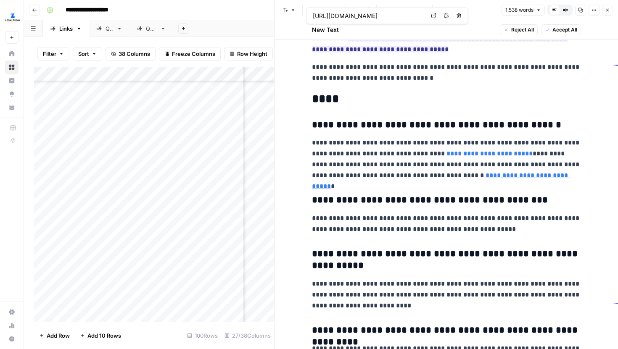
click at [432, 16] on icon at bounding box center [433, 15] width 5 height 5
click at [605, 15] on button "Close" at bounding box center [607, 10] width 11 height 11
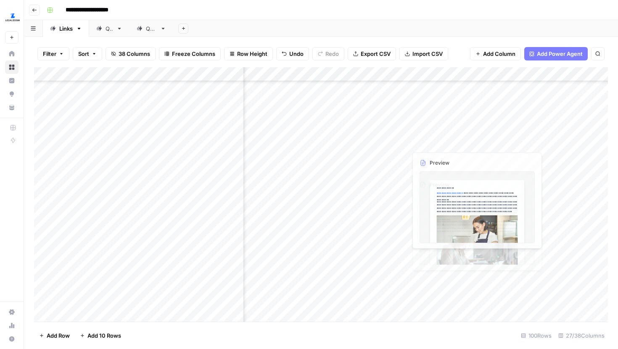
click at [519, 159] on div "Add Column" at bounding box center [321, 194] width 574 height 255
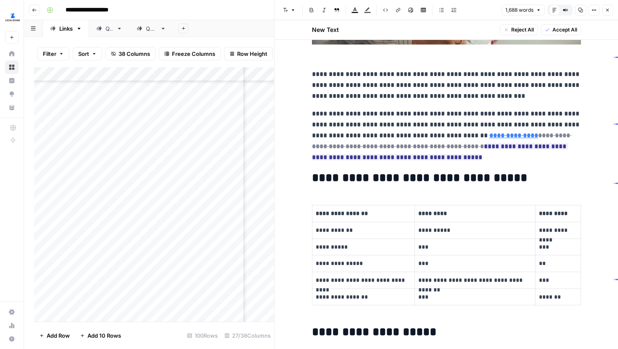
scroll to position [252, 0]
click at [545, 122] on icon at bounding box center [547, 123] width 5 height 5
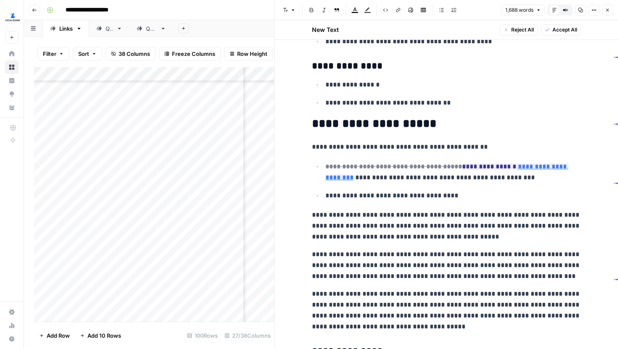
scroll to position [861, 0]
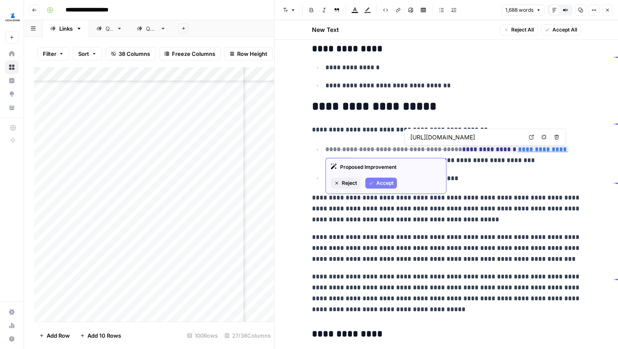
click at [531, 142] on link "Open in a new tab" at bounding box center [531, 137] width 11 height 11
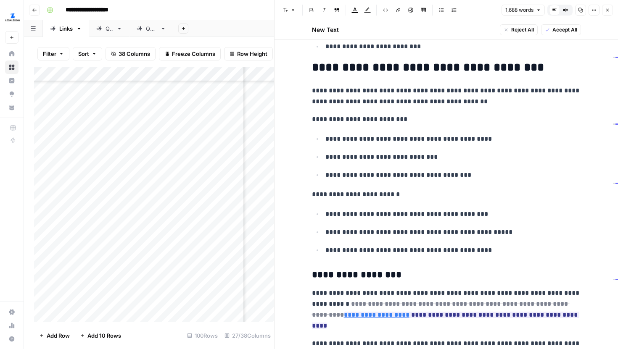
scroll to position [1337, 0]
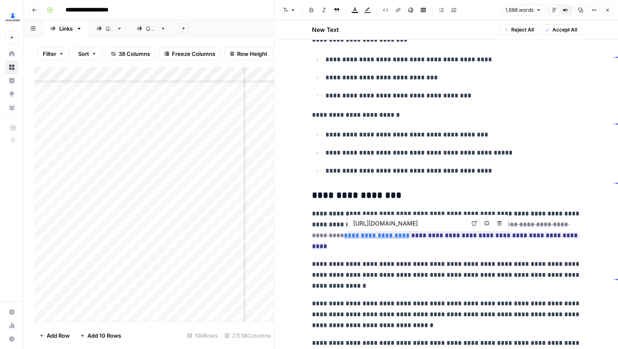
click at [474, 222] on icon at bounding box center [474, 223] width 5 height 5
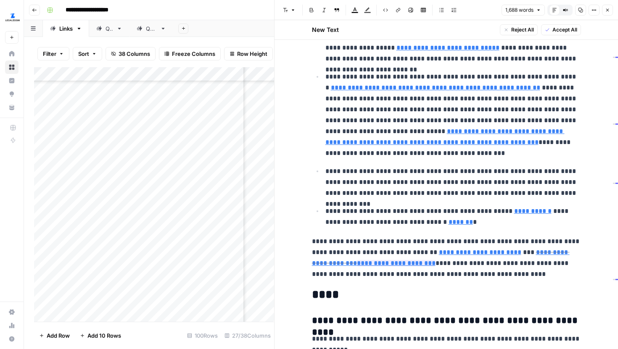
scroll to position [2254, 0]
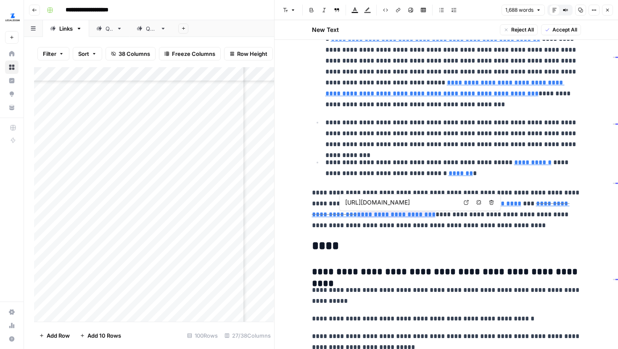
click at [464, 201] on icon at bounding box center [466, 202] width 5 height 5
click at [608, 13] on button "Close" at bounding box center [607, 10] width 11 height 11
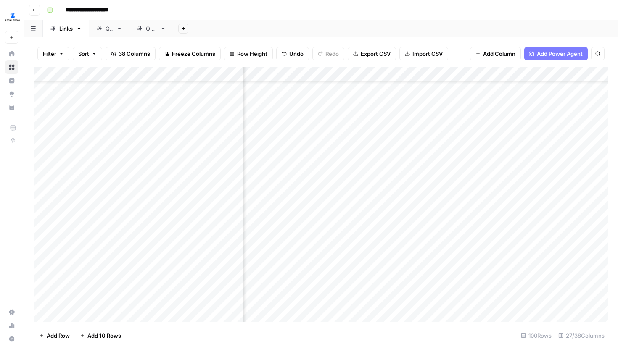
scroll to position [945, 1368]
click at [522, 106] on div "Add Column" at bounding box center [321, 194] width 574 height 255
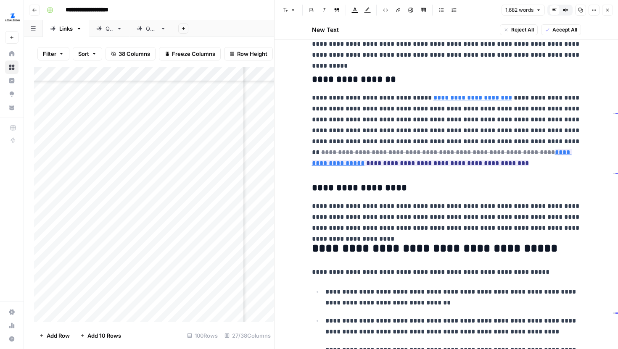
scroll to position [563, 0]
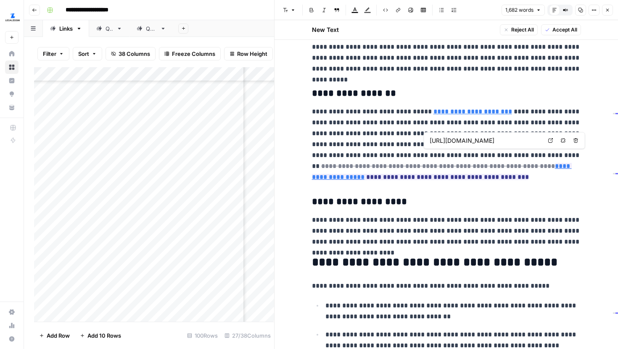
click at [553, 140] on link "Open in a new tab" at bounding box center [550, 140] width 11 height 11
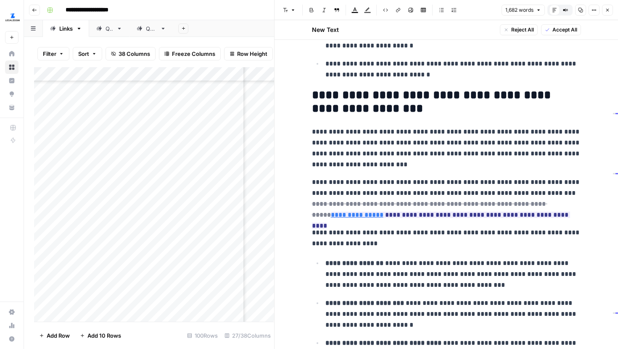
scroll to position [955, 0]
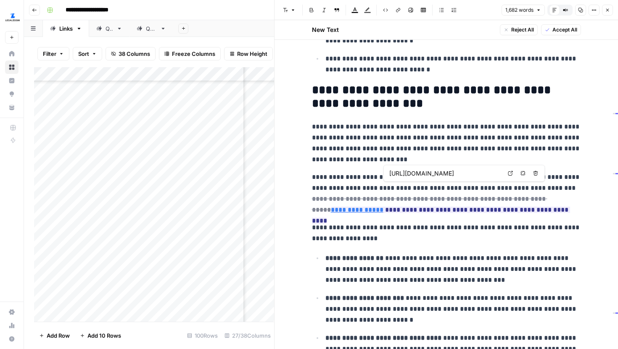
click at [512, 174] on icon at bounding box center [510, 173] width 5 height 5
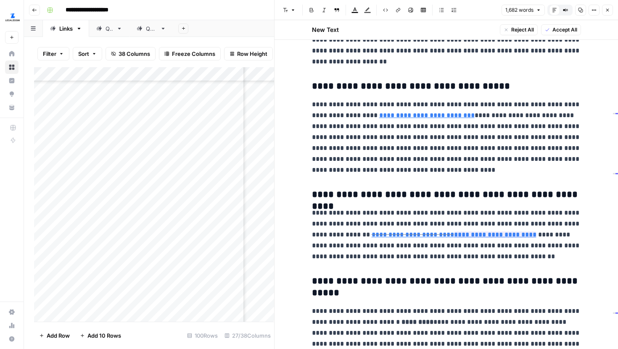
scroll to position [1922, 0]
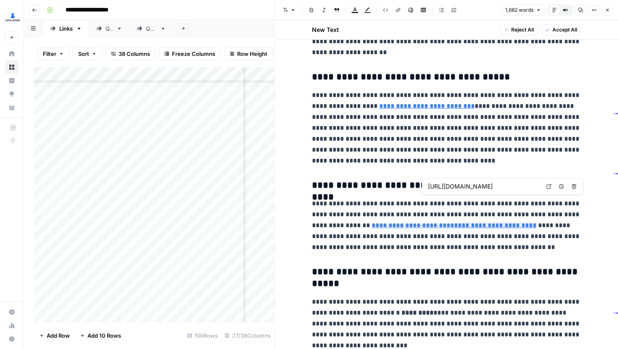
click at [552, 187] on link "Open in a new tab" at bounding box center [549, 186] width 11 height 11
type input "https://www.legalzoom.com/articles/what-are-articles-of-organization"
click at [476, 186] on icon at bounding box center [477, 186] width 5 height 5
drag, startPoint x: 474, startPoint y: 187, endPoint x: 550, endPoint y: 188, distance: 76.5
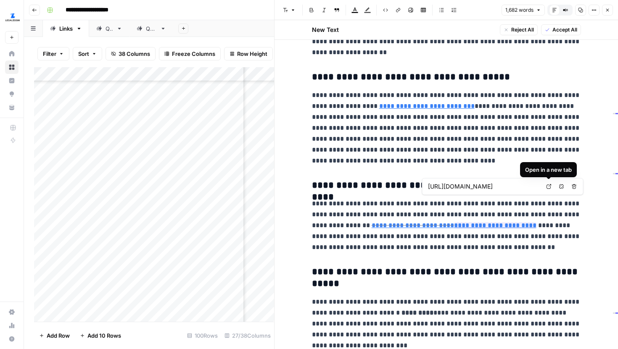
click at [550, 188] on div "https://www.legalzoom.com/articles/llc-articles-of-organization Open in a new t…" at bounding box center [502, 186] width 161 height 17
type input "https://www.legalzoom.com/articles/what-are-articles-of-organization"
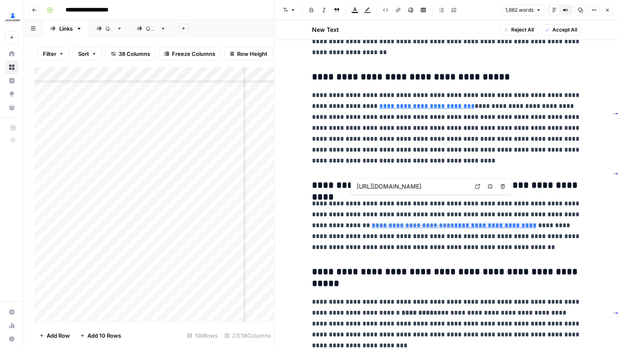
scroll to position [0, 84]
drag, startPoint x: 420, startPoint y: 186, endPoint x: 472, endPoint y: 186, distance: 52.6
click at [472, 186] on div "https://www.legalzoom.com/articles/what-are-articles-of-organization Open in a …" at bounding box center [431, 186] width 161 height 17
click at [476, 186] on body "**********" at bounding box center [309, 174] width 618 height 349
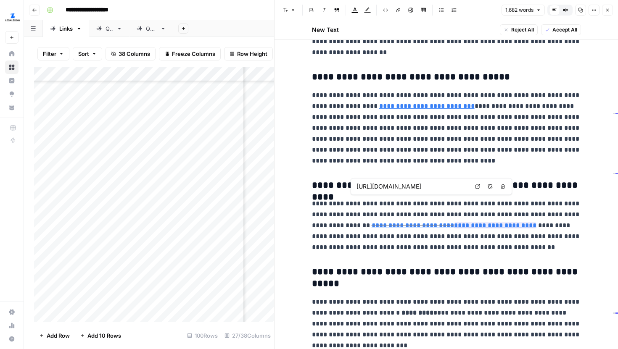
click at [476, 189] on icon at bounding box center [477, 186] width 5 height 5
type input "https://www.legalzoom.com/articles/llc-articles-of-organization"
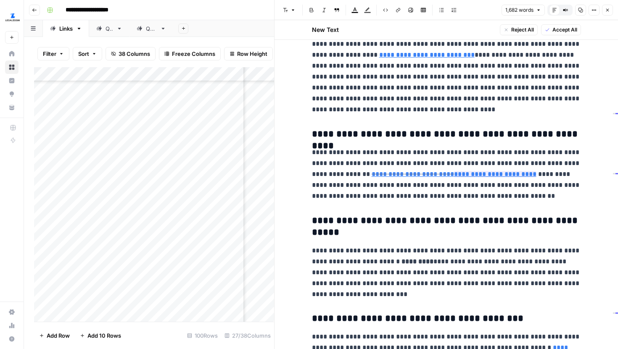
scroll to position [2003, 0]
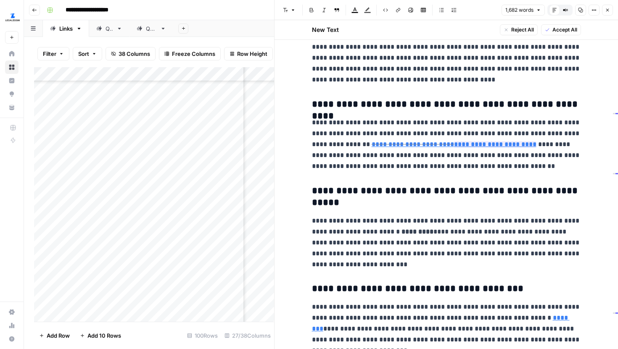
click at [608, 12] on icon "button" at bounding box center [607, 10] width 5 height 5
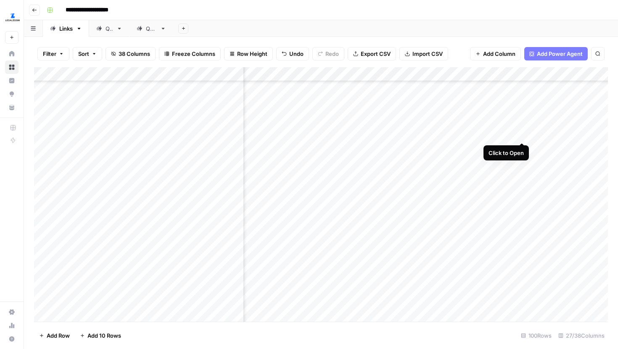
click at [519, 125] on div "Add Column" at bounding box center [321, 194] width 574 height 255
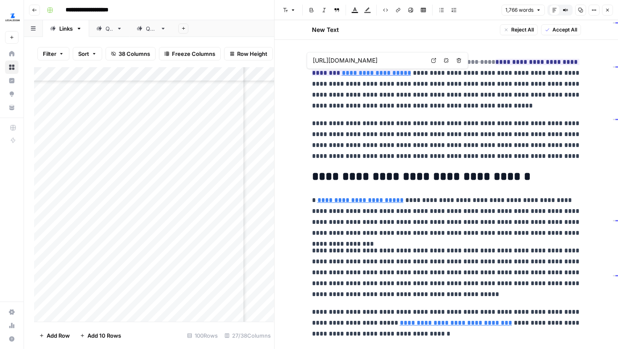
click at [431, 59] on icon at bounding box center [433, 60] width 5 height 5
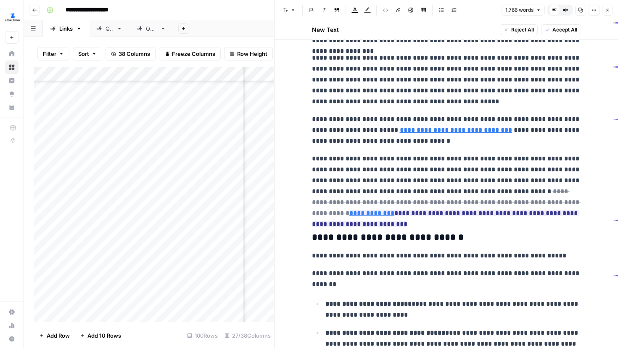
scroll to position [207, 0]
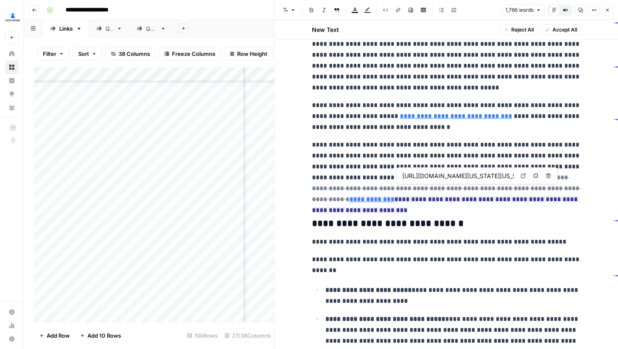
click at [522, 172] on link "Open in a new tab" at bounding box center [523, 176] width 11 height 11
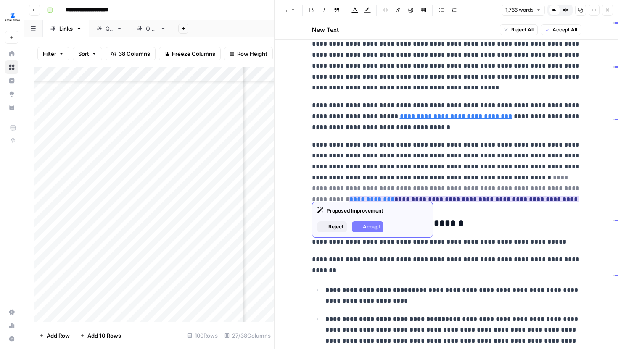
scroll to position [222, 0]
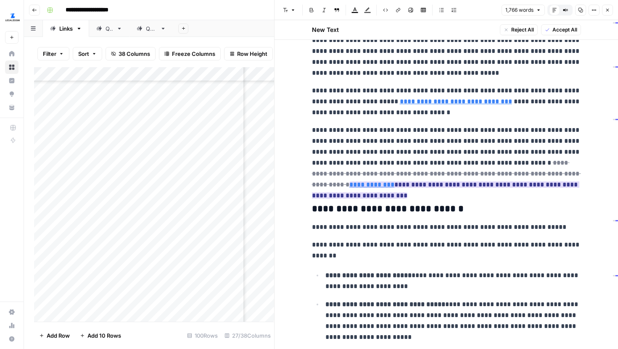
type input "https://www.legalzoom.com/articles/healthcare-power-of-attorney"
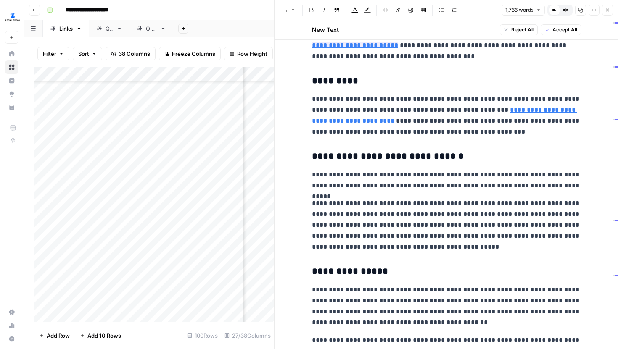
scroll to position [732, 0]
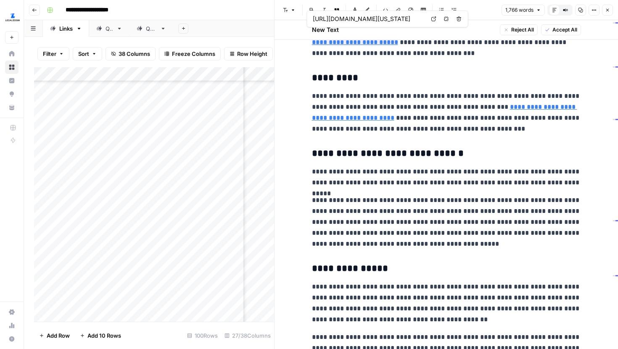
click at [431, 21] on link "Open in a new tab" at bounding box center [433, 18] width 11 height 11
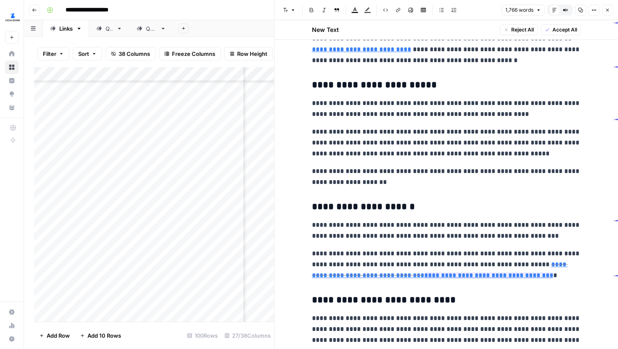
scroll to position [1310, 0]
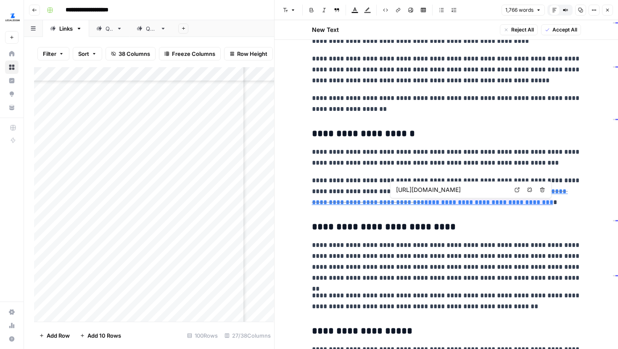
click at [515, 191] on icon at bounding box center [517, 190] width 5 height 5
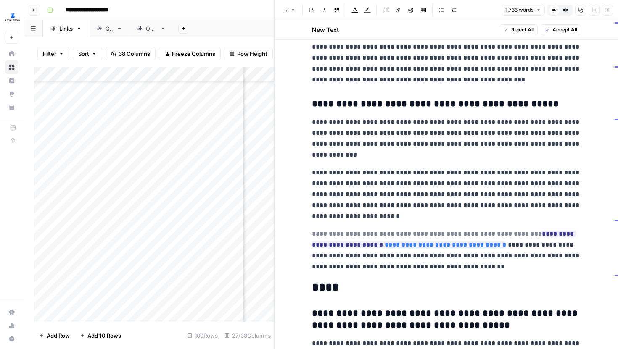
scroll to position [1695, 0]
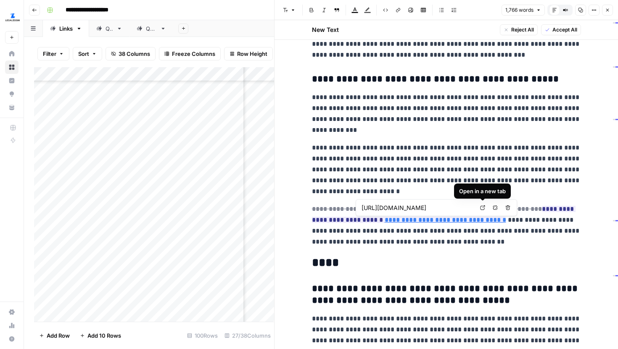
click at [481, 210] on icon at bounding box center [482, 208] width 5 height 5
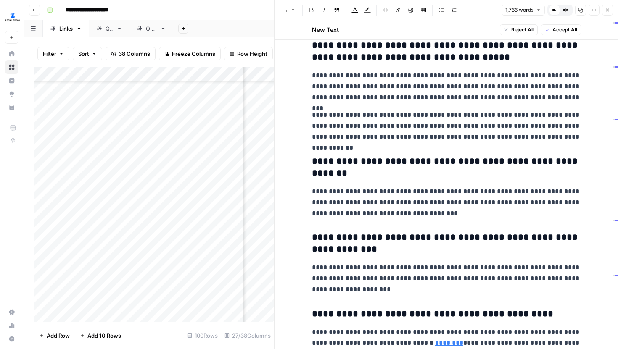
scroll to position [2023, 0]
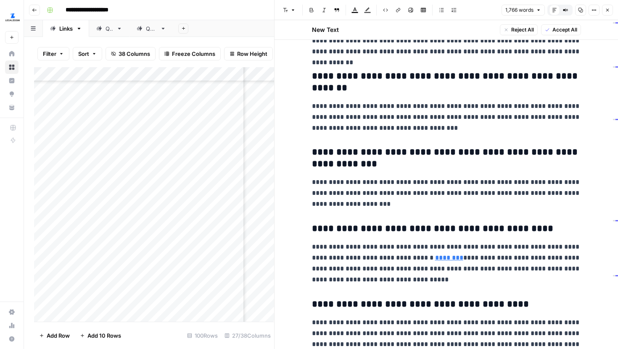
click at [609, 13] on button "Close" at bounding box center [607, 10] width 11 height 11
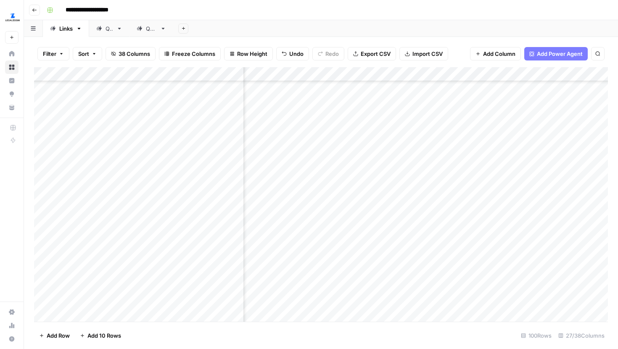
click at [521, 148] on div "Add Column" at bounding box center [321, 194] width 574 height 255
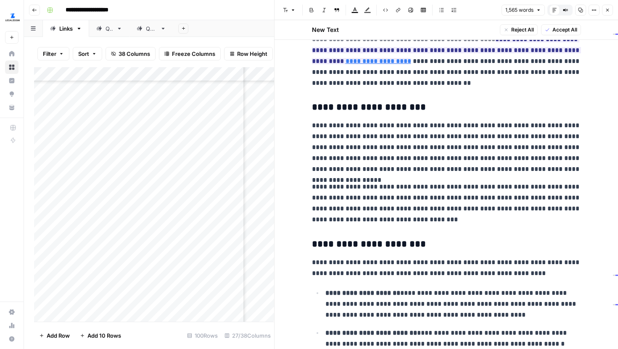
scroll to position [112, 0]
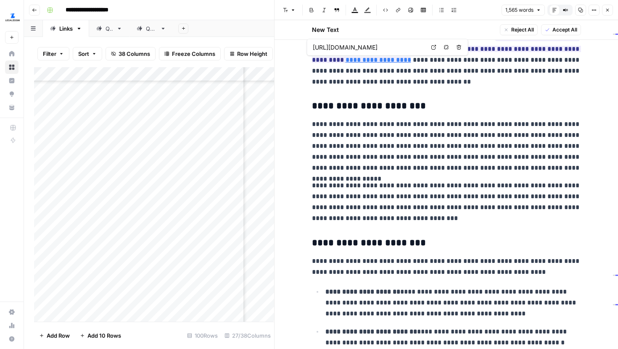
click at [431, 49] on link "Open in a new tab" at bounding box center [433, 47] width 11 height 11
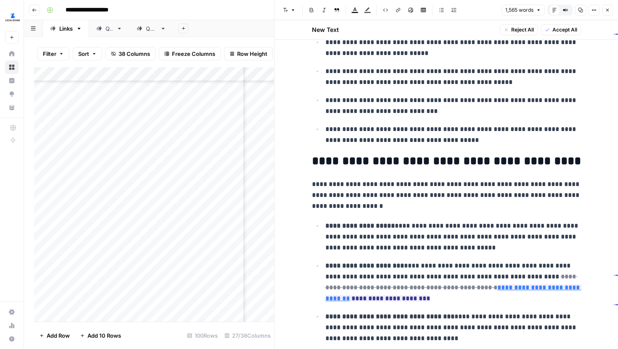
scroll to position [1599, 0]
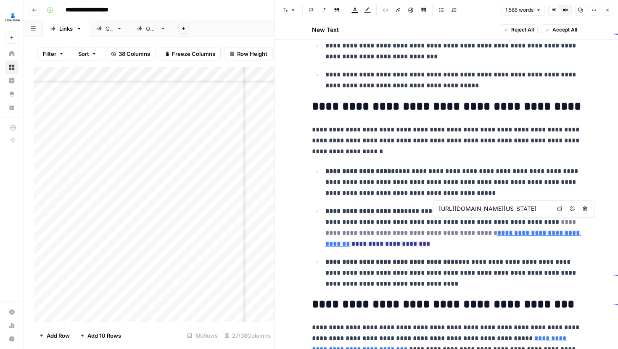
click at [558, 209] on icon at bounding box center [560, 208] width 5 height 5
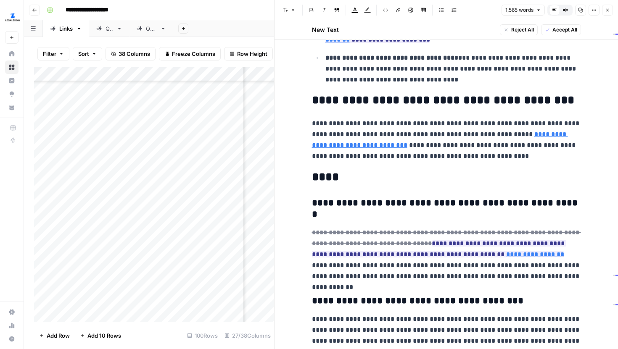
scroll to position [1806, 0]
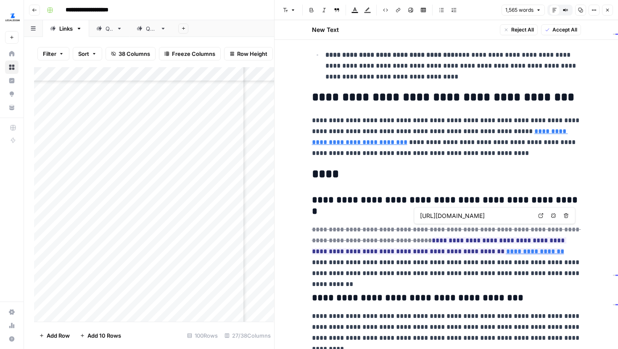
click at [537, 216] on link "Open in a new tab" at bounding box center [541, 216] width 11 height 11
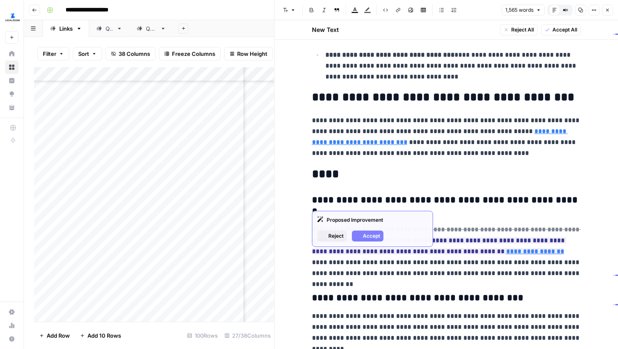
scroll to position [1949, 0]
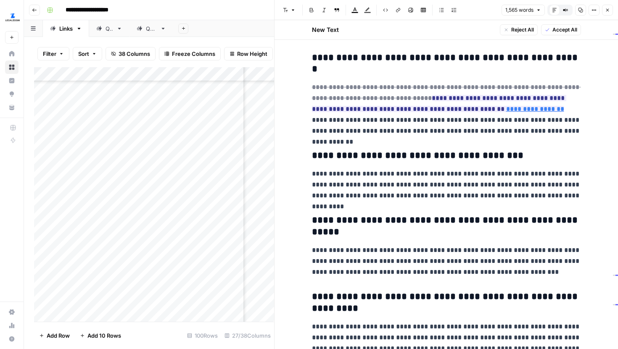
click at [603, 11] on button "Close" at bounding box center [607, 10] width 11 height 11
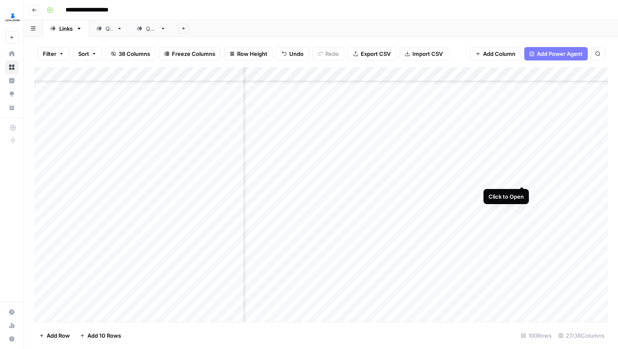
click at [523, 169] on div "Add Column" at bounding box center [321, 194] width 574 height 255
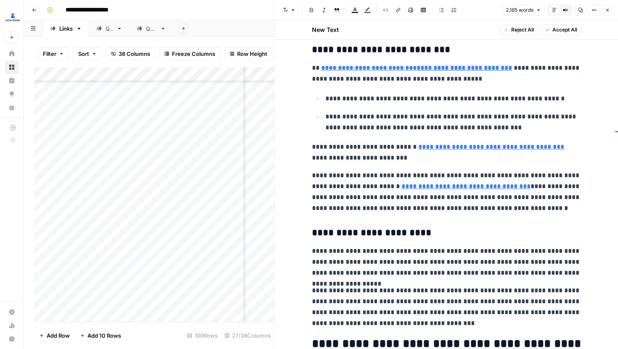
scroll to position [991, 0]
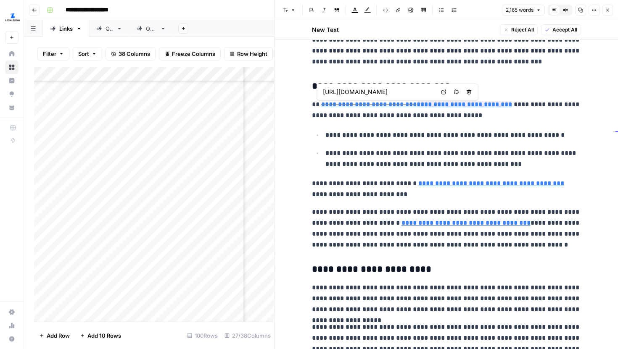
click at [442, 92] on icon at bounding box center [443, 92] width 5 height 5
type input "https://www.legalzoom.com/personal/estate-planning/living-will-overview.html"
click at [532, 91] on icon at bounding box center [534, 92] width 5 height 5
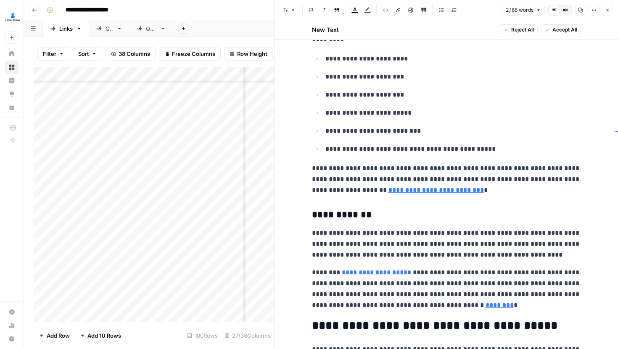
scroll to position [2171, 0]
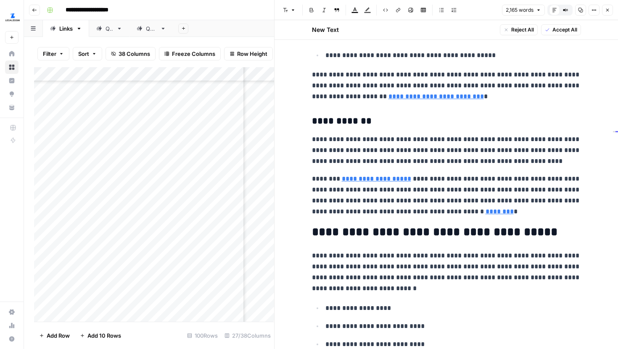
click at [611, 8] on button "Close" at bounding box center [607, 10] width 11 height 11
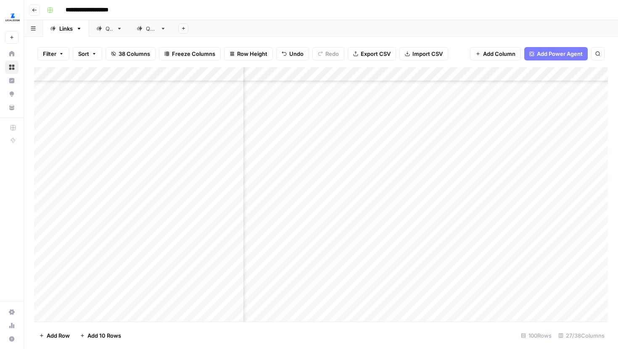
click at [531, 192] on div "Add Column" at bounding box center [321, 194] width 574 height 255
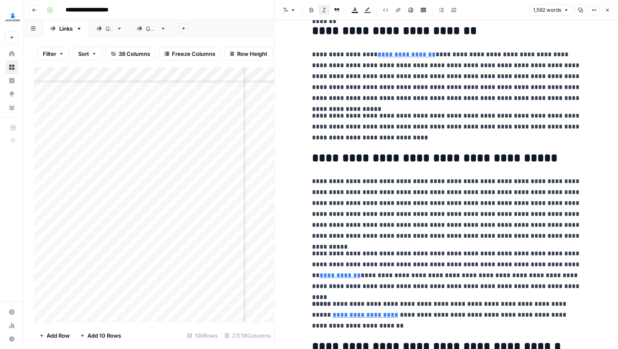
scroll to position [82, 0]
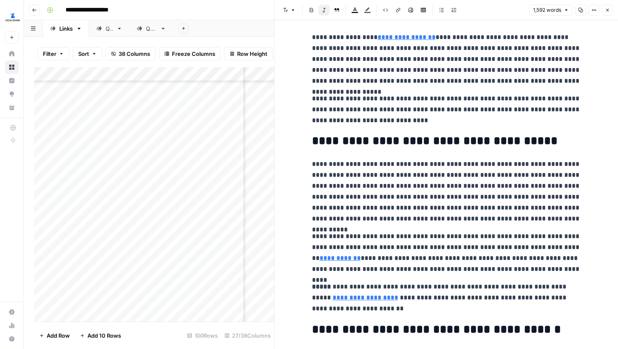
click at [609, 5] on button "Close" at bounding box center [607, 10] width 11 height 11
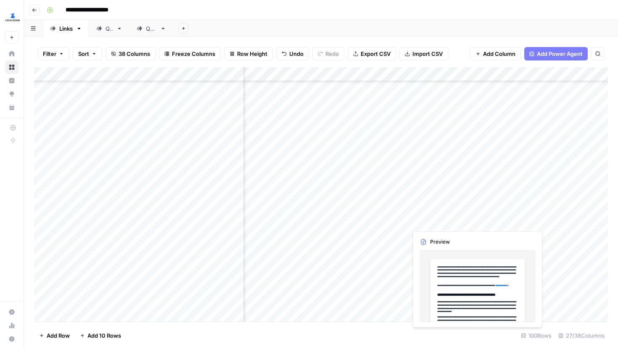
click at [534, 215] on div "Add Column" at bounding box center [321, 194] width 574 height 255
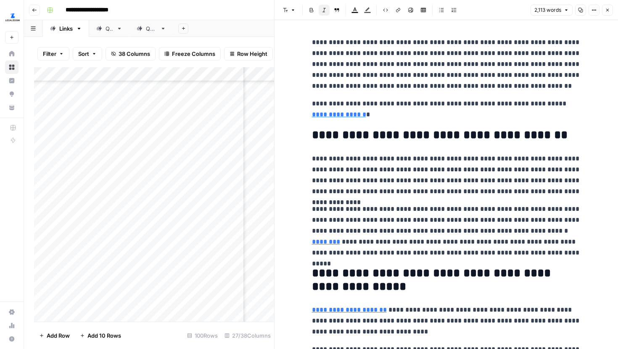
click at [610, 12] on icon "button" at bounding box center [607, 10] width 5 height 5
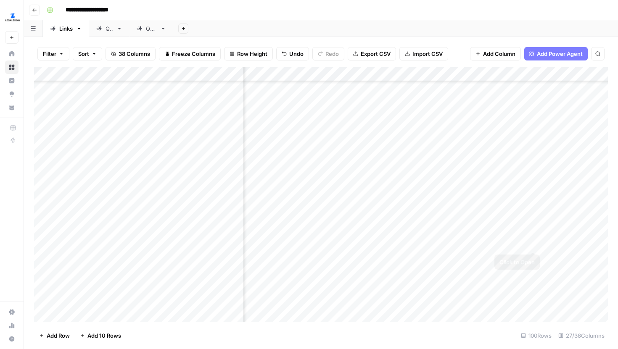
click at [533, 235] on div "Add Column" at bounding box center [321, 194] width 574 height 255
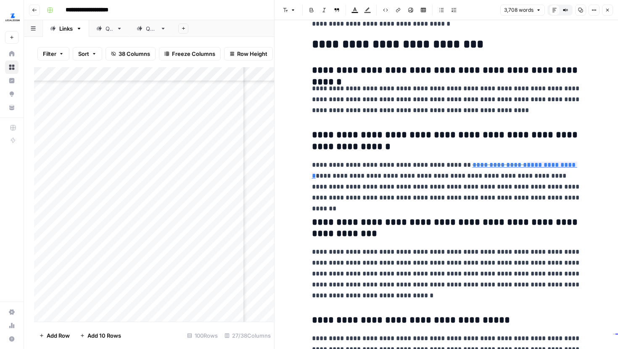
scroll to position [6078, 0]
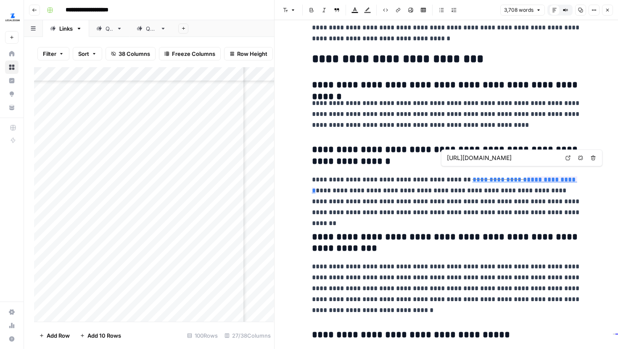
click at [569, 158] on icon at bounding box center [568, 158] width 5 height 5
click at [513, 156] on icon at bounding box center [512, 158] width 5 height 5
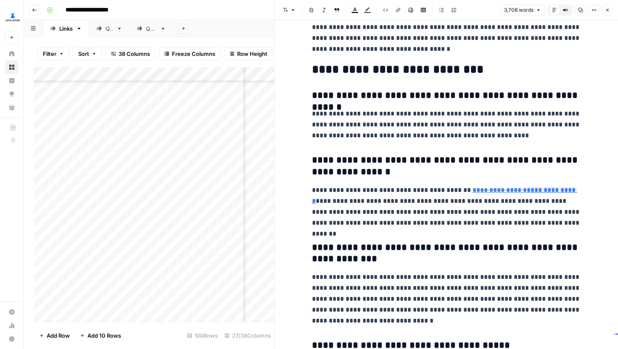
scroll to position [6066, 0]
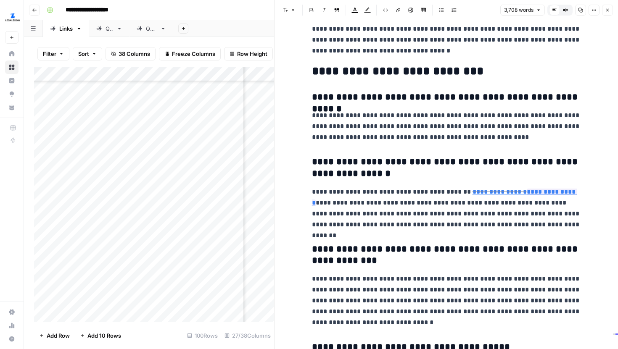
click at [611, 8] on button "Close" at bounding box center [607, 10] width 11 height 11
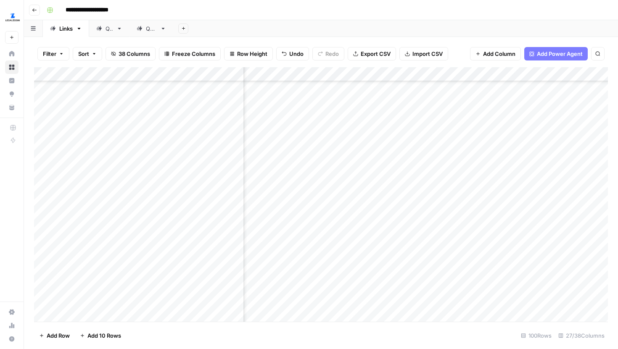
scroll to position [688, 1510]
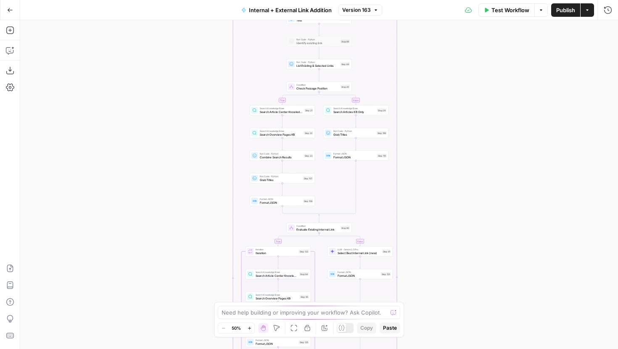
drag, startPoint x: 428, startPoint y: 79, endPoint x: 426, endPoint y: 261, distance: 182.1
click at [427, 258] on div "true false true false true false Workflow Set Inputs Inputs Run Code · Python G…" at bounding box center [319, 184] width 598 height 329
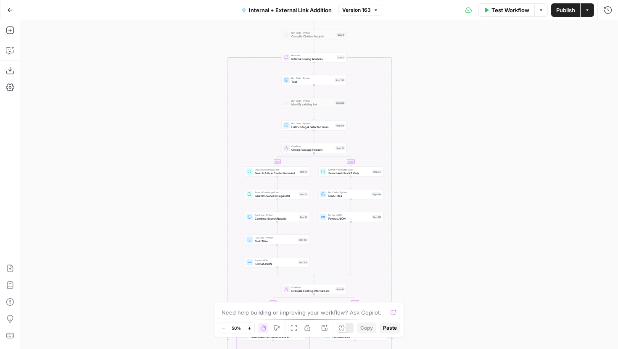
drag, startPoint x: 446, startPoint y: 97, endPoint x: 436, endPoint y: 238, distance: 141.6
click at [436, 233] on div "true false true false true false Workflow Set Inputs Inputs Run Code · Python G…" at bounding box center [319, 184] width 598 height 329
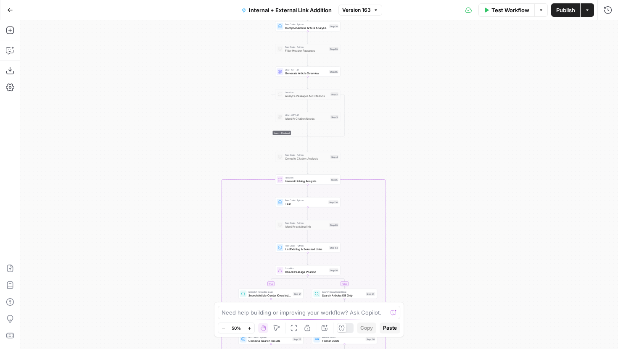
drag, startPoint x: 448, startPoint y: 64, endPoint x: 410, endPoint y: 194, distance: 135.3
click at [410, 194] on div "true false true false true false Workflow Set Inputs Inputs Run Code · Python G…" at bounding box center [319, 184] width 598 height 329
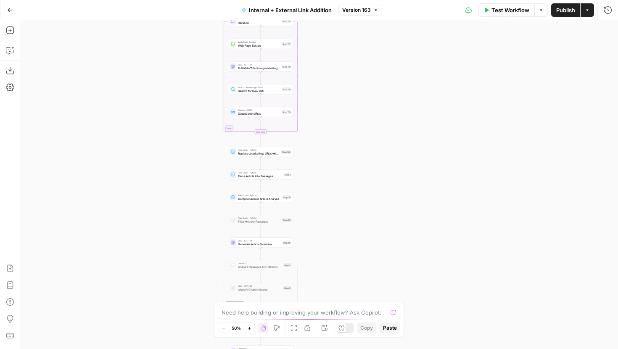
drag, startPoint x: 422, startPoint y: 60, endPoint x: 407, endPoint y: 235, distance: 175.9
click at [407, 234] on div "true false true false true false Workflow Set Inputs Inputs Run Code · Python G…" at bounding box center [319, 184] width 598 height 329
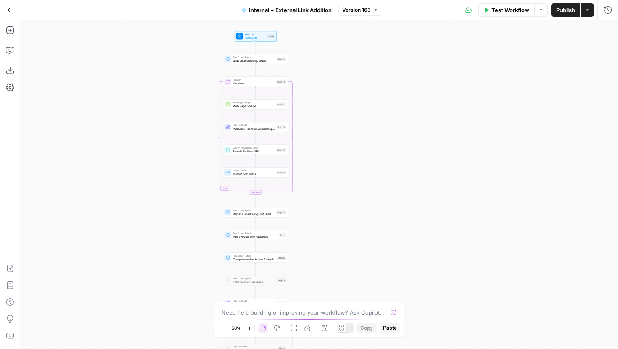
drag, startPoint x: 415, startPoint y: 184, endPoint x: 415, endPoint y: 170, distance: 14.3
click at [415, 170] on div "true false true false true false Workflow Set Inputs Inputs Run Code · Python G…" at bounding box center [319, 184] width 598 height 329
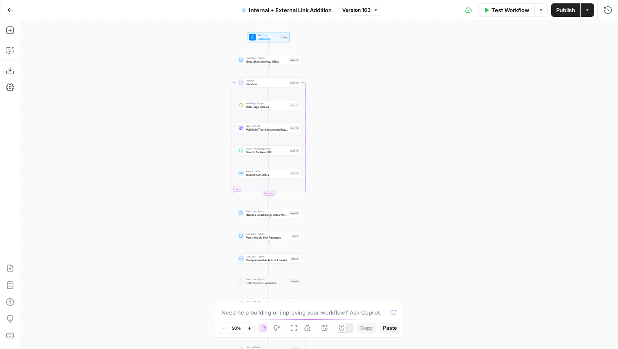
drag, startPoint x: 415, startPoint y: 183, endPoint x: 428, endPoint y: 192, distance: 15.7
click at [428, 192] on div "true false true false true false Workflow Set Inputs Inputs Run Code · Python G…" at bounding box center [319, 184] width 598 height 329
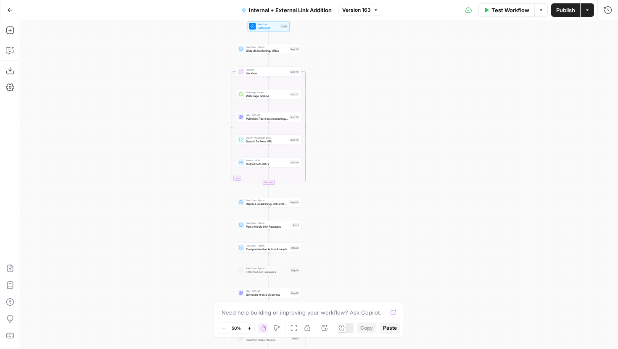
drag, startPoint x: 357, startPoint y: 163, endPoint x: 371, endPoint y: 107, distance: 57.3
click at [371, 107] on div "true false true false true false Workflow Set Inputs Inputs Run Code · Python G…" at bounding box center [319, 184] width 598 height 329
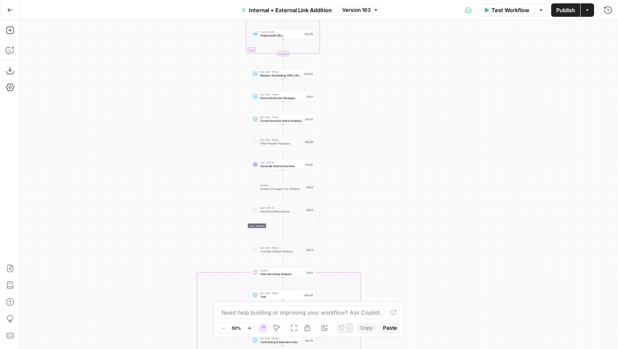
drag, startPoint x: 385, startPoint y: 207, endPoint x: 385, endPoint y: 122, distance: 85.4
click at [385, 122] on div "true false true false true false Workflow Set Inputs Inputs Run Code · Python G…" at bounding box center [319, 184] width 598 height 329
drag, startPoint x: 358, startPoint y: 155, endPoint x: 365, endPoint y: 73, distance: 82.3
click at [365, 78] on div "true false true false true false Workflow Set Inputs Inputs Run Code · Python G…" at bounding box center [319, 184] width 598 height 329
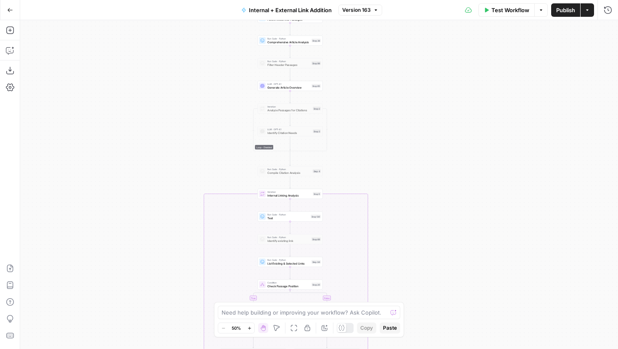
drag, startPoint x: 359, startPoint y: 144, endPoint x: 359, endPoint y: 36, distance: 108.5
click at [359, 37] on div "true false true false true false Workflow Set Inputs Inputs Run Code · Python G…" at bounding box center [319, 184] width 598 height 329
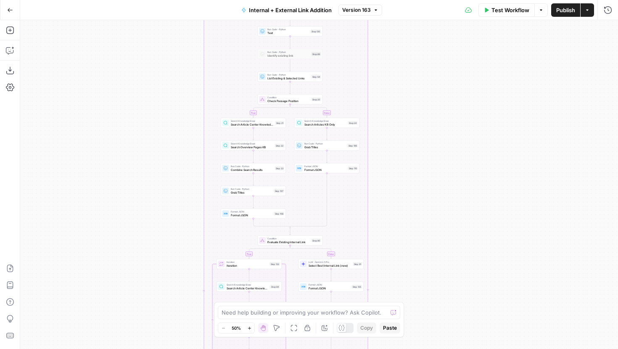
drag, startPoint x: 414, startPoint y: 168, endPoint x: 414, endPoint y: 82, distance: 86.6
click at [414, 82] on div "true false true false true false Workflow Set Inputs Inputs Run Code · Python G…" at bounding box center [319, 184] width 598 height 329
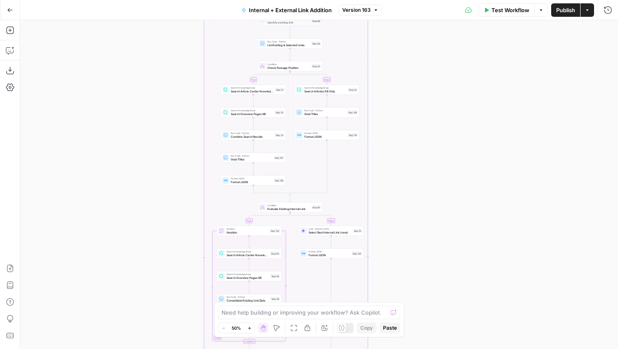
drag, startPoint x: 399, startPoint y: 148, endPoint x: 399, endPoint y: 55, distance: 92.9
click at [399, 56] on div "true false true false true false Workflow Set Inputs Inputs Run Code · Python G…" at bounding box center [319, 184] width 598 height 329
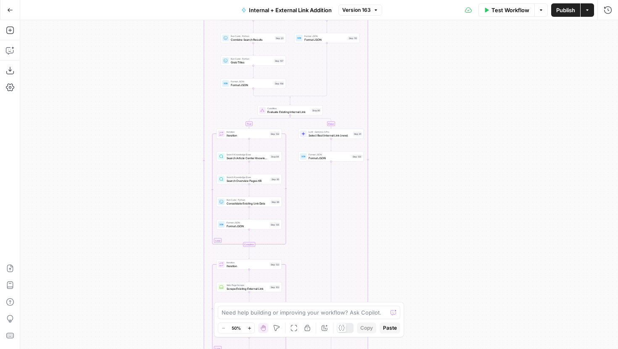
drag, startPoint x: 415, startPoint y: 153, endPoint x: 425, endPoint y: 60, distance: 93.9
click at [425, 61] on div "true false true false true false Workflow Set Inputs Inputs Run Code · Python G…" at bounding box center [319, 184] width 598 height 329
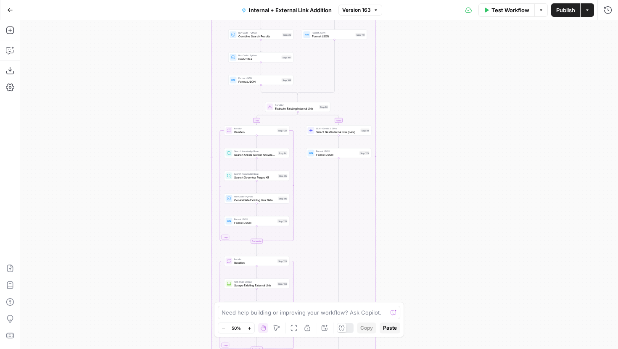
drag, startPoint x: 425, startPoint y: 60, endPoint x: 411, endPoint y: 21, distance: 41.1
click at [411, 22] on div "true false true false true false Workflow Set Inputs Inputs Run Code · Python G…" at bounding box center [319, 184] width 598 height 329
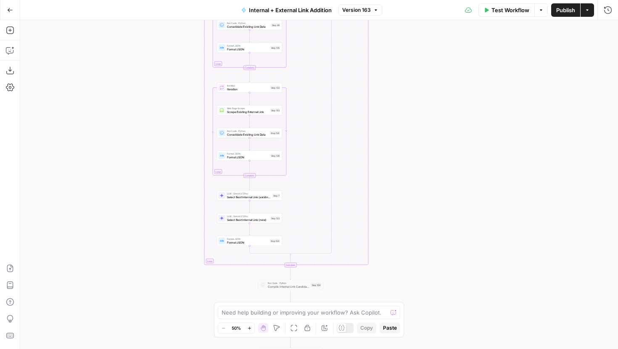
drag, startPoint x: 417, startPoint y: 168, endPoint x: 440, endPoint y: 57, distance: 113.4
click at [440, 59] on div "true false true false true false Workflow Set Inputs Inputs Run Code · Python G…" at bounding box center [319, 184] width 598 height 329
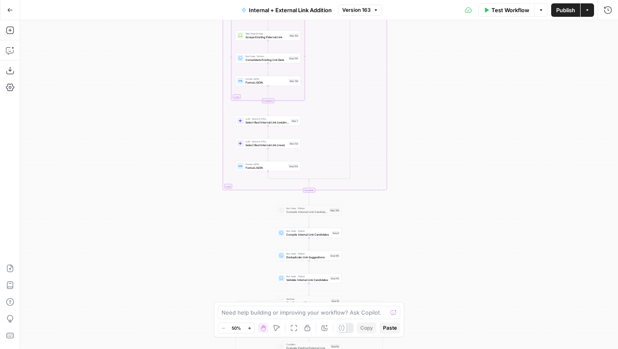
drag, startPoint x: 423, startPoint y: 154, endPoint x: 423, endPoint y: 69, distance: 84.5
click at [423, 71] on div "true false true false true false Workflow Set Inputs Inputs Run Code · Python G…" at bounding box center [319, 184] width 598 height 329
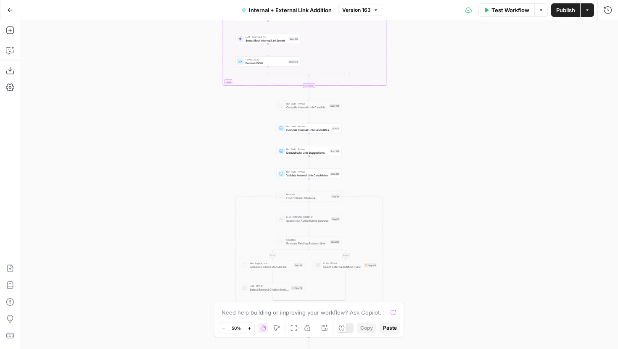
drag, startPoint x: 443, startPoint y: 190, endPoint x: 443, endPoint y: 56, distance: 135.0
click at [443, 56] on div "true false true false true false Workflow Set Inputs Inputs Run Code · Python G…" at bounding box center [319, 184] width 598 height 329
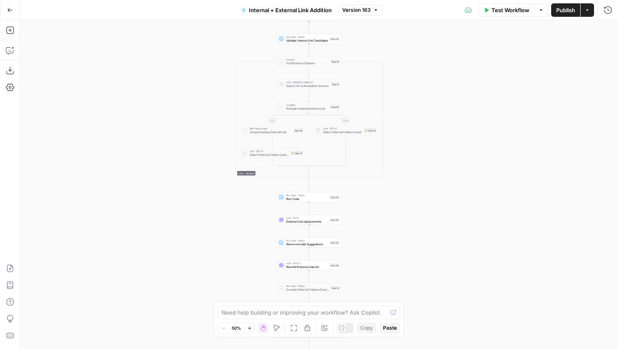
drag, startPoint x: 453, startPoint y: 124, endPoint x: 457, endPoint y: 55, distance: 69.5
click at [457, 55] on div "true false true false true false Workflow Set Inputs Inputs Run Code · Python G…" at bounding box center [319, 184] width 598 height 329
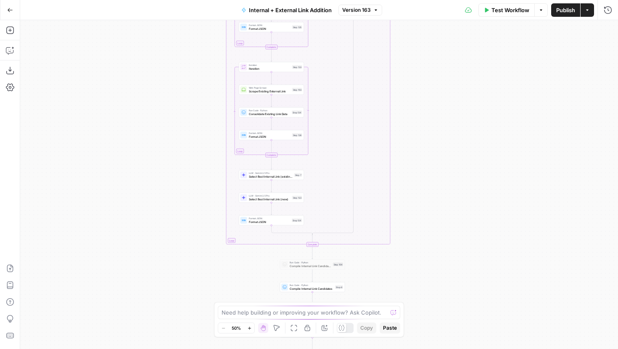
drag, startPoint x: 183, startPoint y: 251, endPoint x: 176, endPoint y: 79, distance: 172.9
click at [176, 79] on div "true false true false true false Workflow Set Inputs Inputs Run Code · Python G…" at bounding box center [319, 184] width 598 height 329
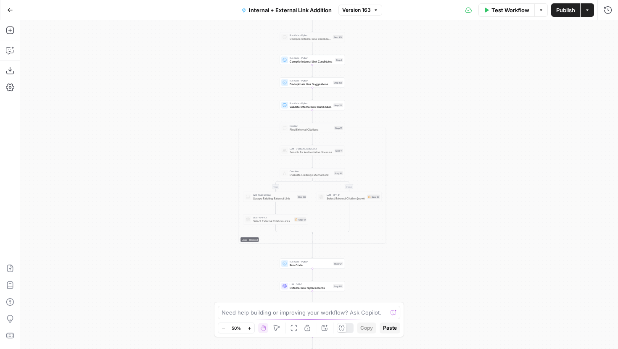
drag, startPoint x: 166, startPoint y: 68, endPoint x: 166, endPoint y: 28, distance: 39.9
click at [166, 28] on div "true false true false true false Workflow Set Inputs Inputs Run Code · Python G…" at bounding box center [319, 184] width 598 height 329
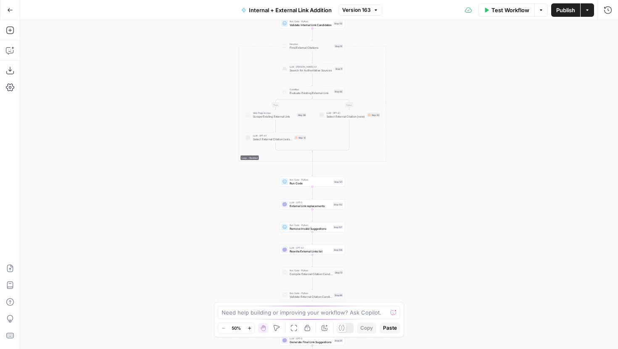
drag, startPoint x: 189, startPoint y: 230, endPoint x: 189, endPoint y: 102, distance: 128.2
click at [189, 102] on div "true false true false true false Workflow Set Inputs Inputs Run Code · Python G…" at bounding box center [319, 184] width 598 height 329
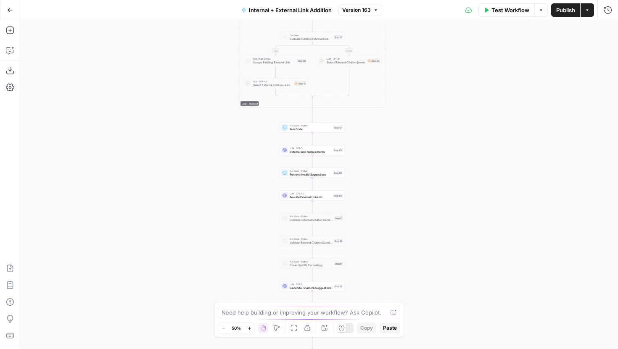
drag, startPoint x: 212, startPoint y: 209, endPoint x: 212, endPoint y: 156, distance: 53.0
click at [212, 156] on div "true false true false true false Workflow Set Inputs Inputs Run Code · Python G…" at bounding box center [319, 184] width 598 height 329
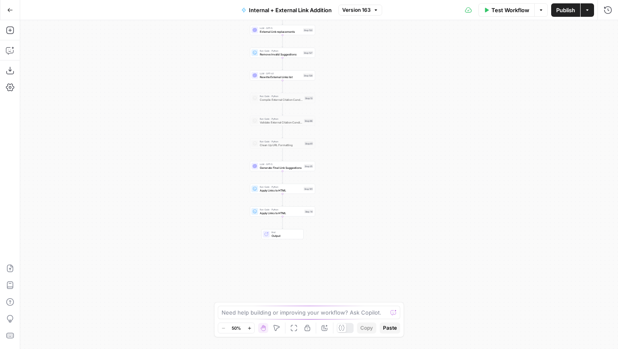
drag, startPoint x: 260, startPoint y: 212, endPoint x: 230, endPoint y: 145, distance: 73.2
click at [230, 145] on div "true false true false true false Workflow Set Inputs Inputs Run Code · Python G…" at bounding box center [319, 184] width 598 height 329
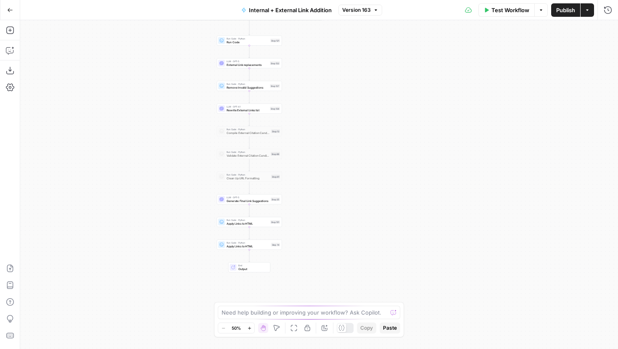
drag, startPoint x: 238, startPoint y: 53, endPoint x: 205, endPoint y: 86, distance: 46.7
click at [205, 86] on div "true false true false true false Workflow Set Inputs Inputs Run Code · Python G…" at bounding box center [319, 184] width 598 height 329
click at [227, 63] on span "External Link replacements" at bounding box center [248, 65] width 42 height 4
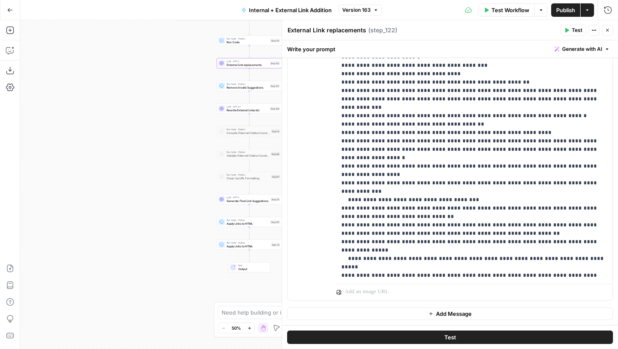
scroll to position [864, 0]
click at [558, 15] on button "Publish" at bounding box center [565, 9] width 29 height 13
